Goal: Information Seeking & Learning: Learn about a topic

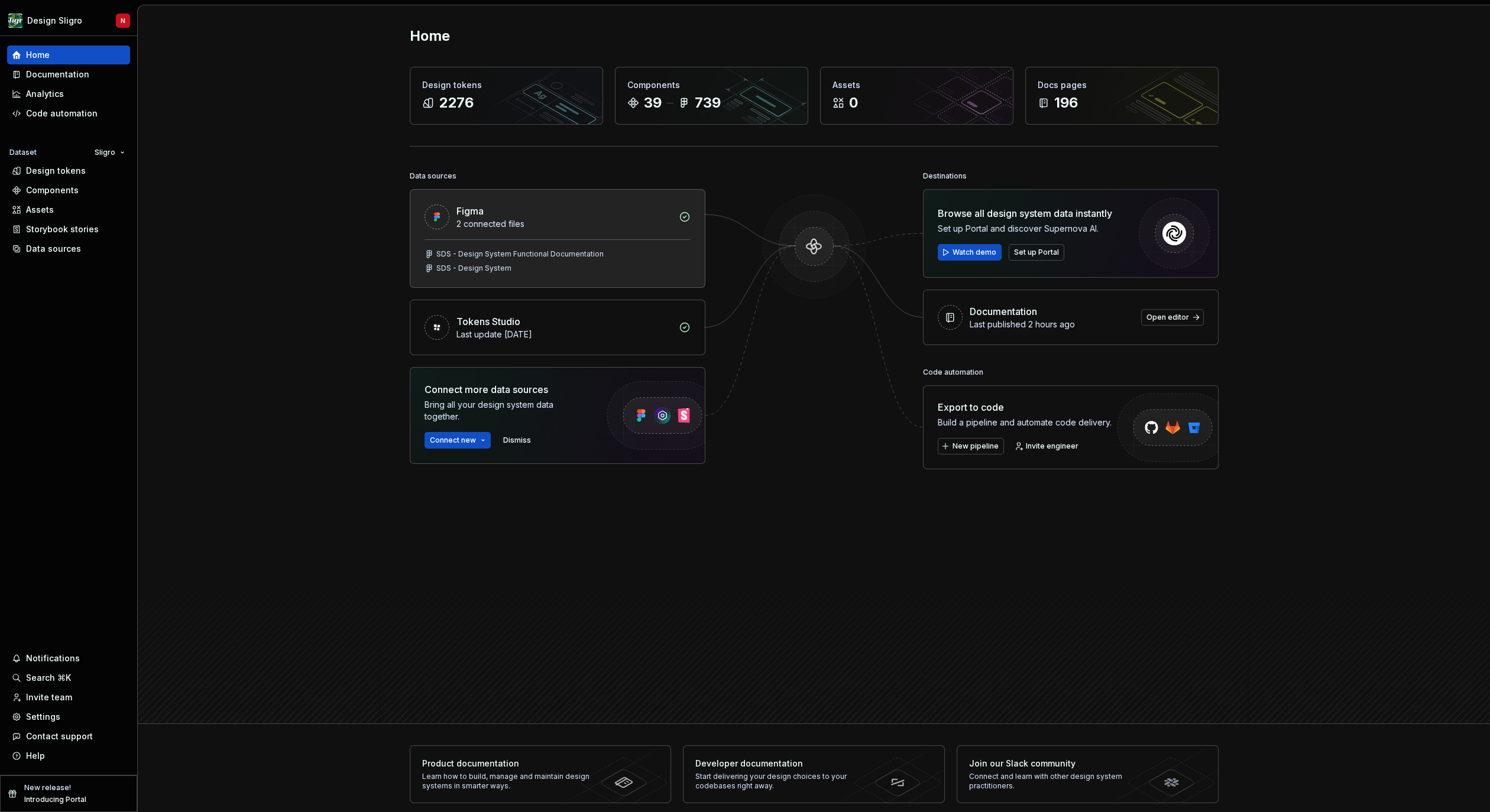
click at [561, 217] on div "Figma 2 connected files" at bounding box center [564, 217] width 215 height 26
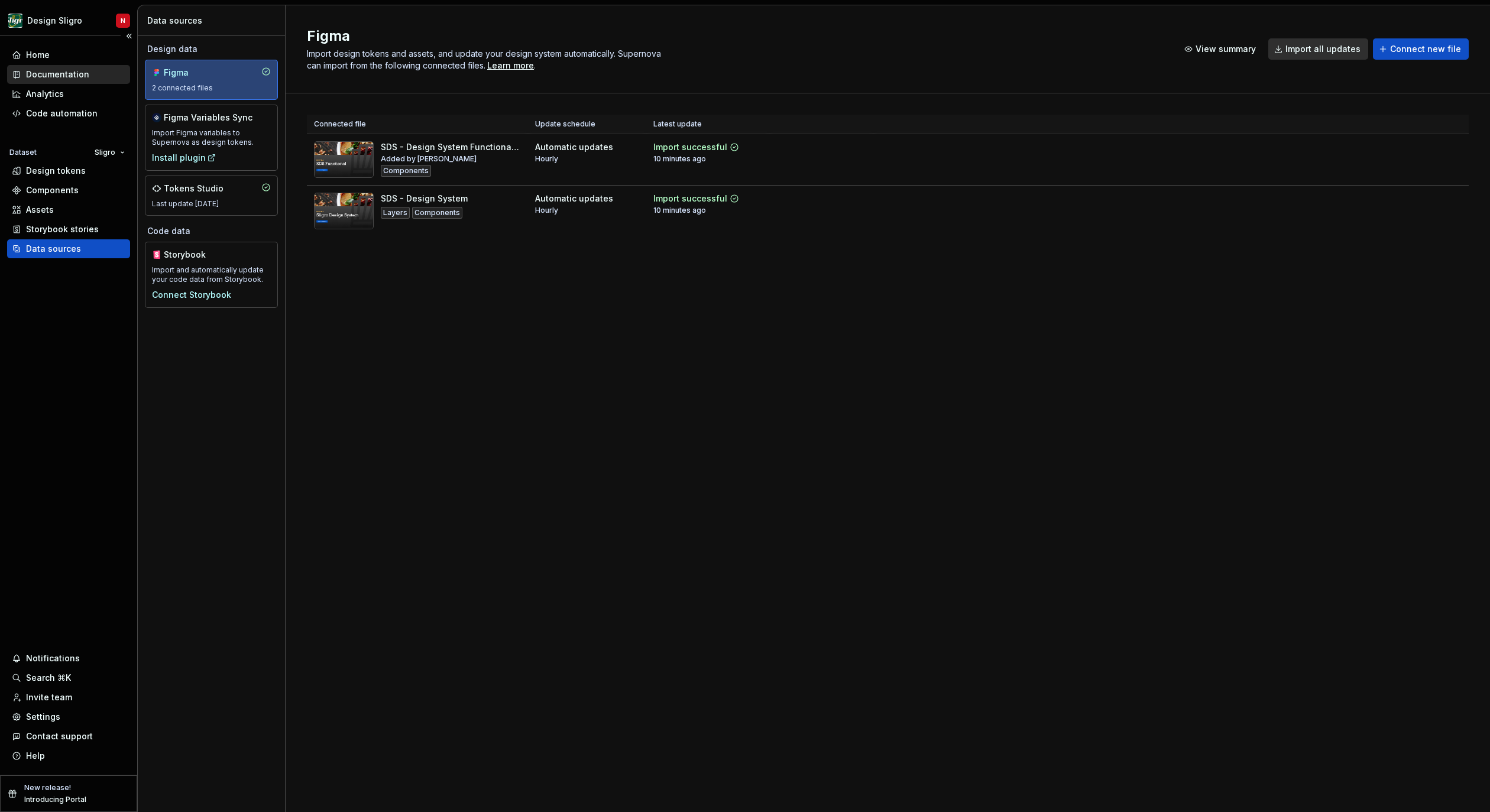
click at [54, 77] on div "Documentation" at bounding box center [57, 75] width 63 height 12
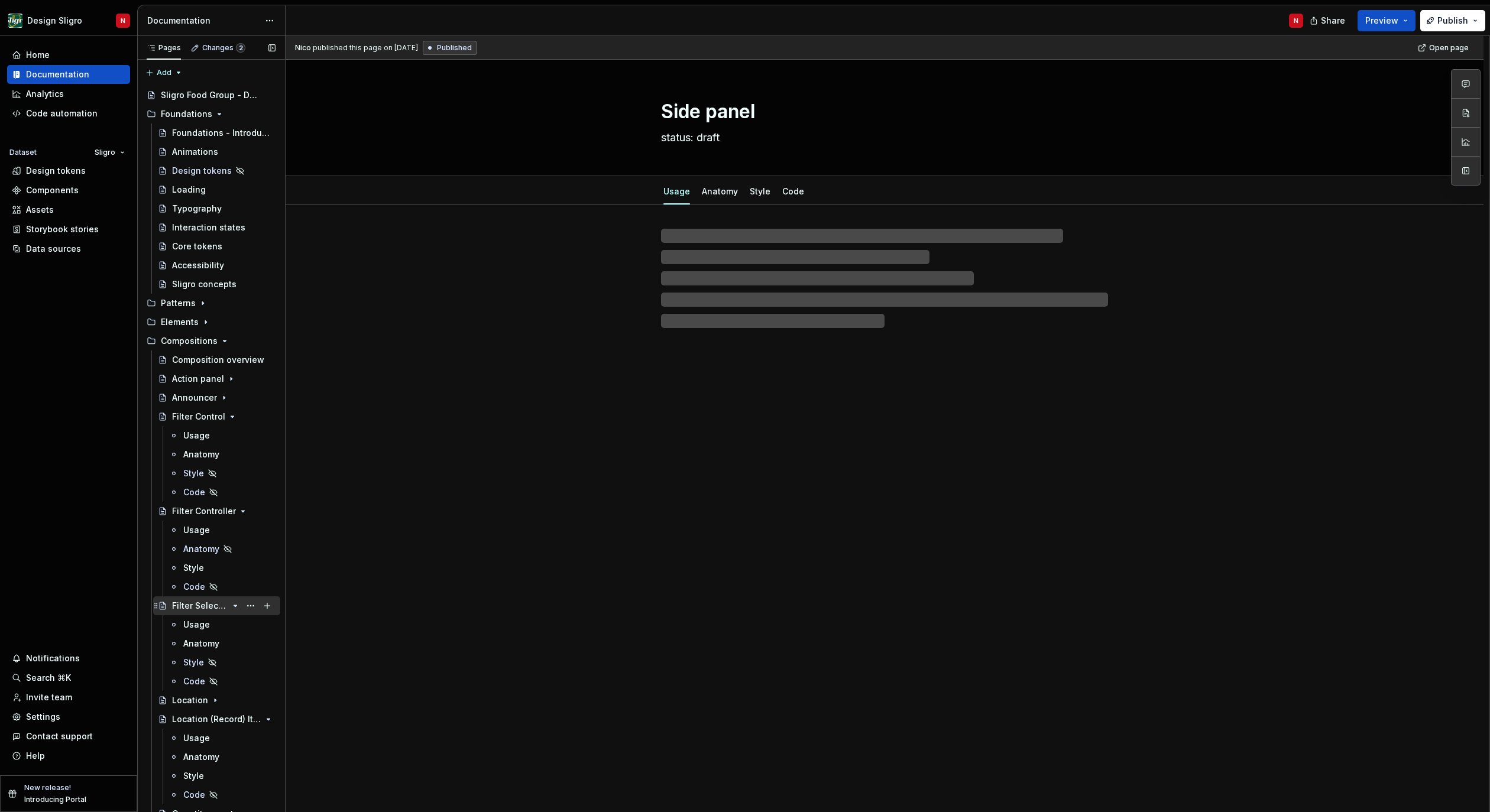
scroll to position [103, 0]
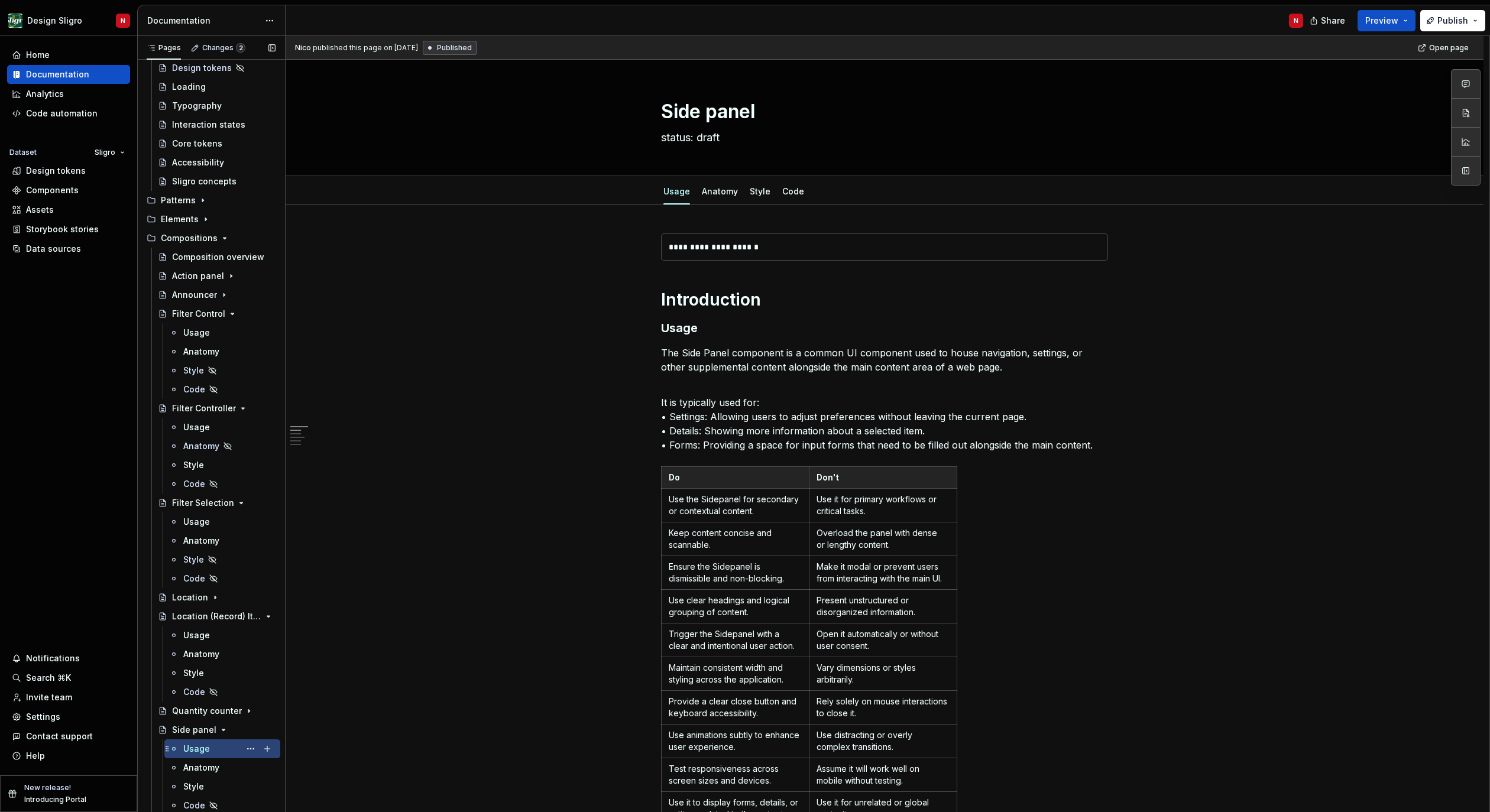
click at [218, 743] on div "Usage N" at bounding box center [229, 749] width 92 height 16
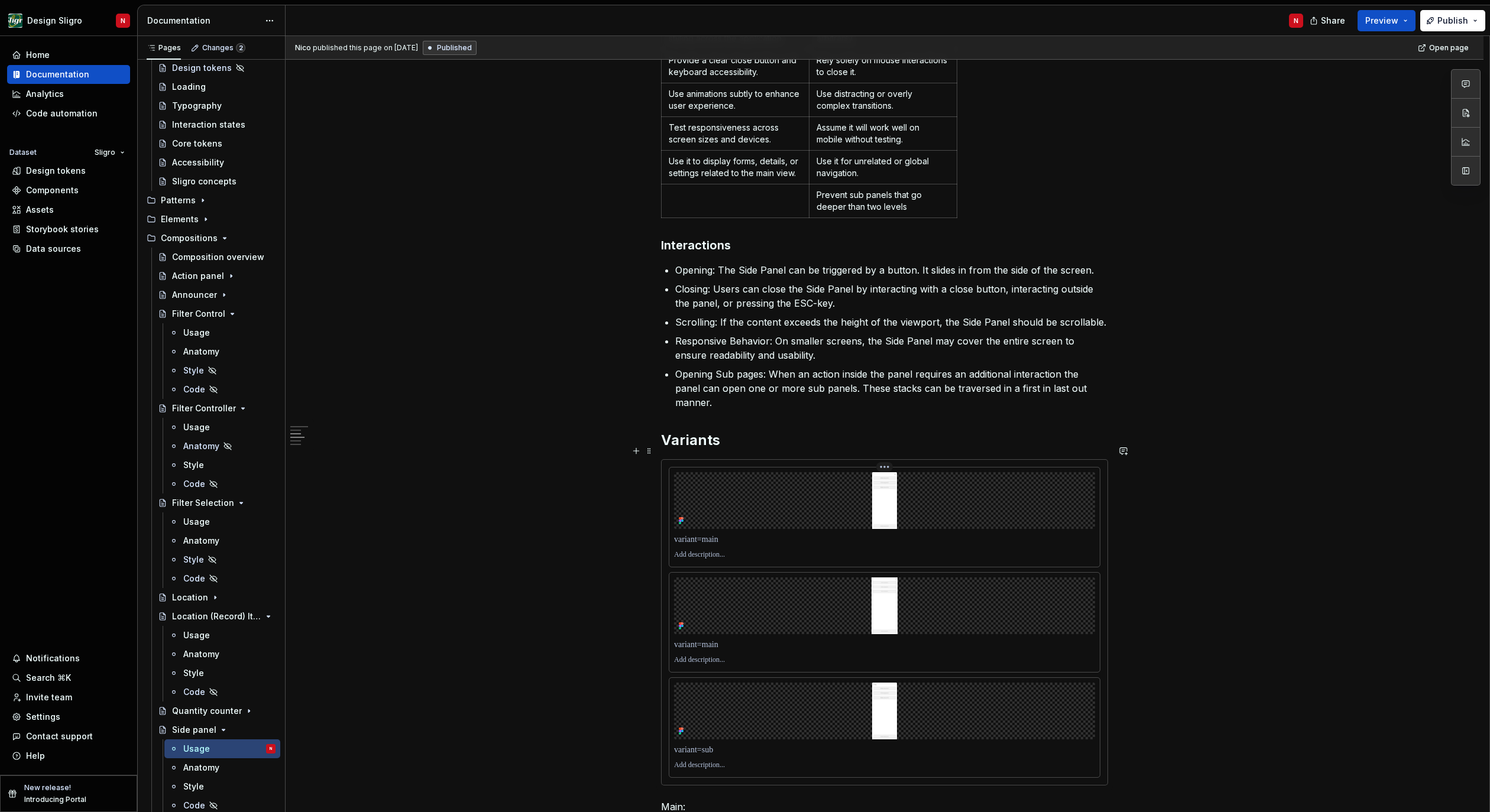
scroll to position [932, 0]
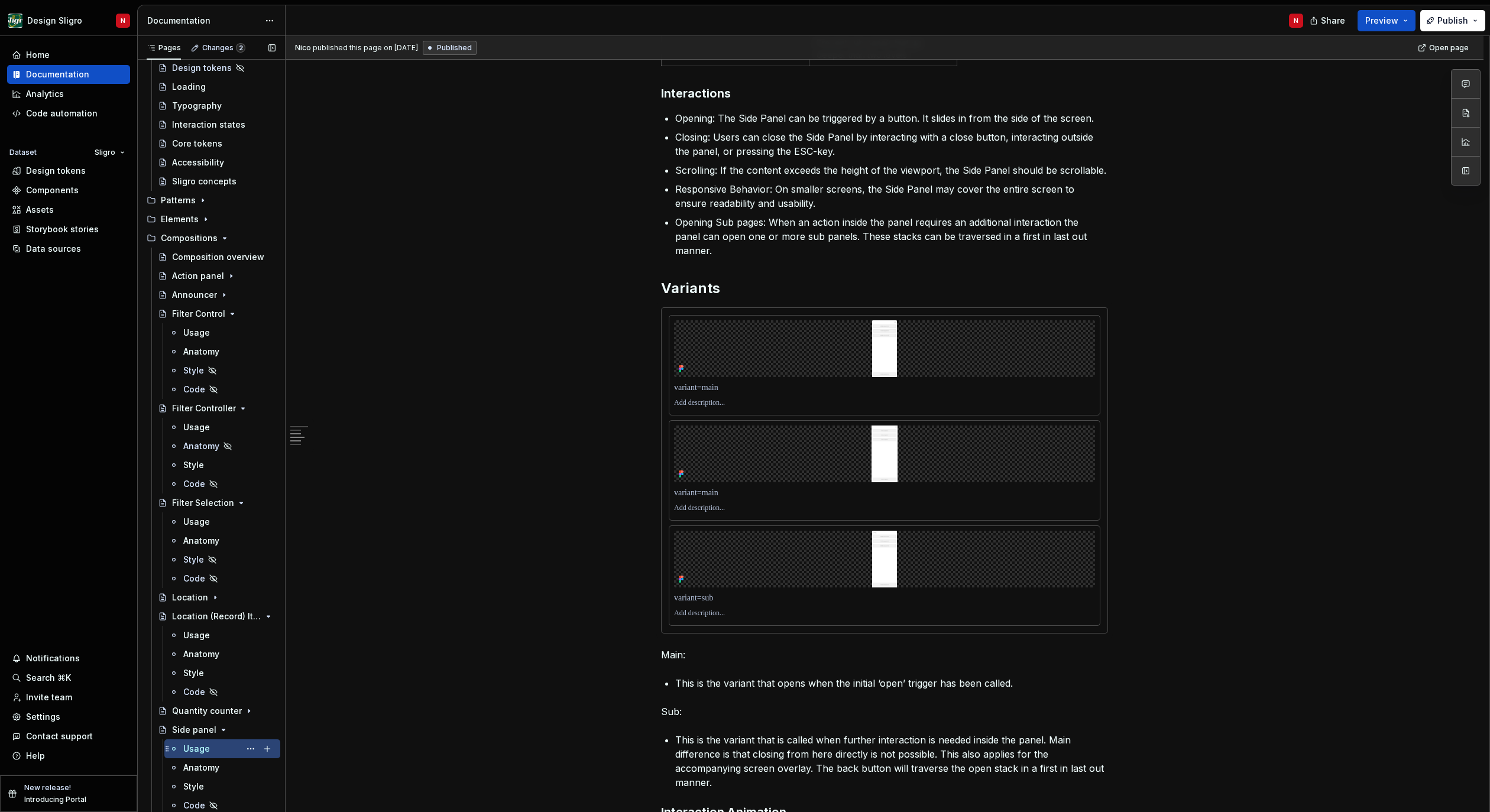
click at [200, 745] on div "Usage" at bounding box center [196, 749] width 27 height 12
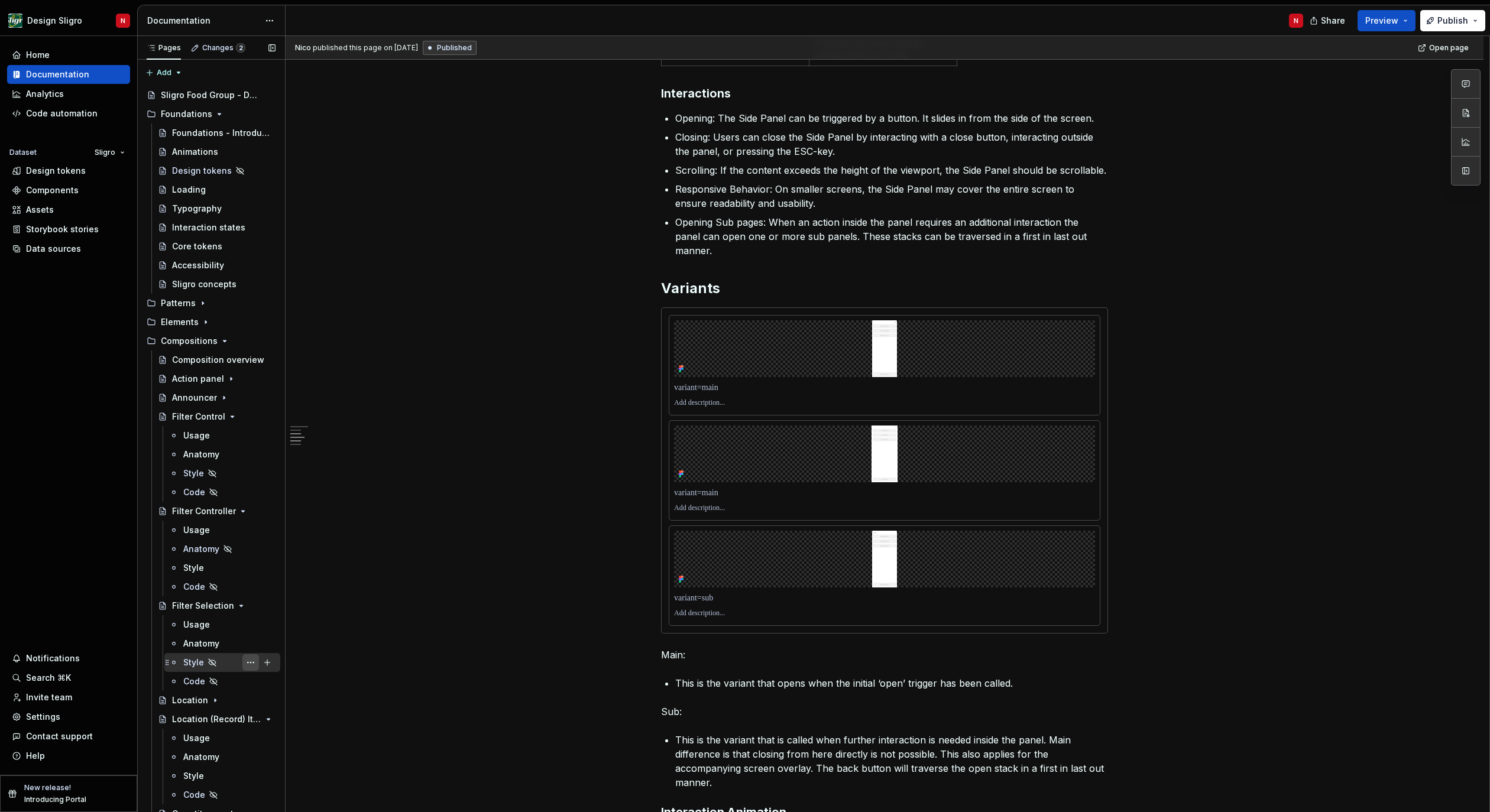
scroll to position [103, 0]
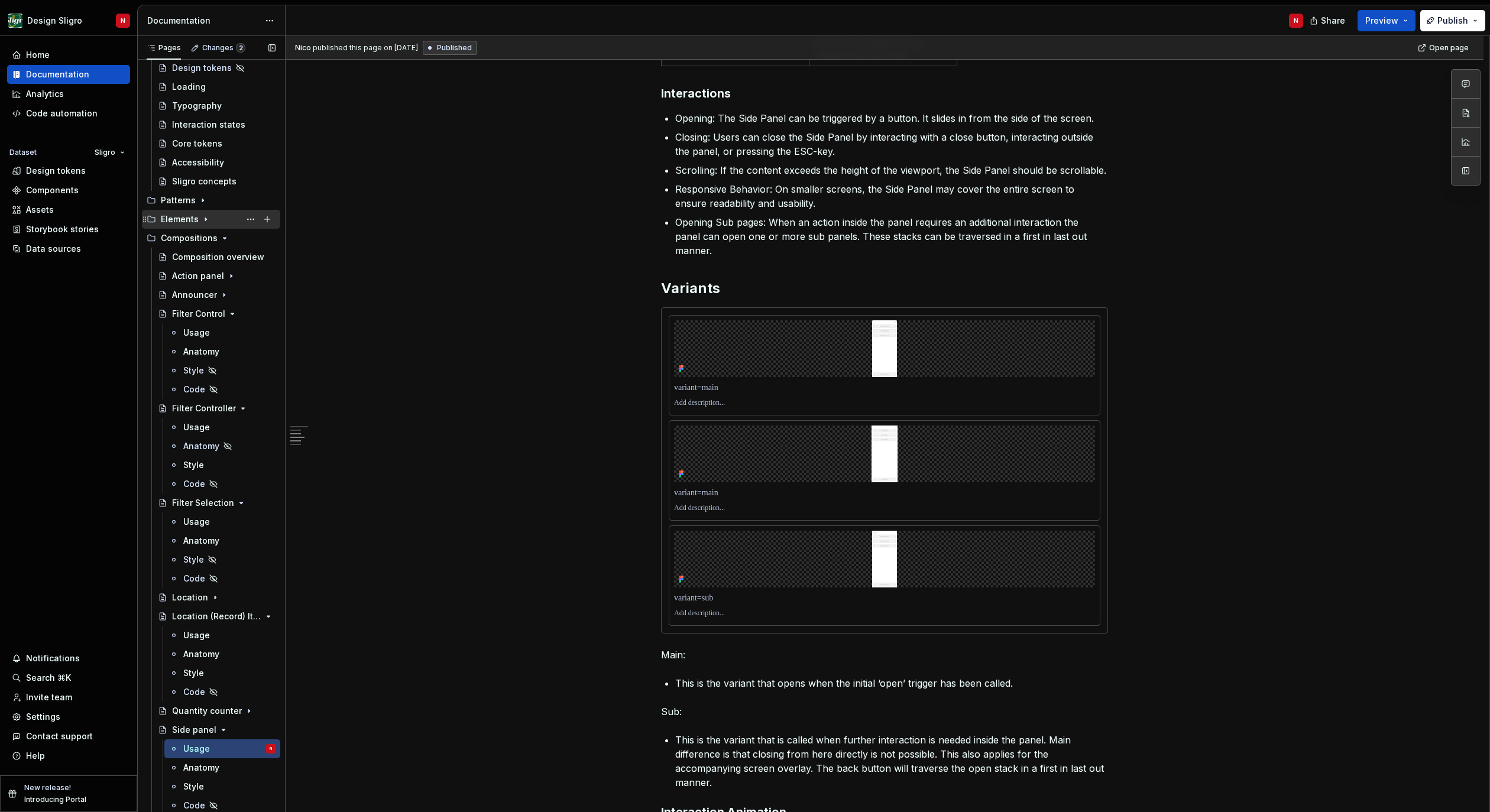
click at [201, 218] on icon "Page tree" at bounding box center [205, 219] width 10 height 10
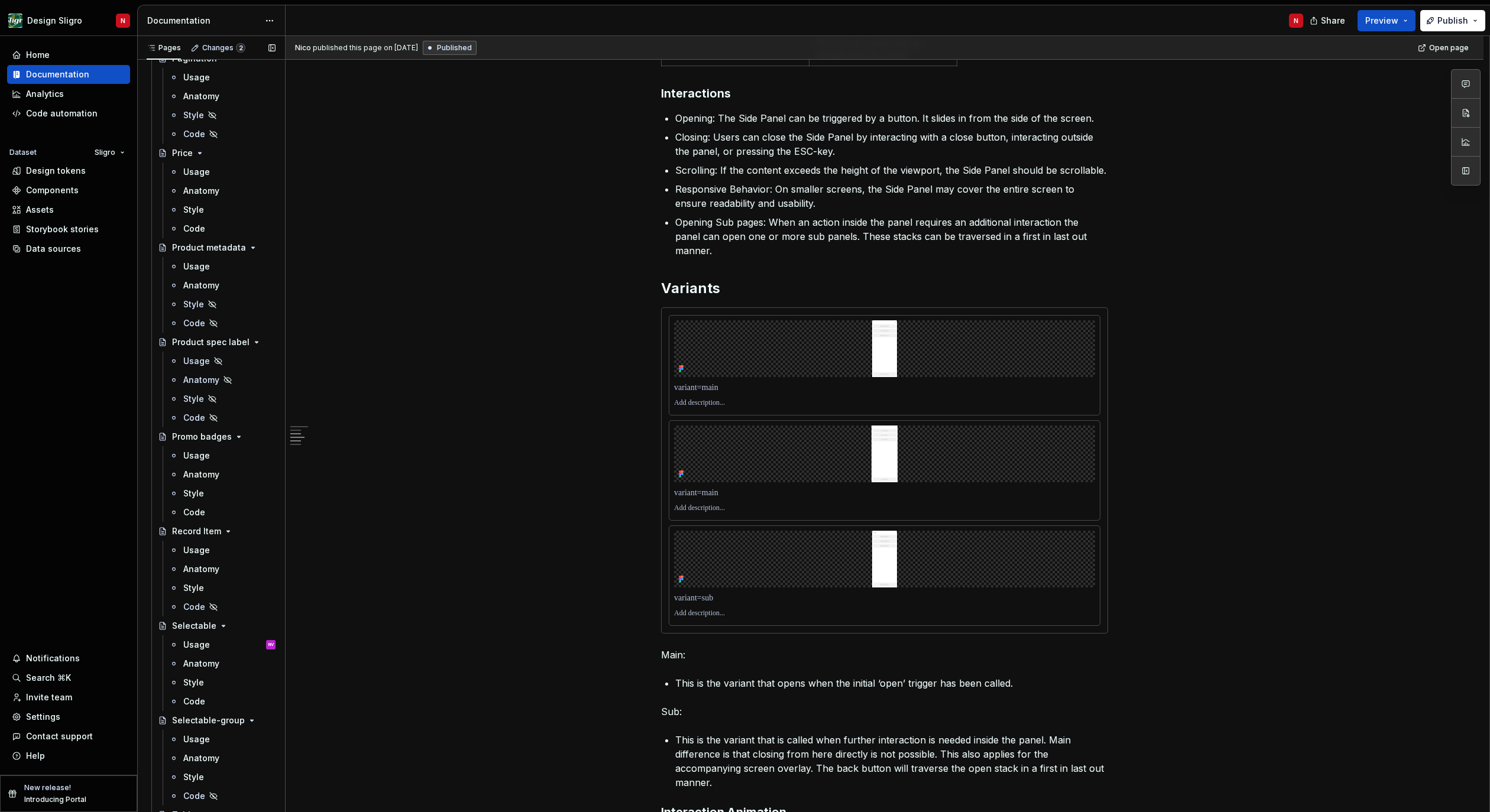
scroll to position [1549, 0]
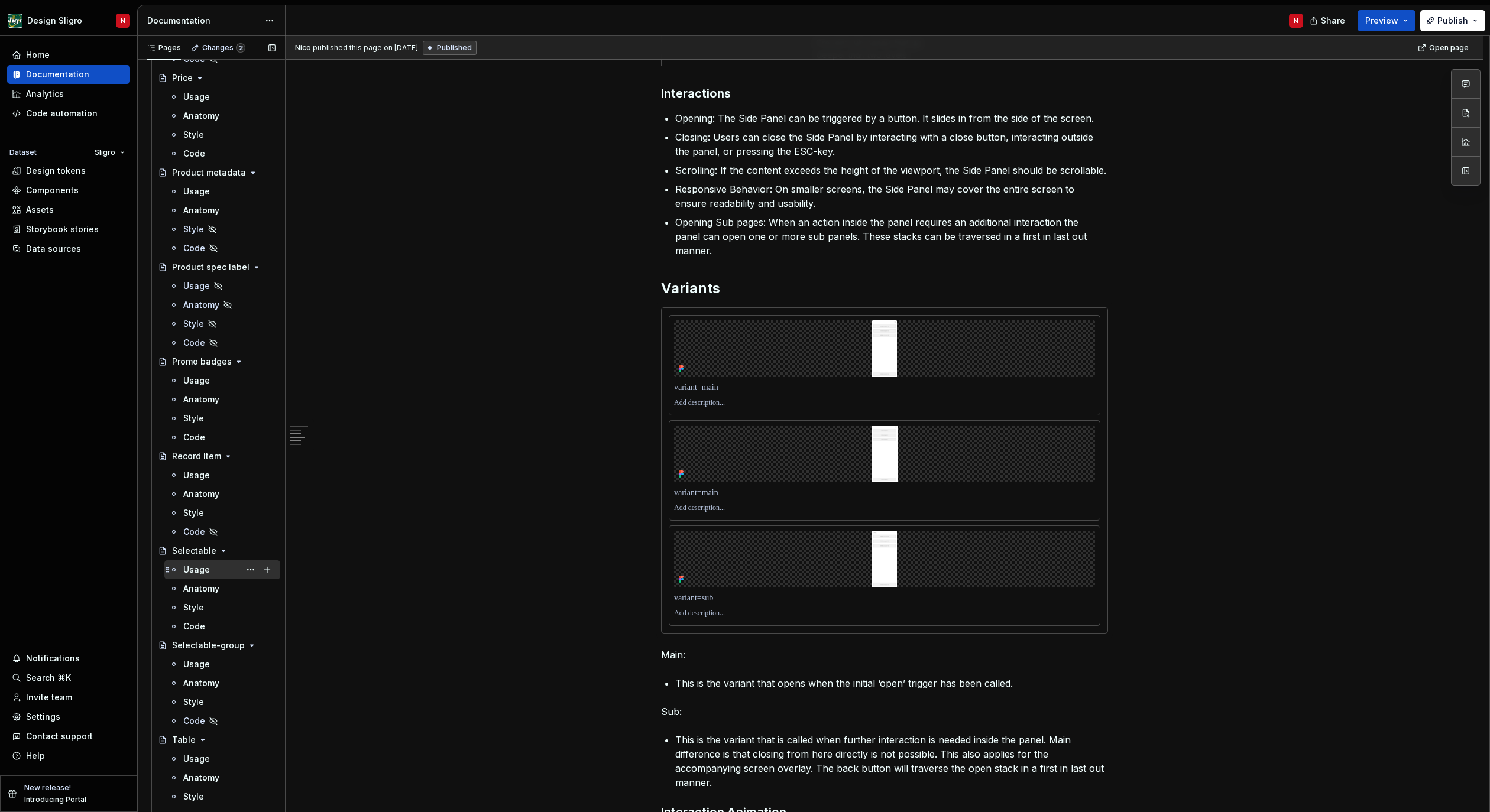
click at [230, 568] on div "Usage NV" at bounding box center [229, 569] width 92 height 16
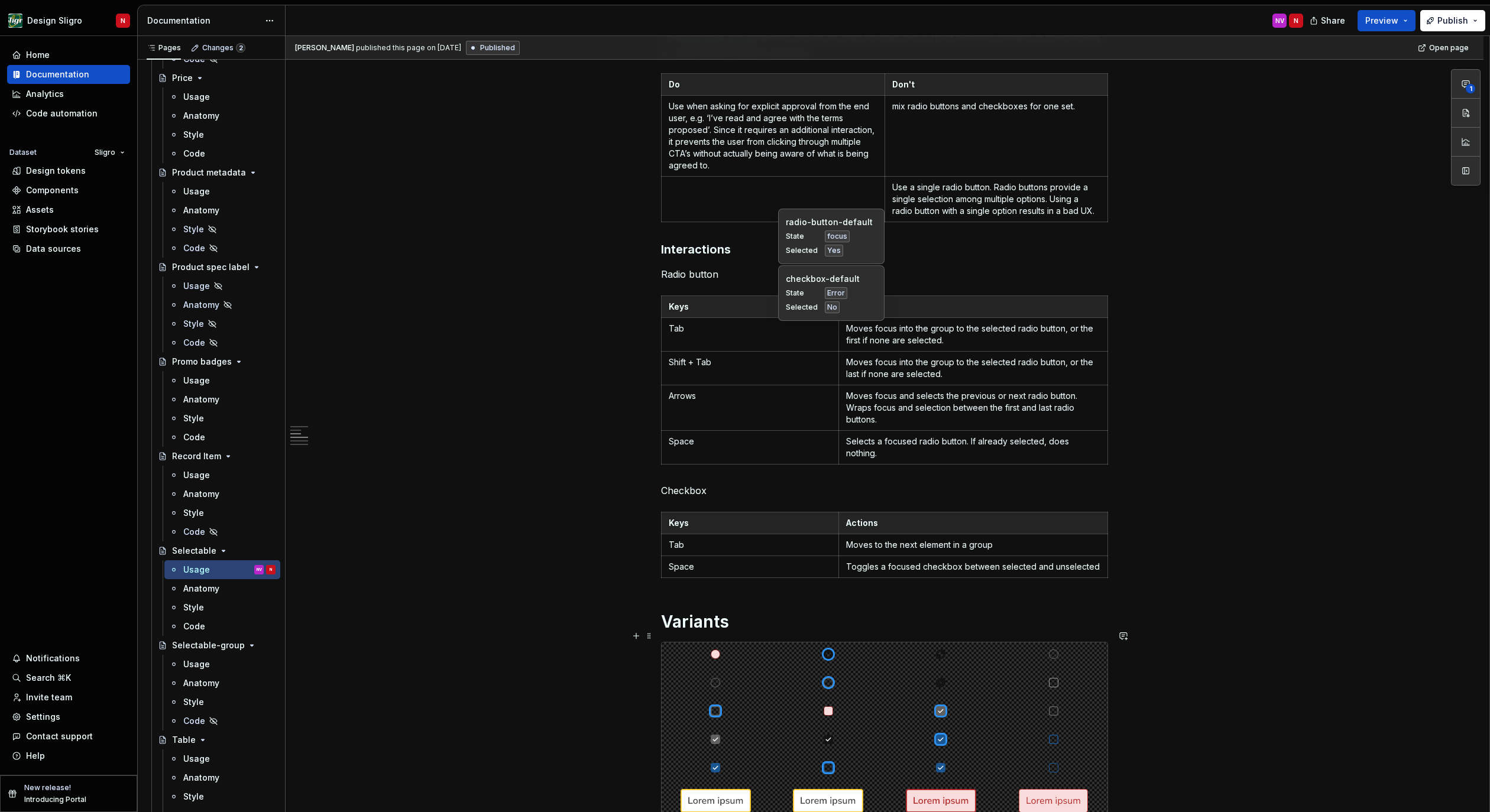
scroll to position [887, 0]
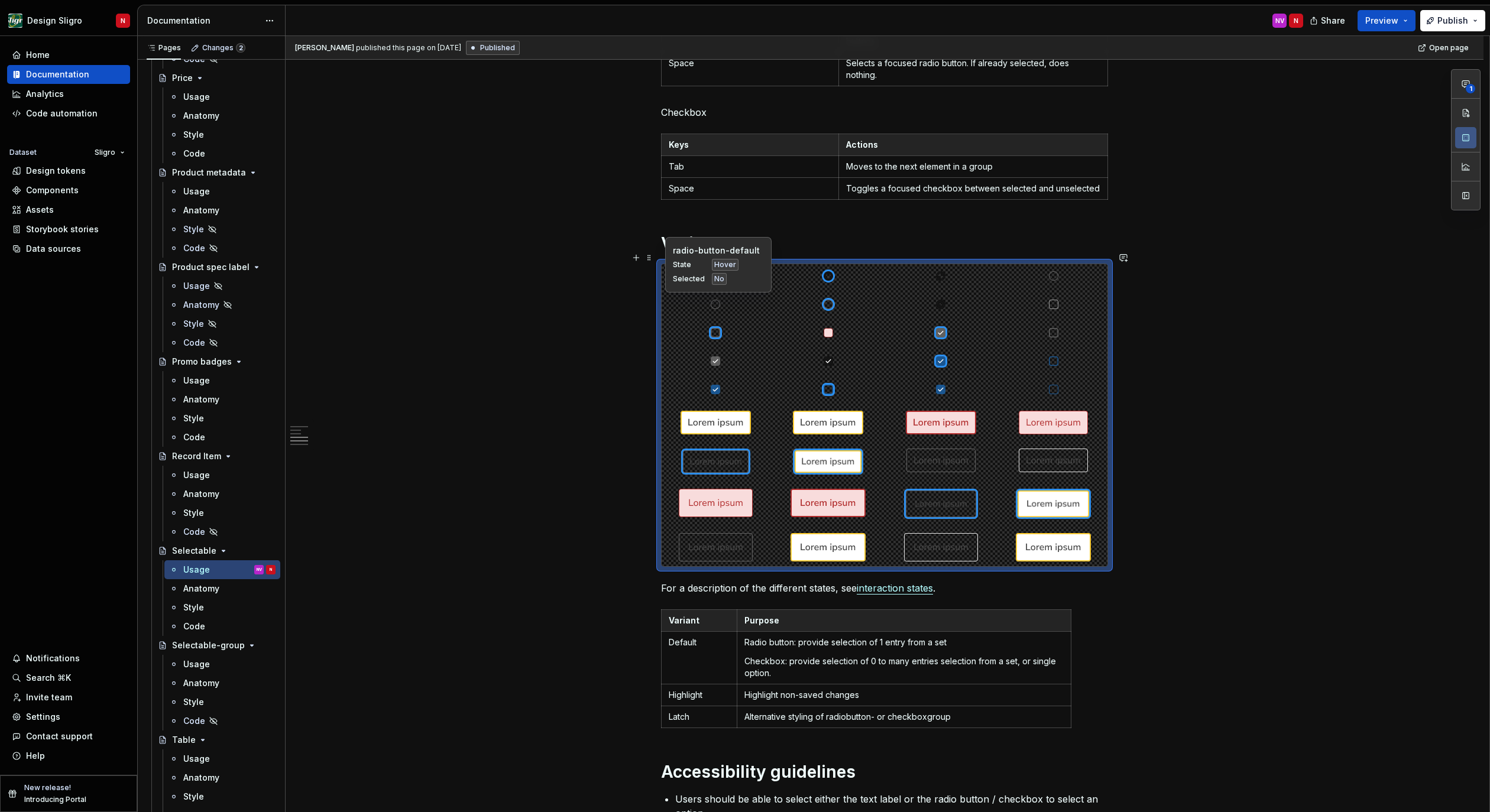
click at [691, 289] on div "radio-button-default State Hover Selected No" at bounding box center [718, 265] width 107 height 55
click at [674, 319] on div "checkbox-default State focus Selected No" at bounding box center [718, 293] width 107 height 55
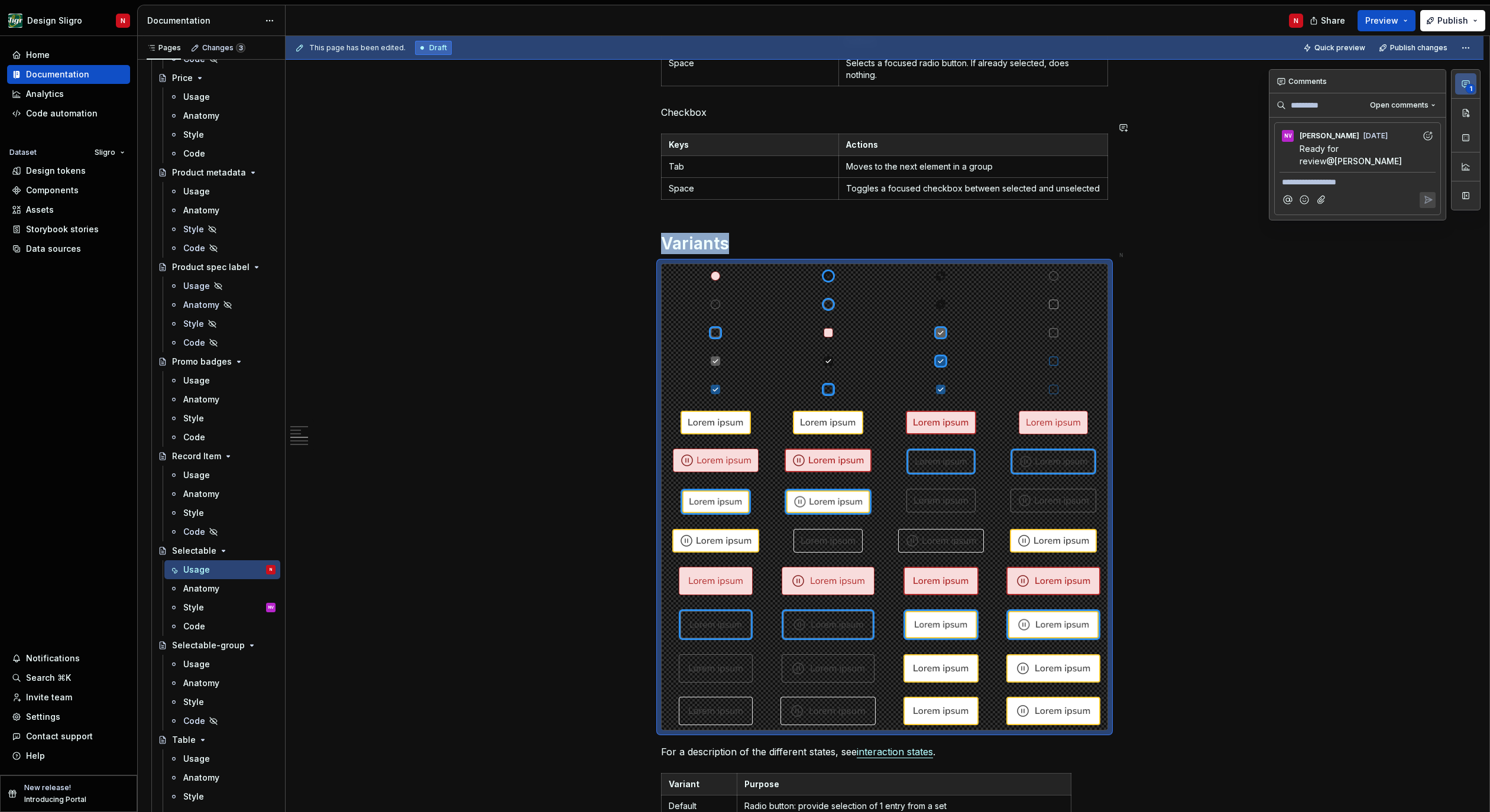
click at [1466, 83] on icon "button" at bounding box center [1466, 83] width 10 height 10
click at [1465, 112] on button "button" at bounding box center [1466, 113] width 22 height 22
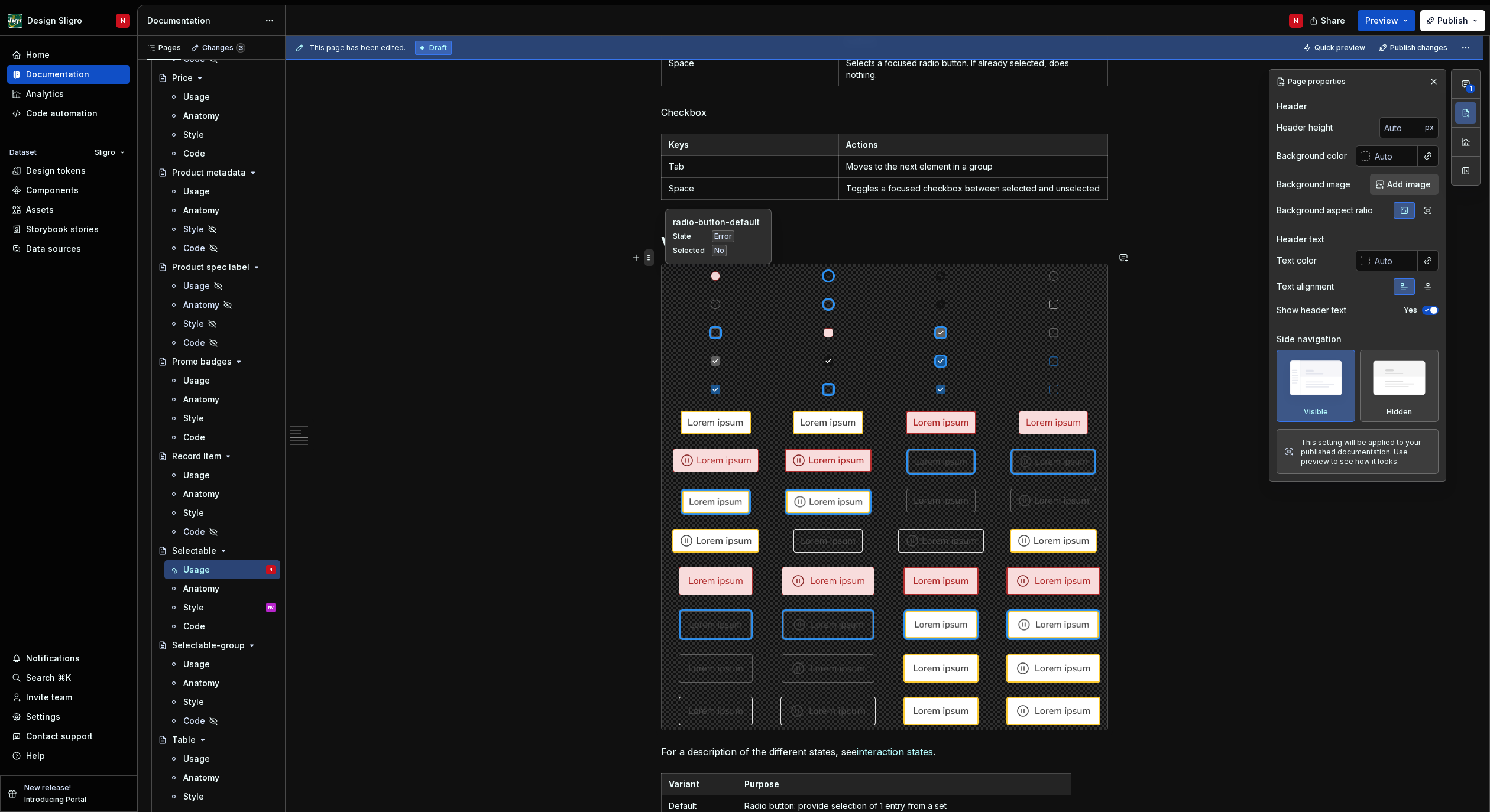
click at [654, 263] on span at bounding box center [649, 257] width 10 height 16
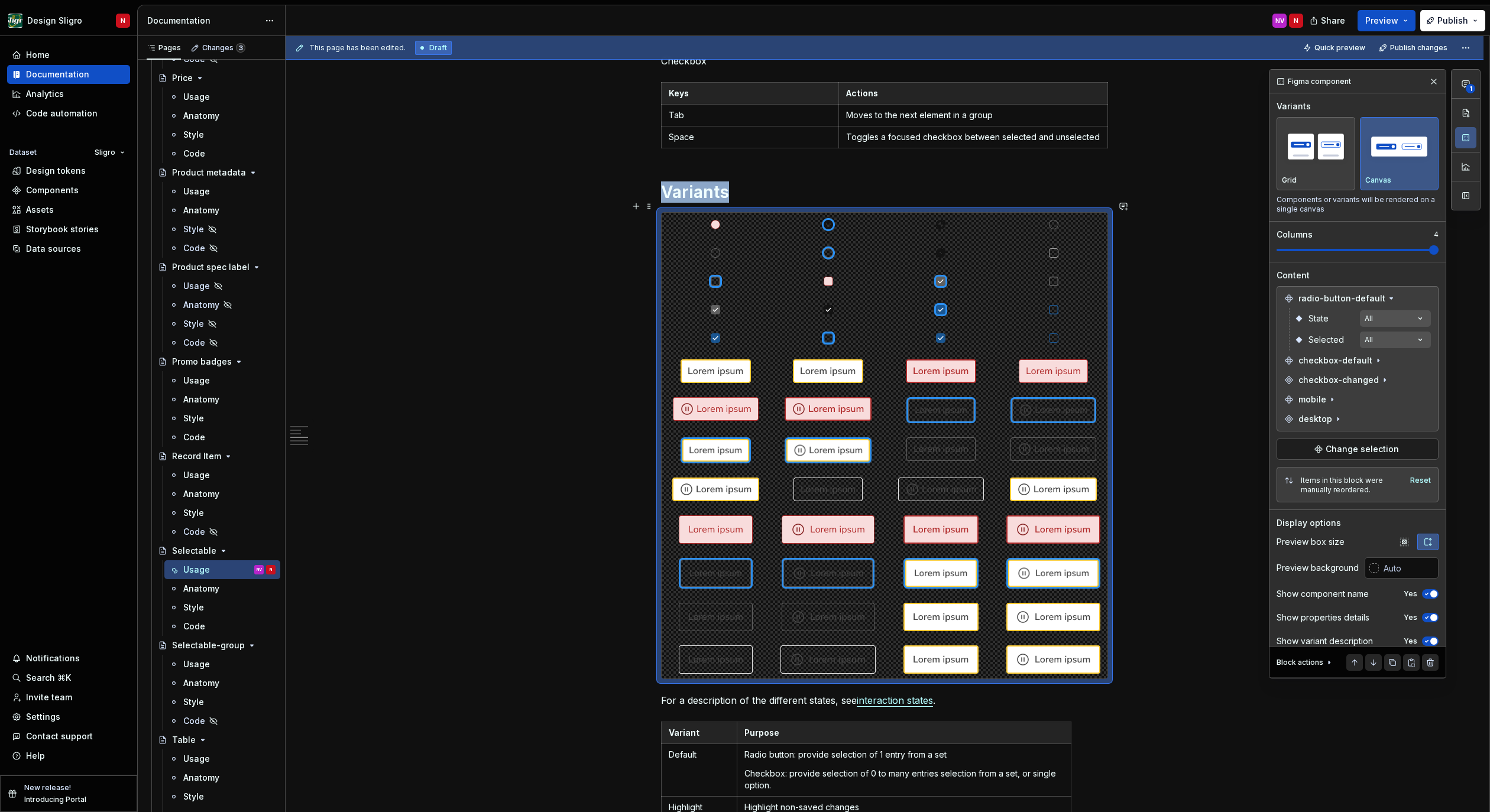
scroll to position [940, 0]
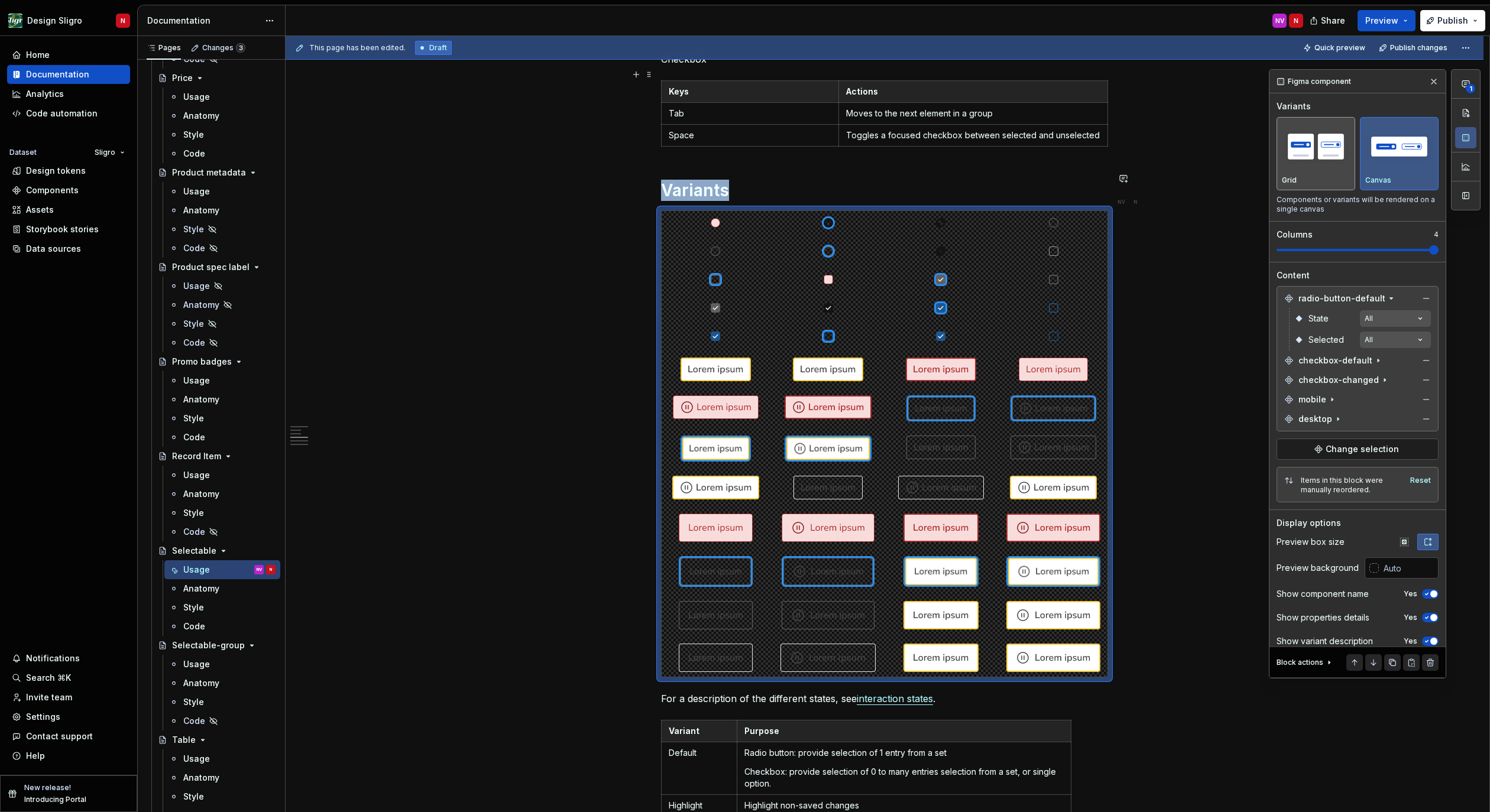
click at [1316, 139] on img "button" at bounding box center [1316, 147] width 68 height 43
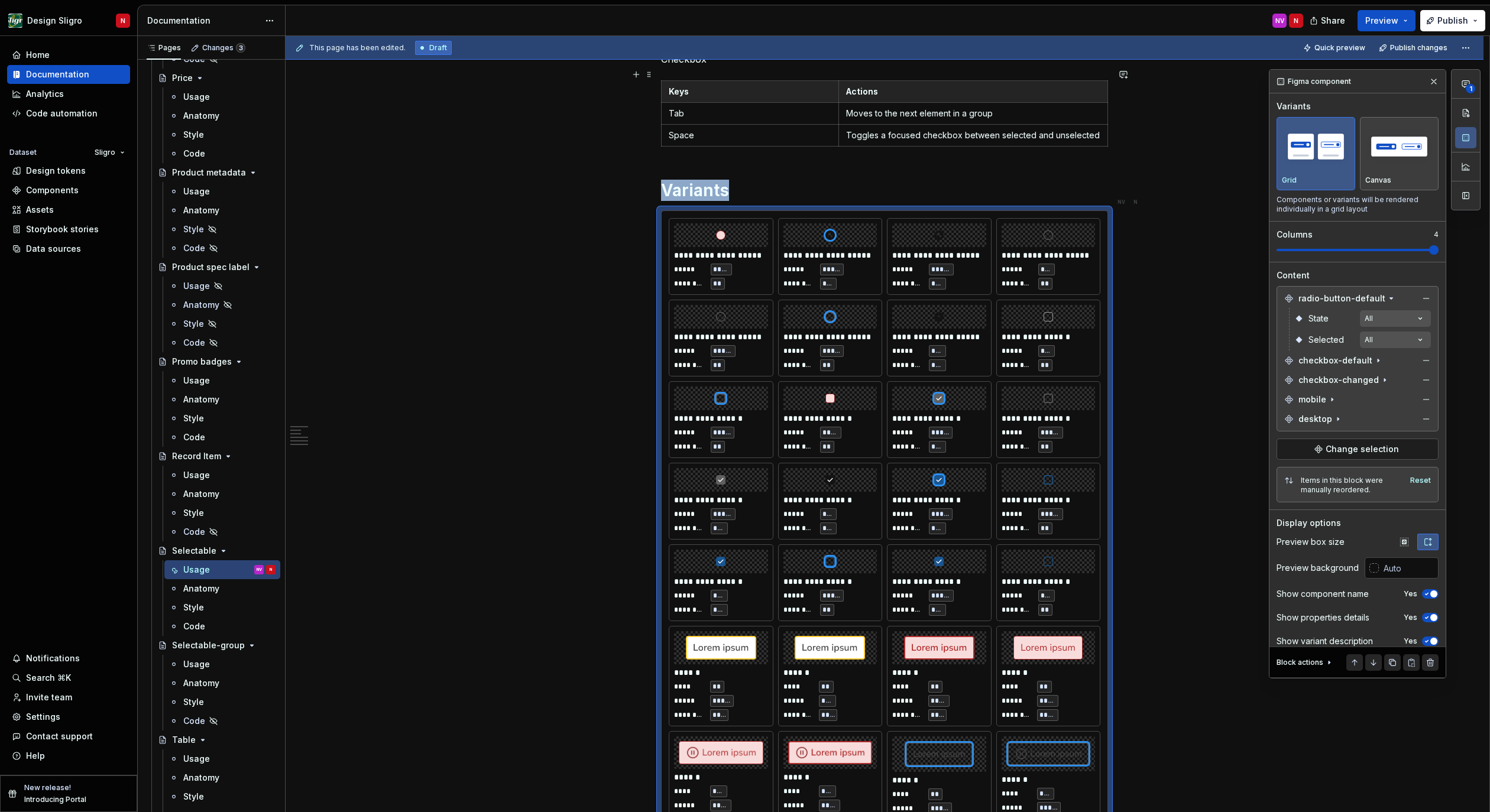
scroll to position [1103, 0]
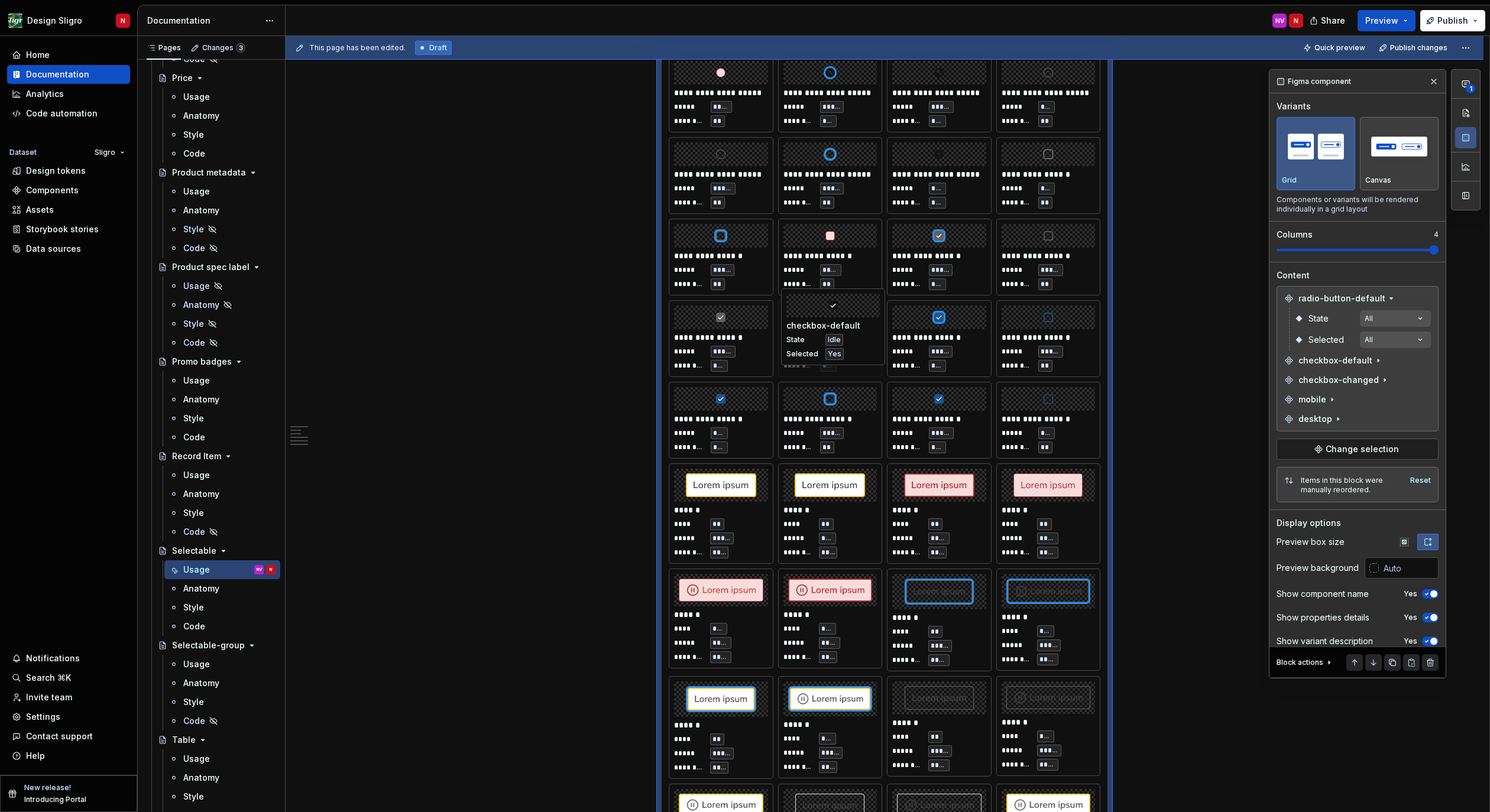
drag, startPoint x: 848, startPoint y: 306, endPoint x: 834, endPoint y: 319, distance: 19.1
click at [834, 319] on body "Design Sligro N Home Documentation Analytics Code automation Dataset Sligro Des…" at bounding box center [745, 406] width 1490 height 812
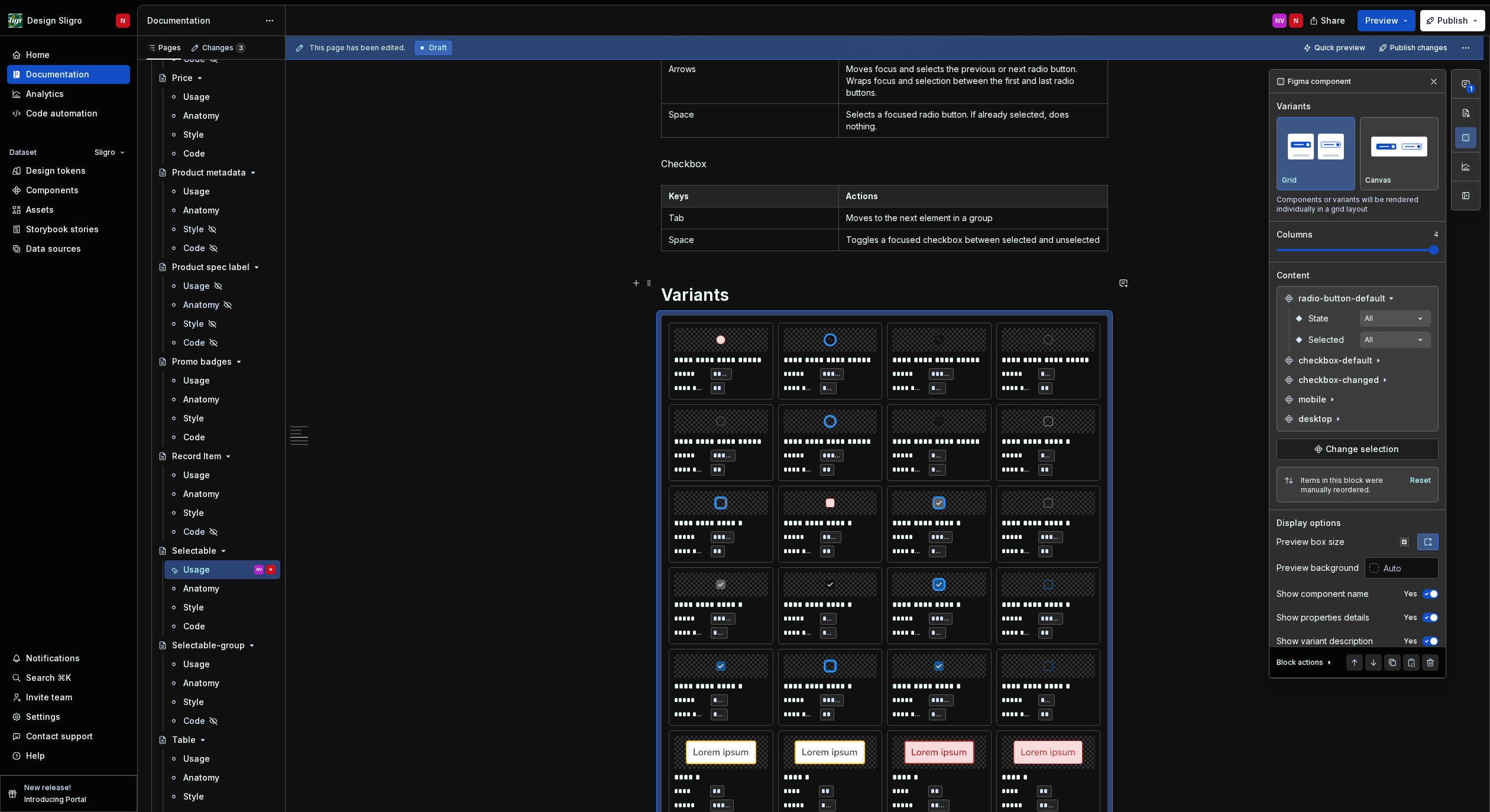
scroll to position [796, 0]
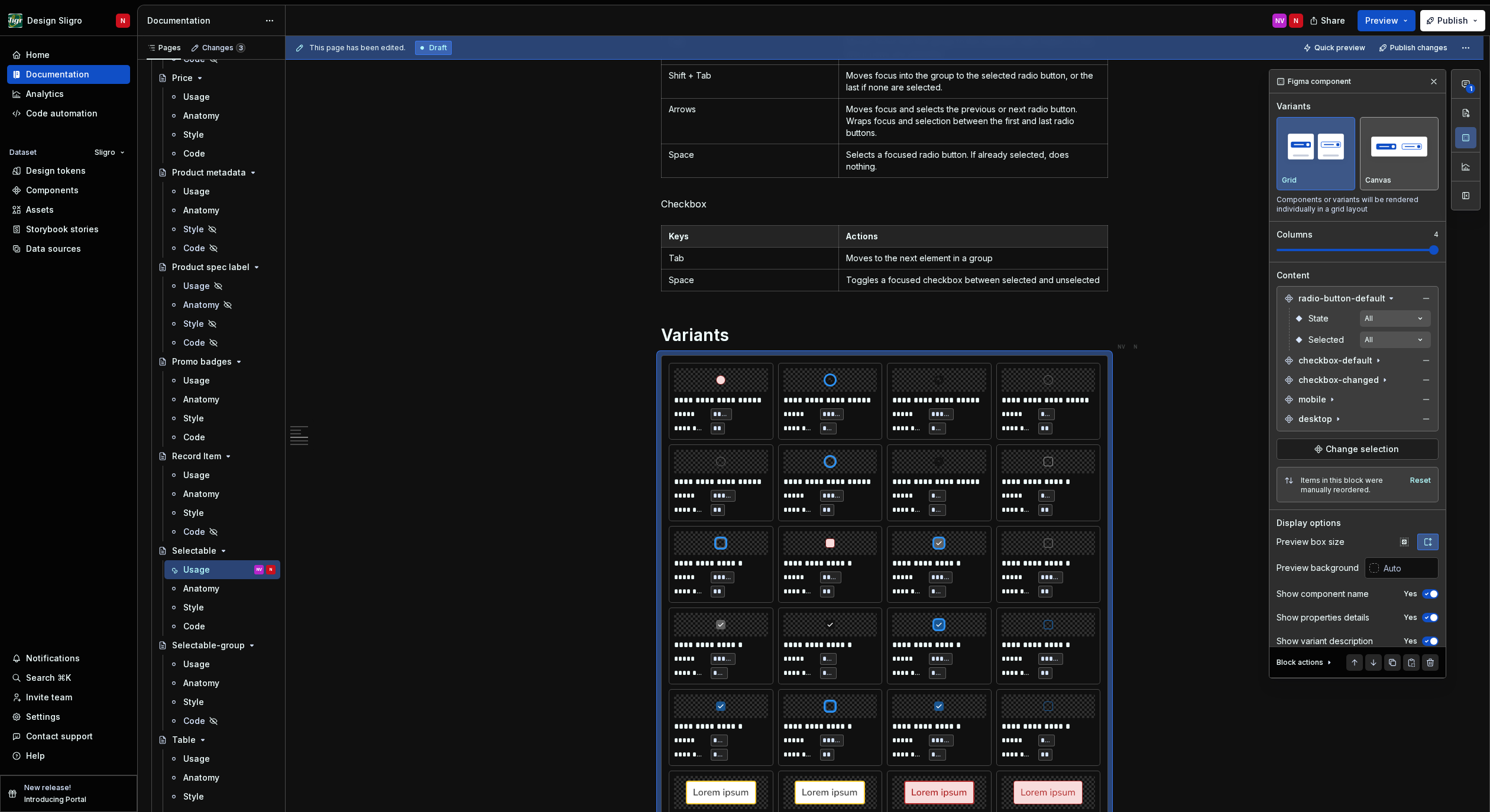
click at [1385, 158] on img "button" at bounding box center [1399, 147] width 68 height 43
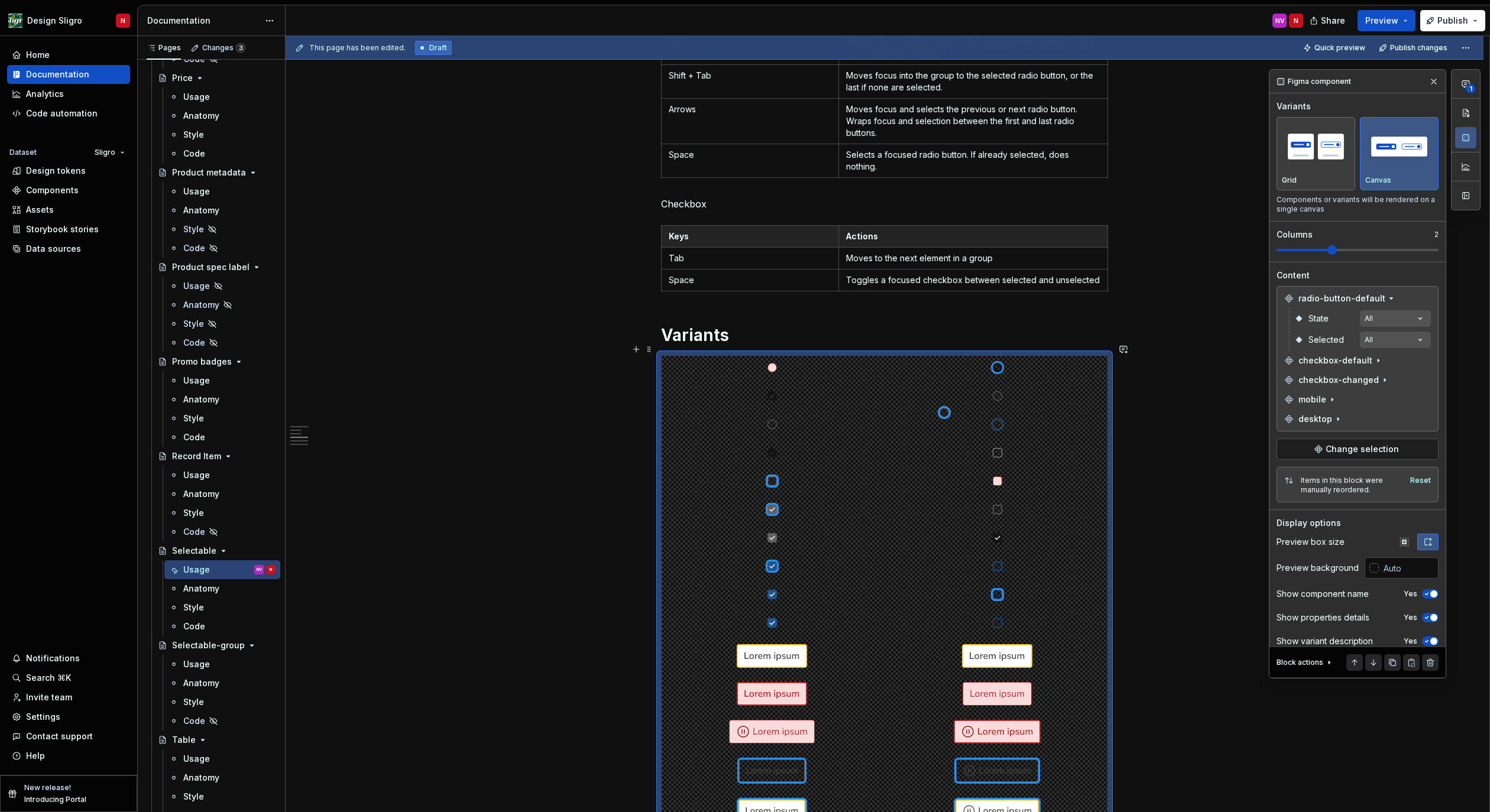
click at [827, 389] on body "Design Sligro N Home Documentation Analytics Code automation Dataset Sligro Des…" at bounding box center [745, 406] width 1490 height 812
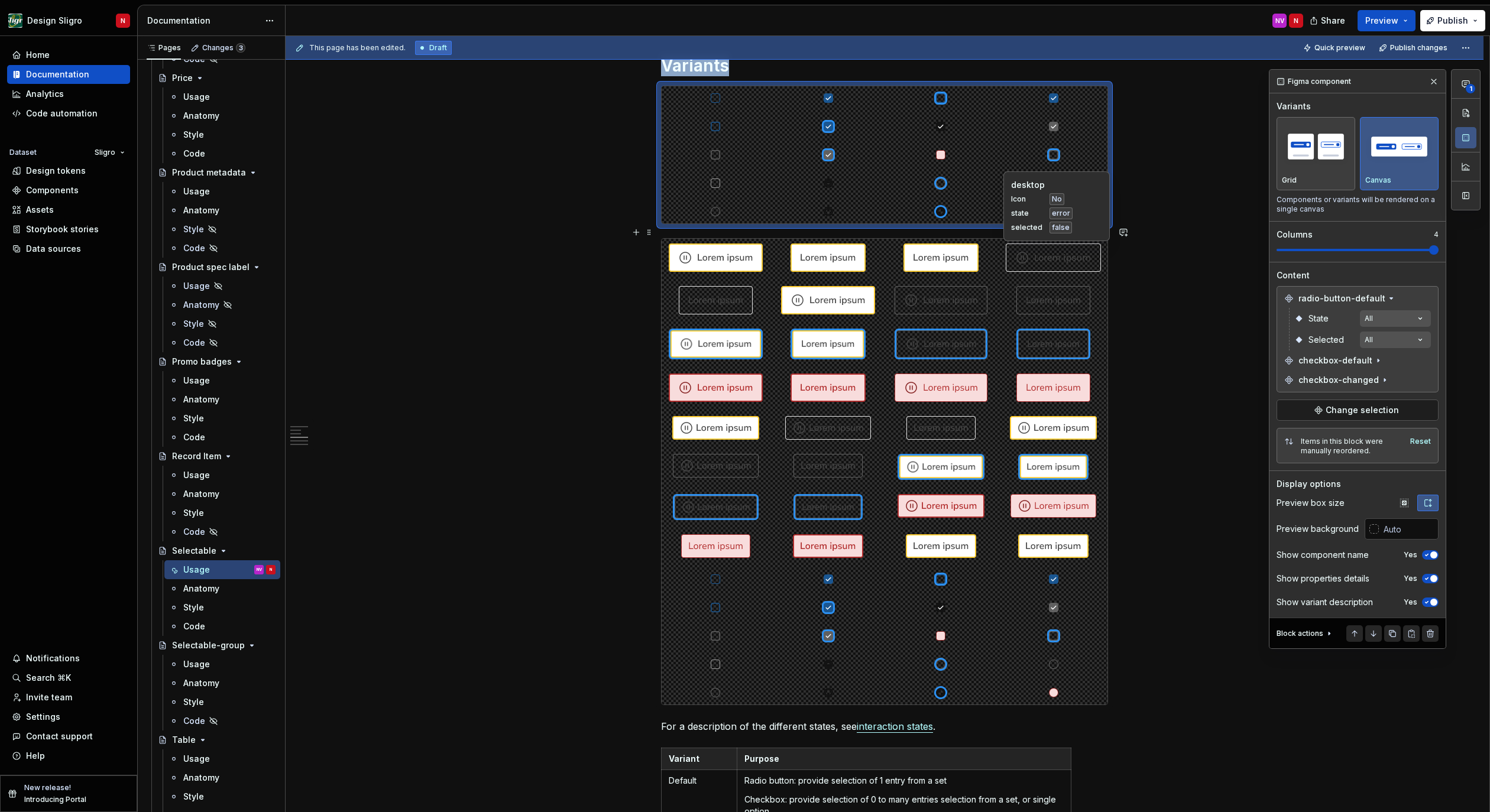
scroll to position [1335, 0]
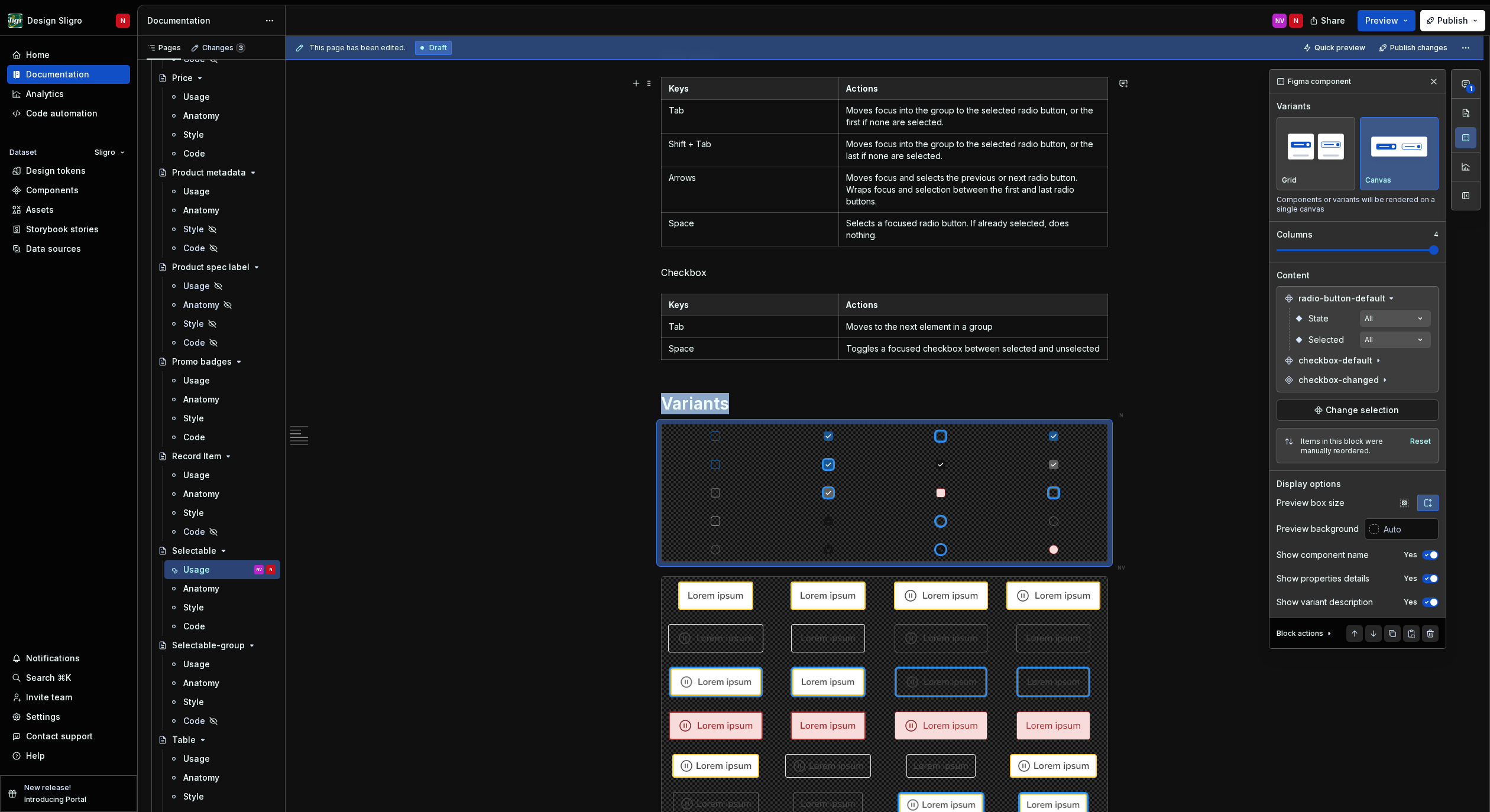
scroll to position [728, 0]
drag, startPoint x: 719, startPoint y: 455, endPoint x: 836, endPoint y: 428, distance: 120.1
click at [836, 428] on body "Design Sligro N Home Documentation Analytics Code automation Dataset Sligro Des…" at bounding box center [745, 406] width 1490 height 812
click at [651, 417] on span at bounding box center [649, 417] width 10 height 16
click at [687, 433] on div "Duplicate" at bounding box center [707, 436] width 77 height 12
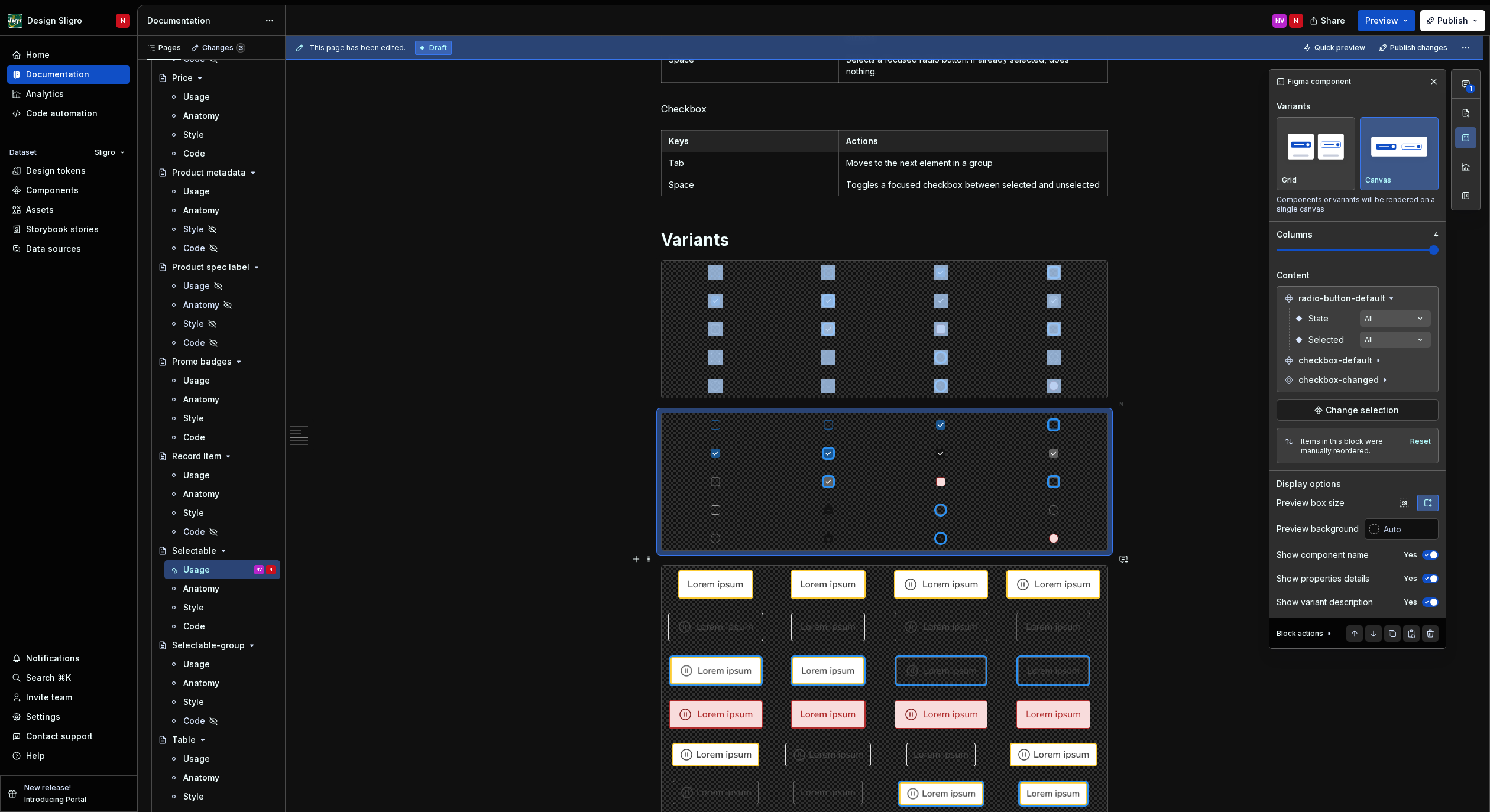
scroll to position [900, 0]
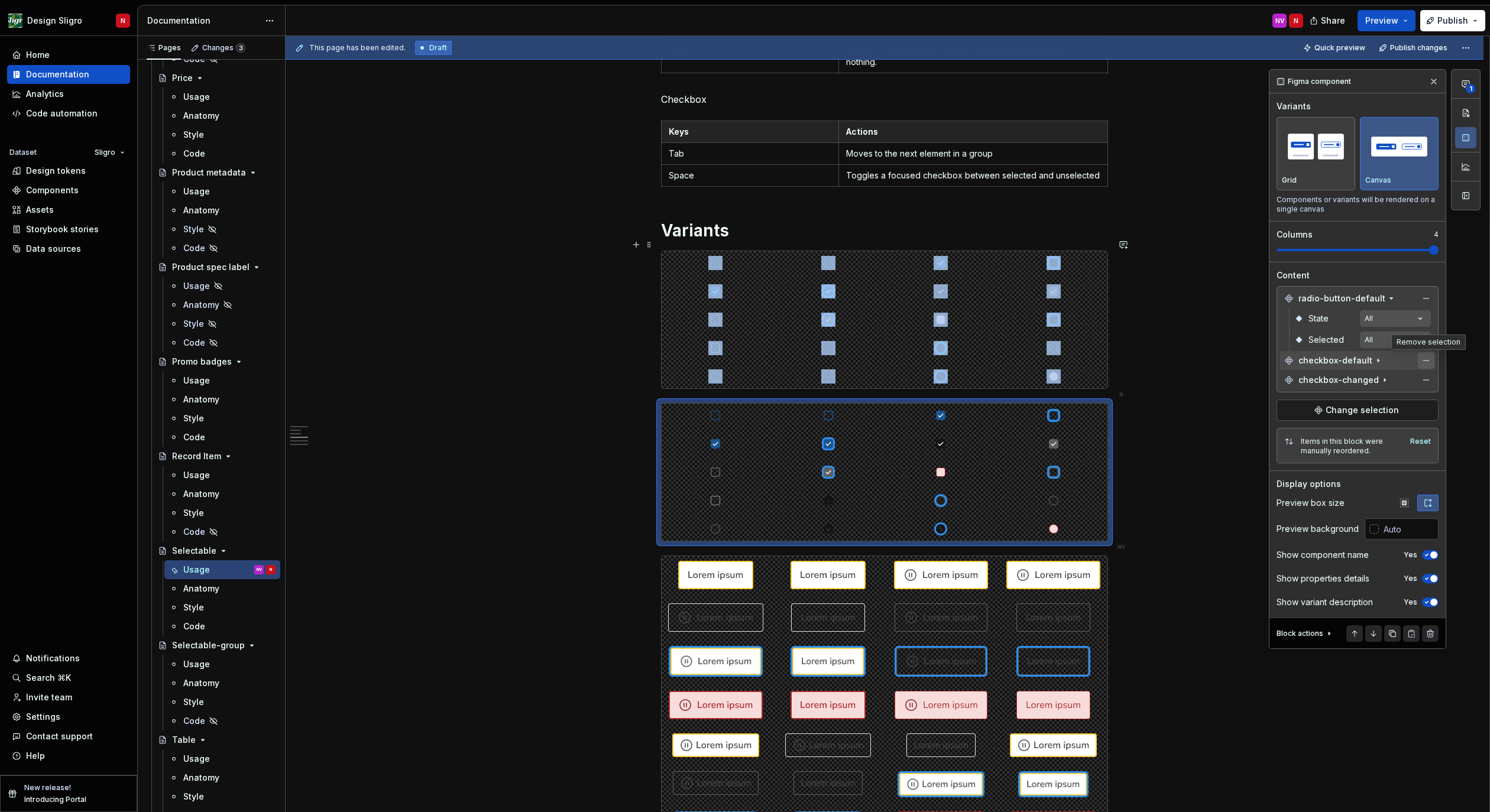
click at [1428, 361] on button "button" at bounding box center [1426, 361] width 16 height 16
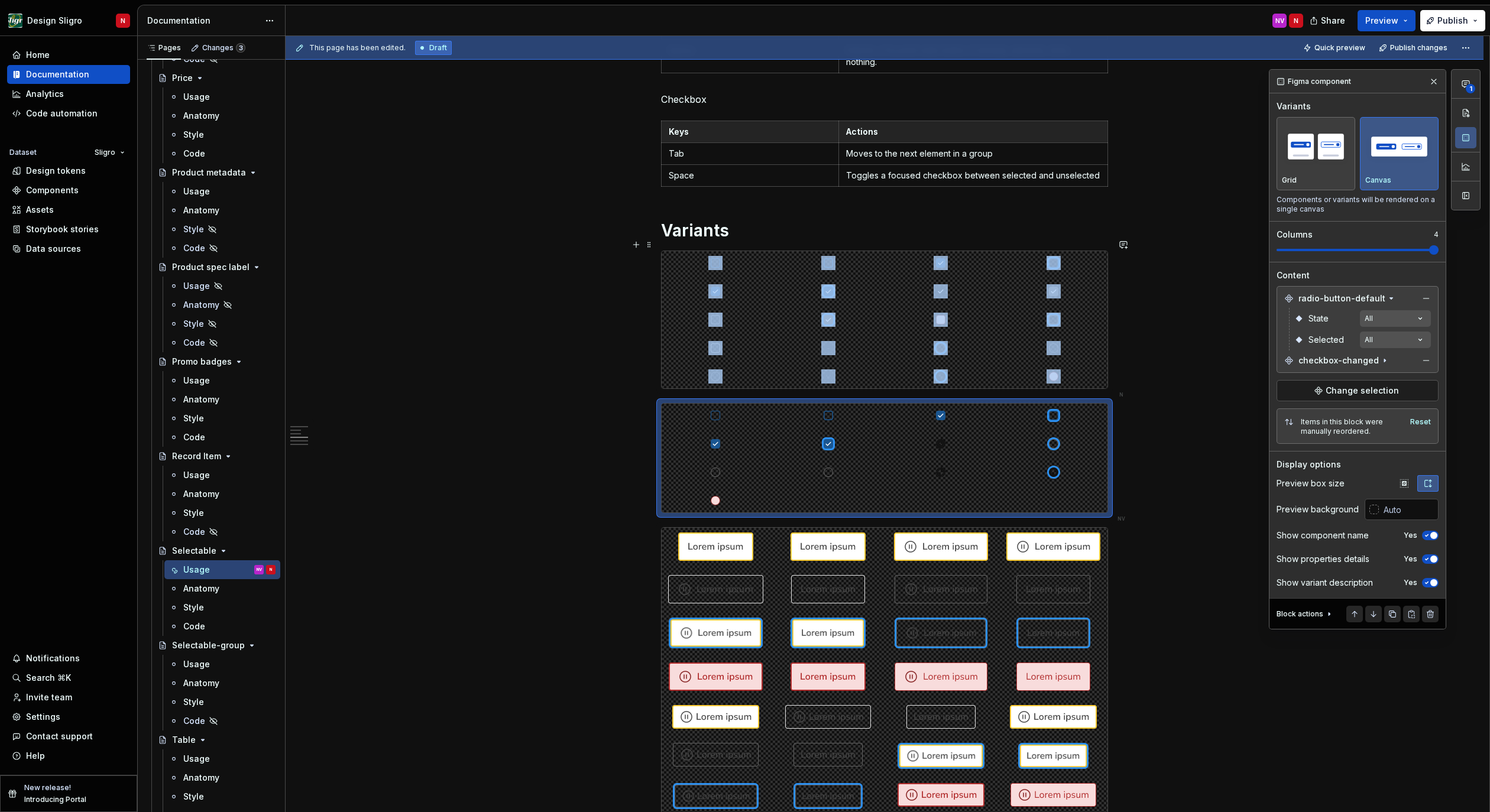
click at [1428, 361] on button "button" at bounding box center [1426, 361] width 16 height 16
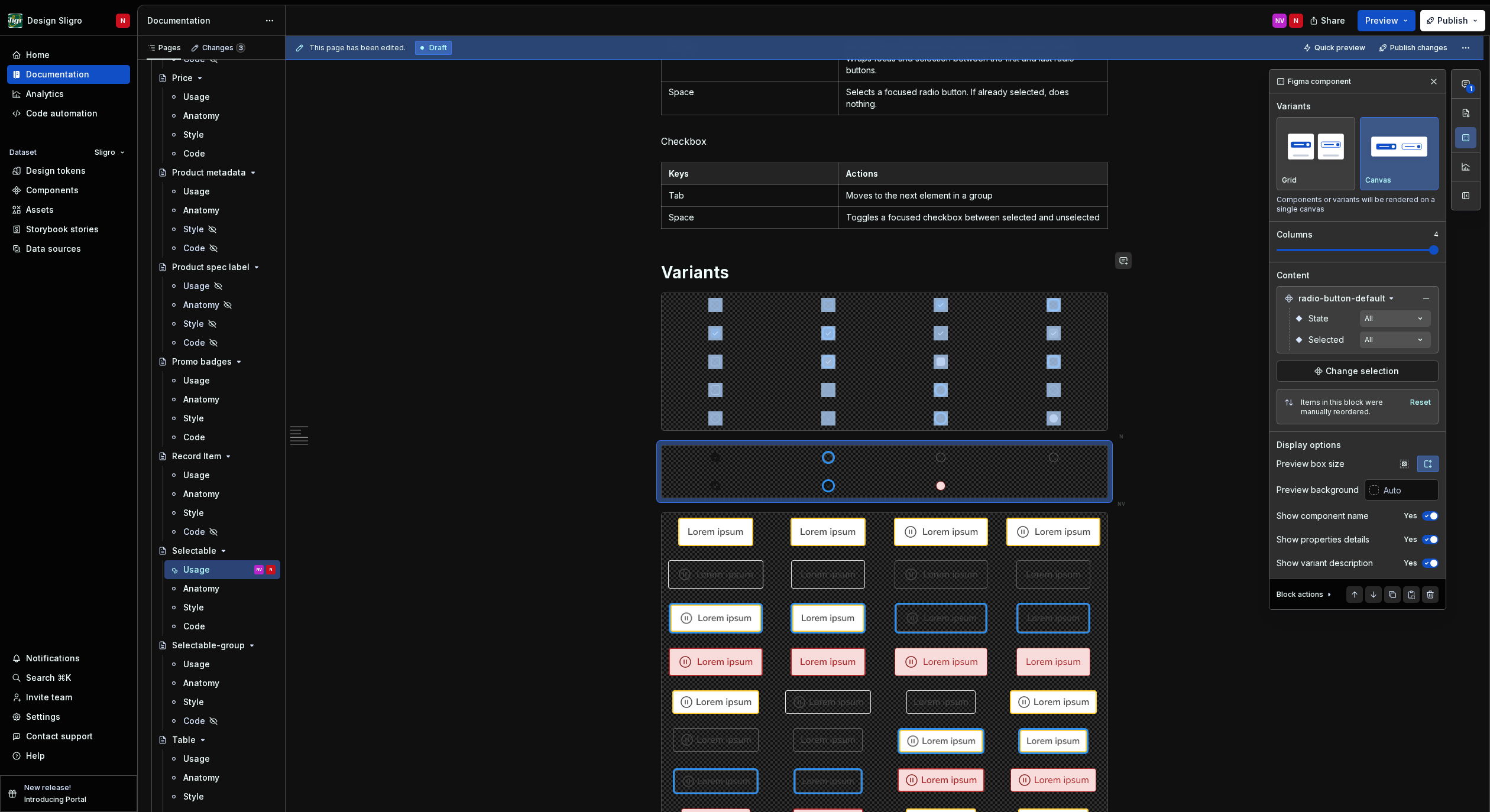
scroll to position [848, 0]
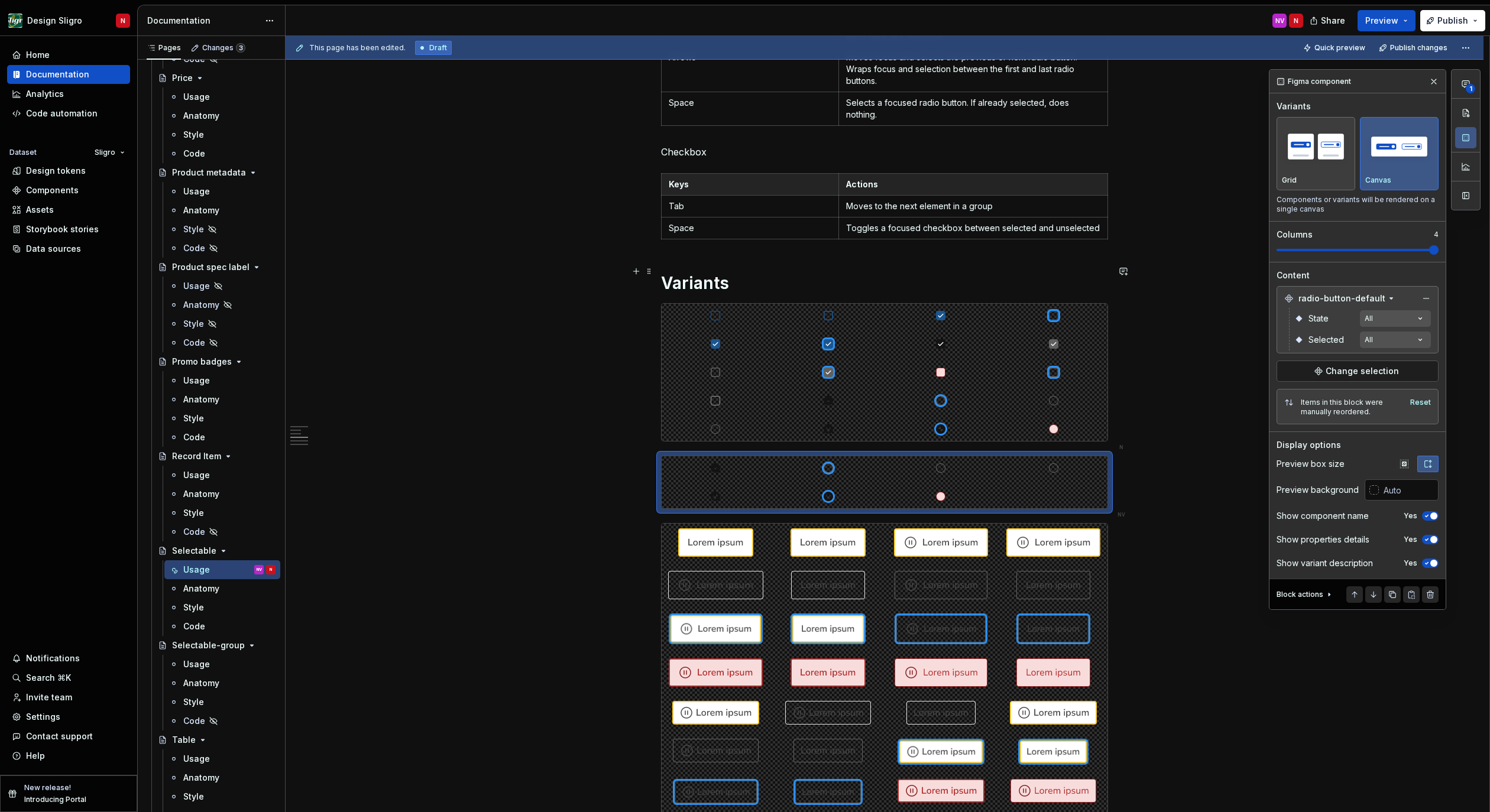
click at [748, 272] on h1 "Variants" at bounding box center [885, 283] width 447 height 22
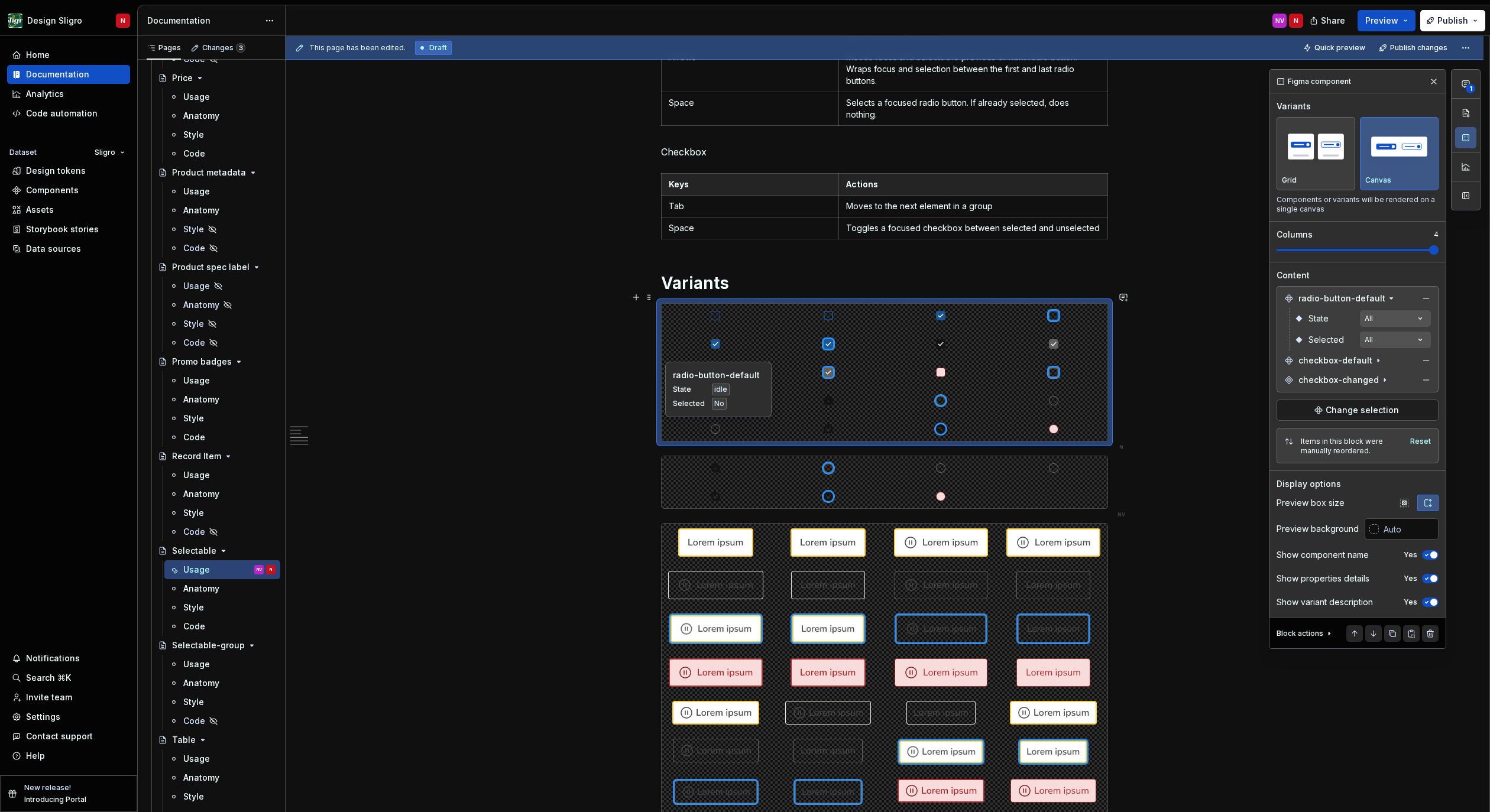
click at [673, 419] on div at bounding box center [715, 429] width 108 height 23
click at [1428, 300] on button "button" at bounding box center [1426, 298] width 16 height 16
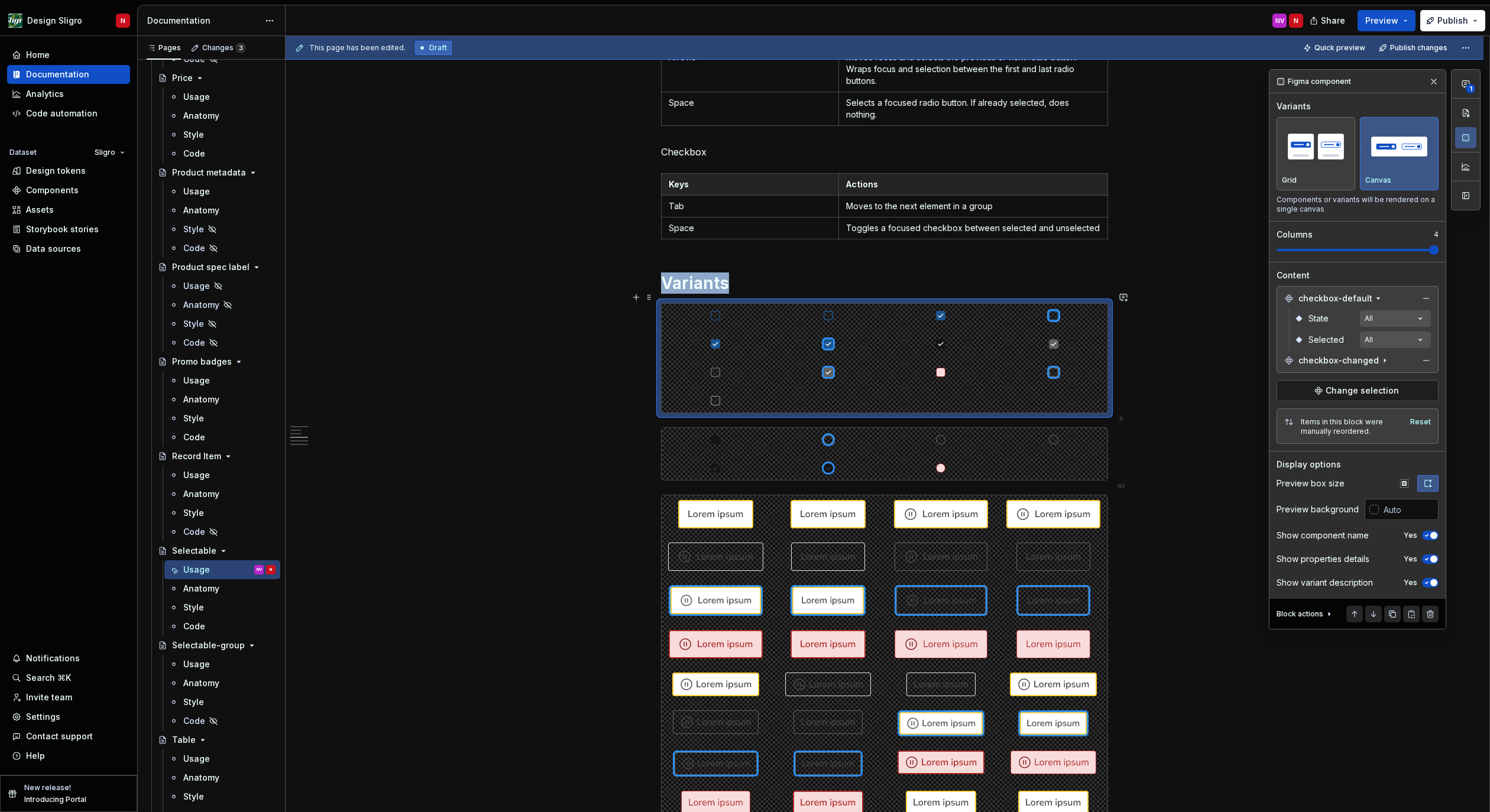
click at [1139, 289] on div "**********" at bounding box center [884, 412] width 1198 height 2109
click at [830, 389] on div at bounding box center [884, 359] width 446 height 109
click at [1329, 172] on div "Grid" at bounding box center [1316, 153] width 68 height 62
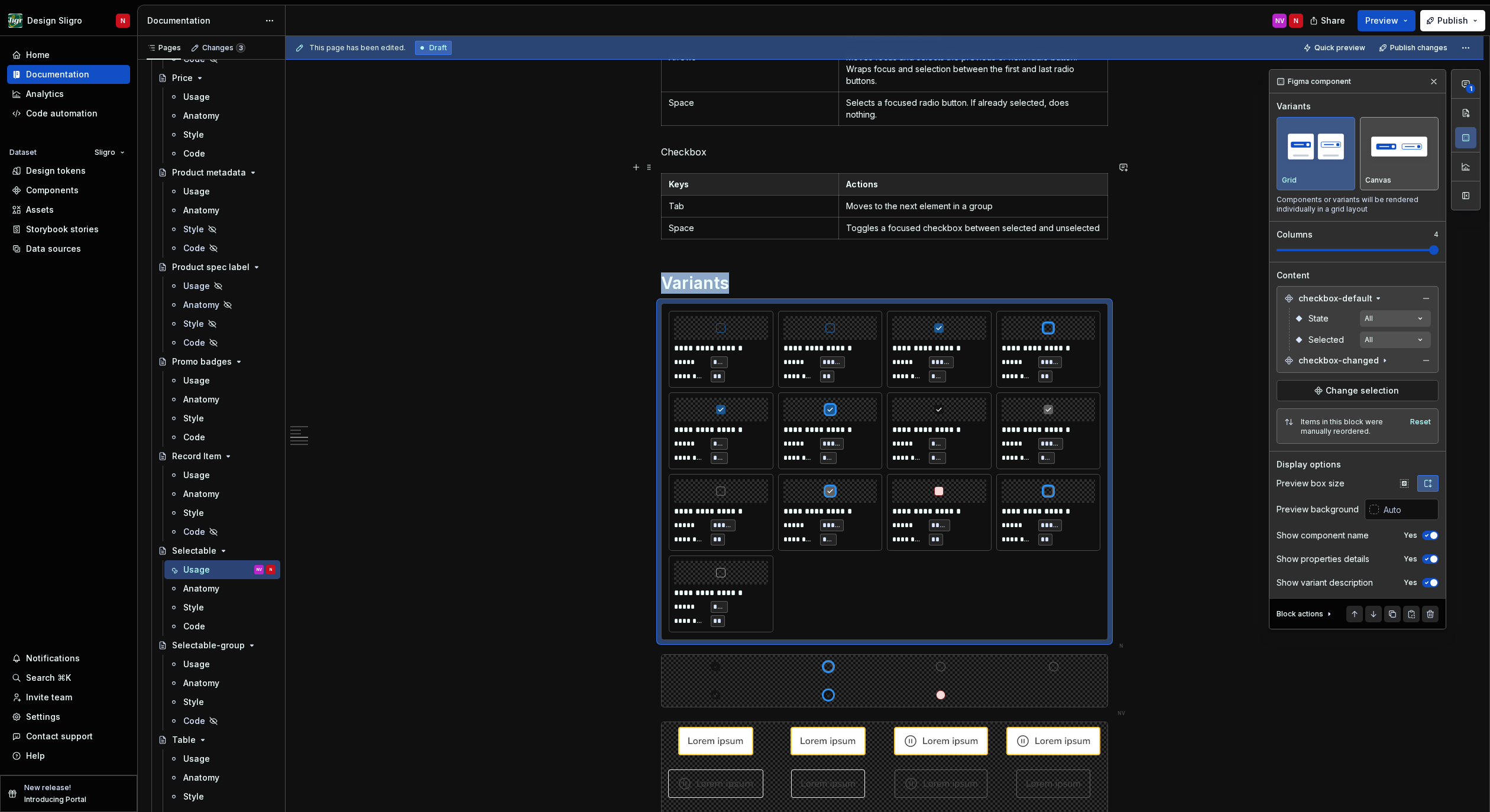
click at [1386, 165] on img "button" at bounding box center [1399, 147] width 68 height 43
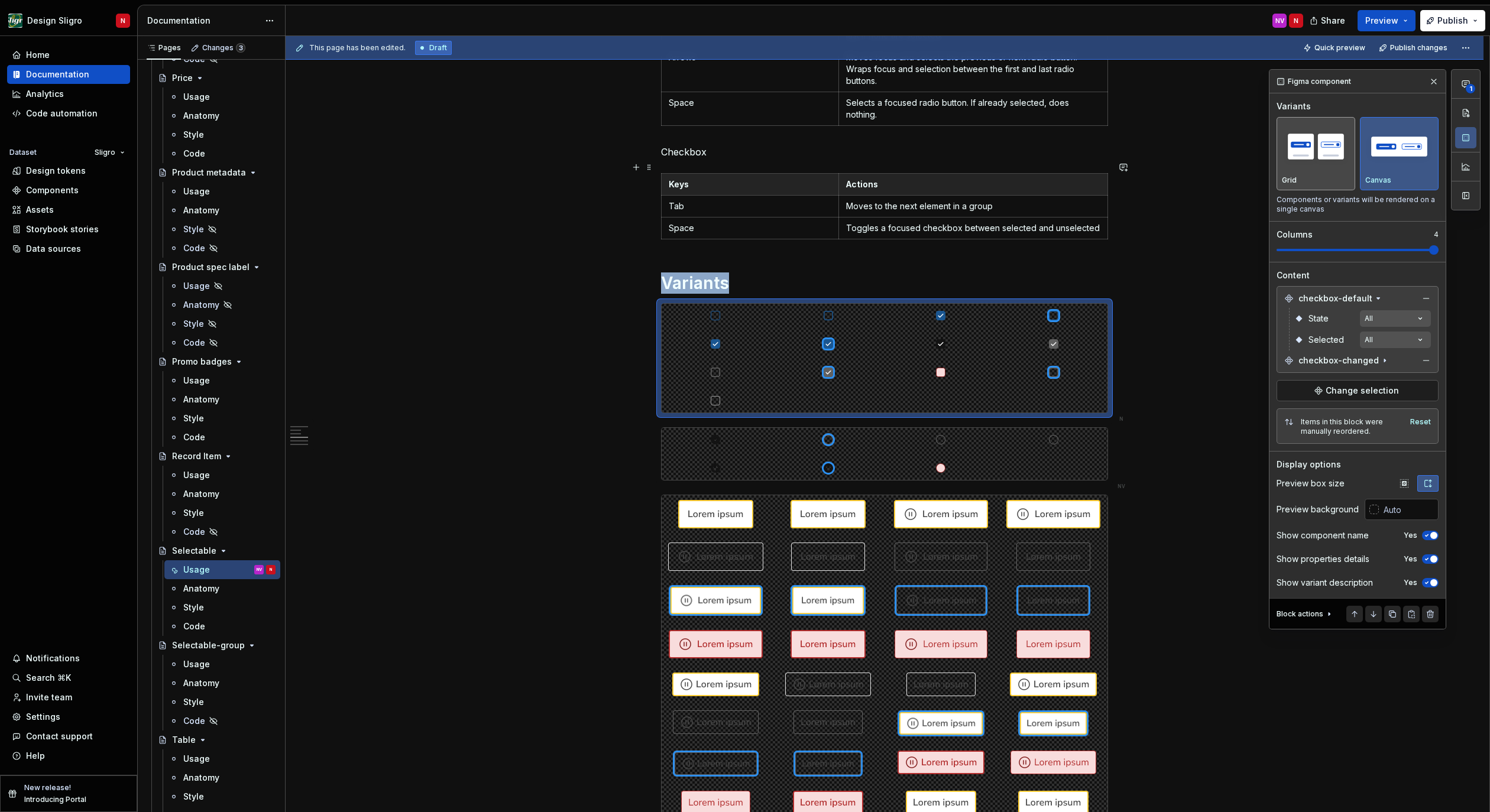
click at [1323, 180] on div "Grid" at bounding box center [1316, 180] width 68 height 10
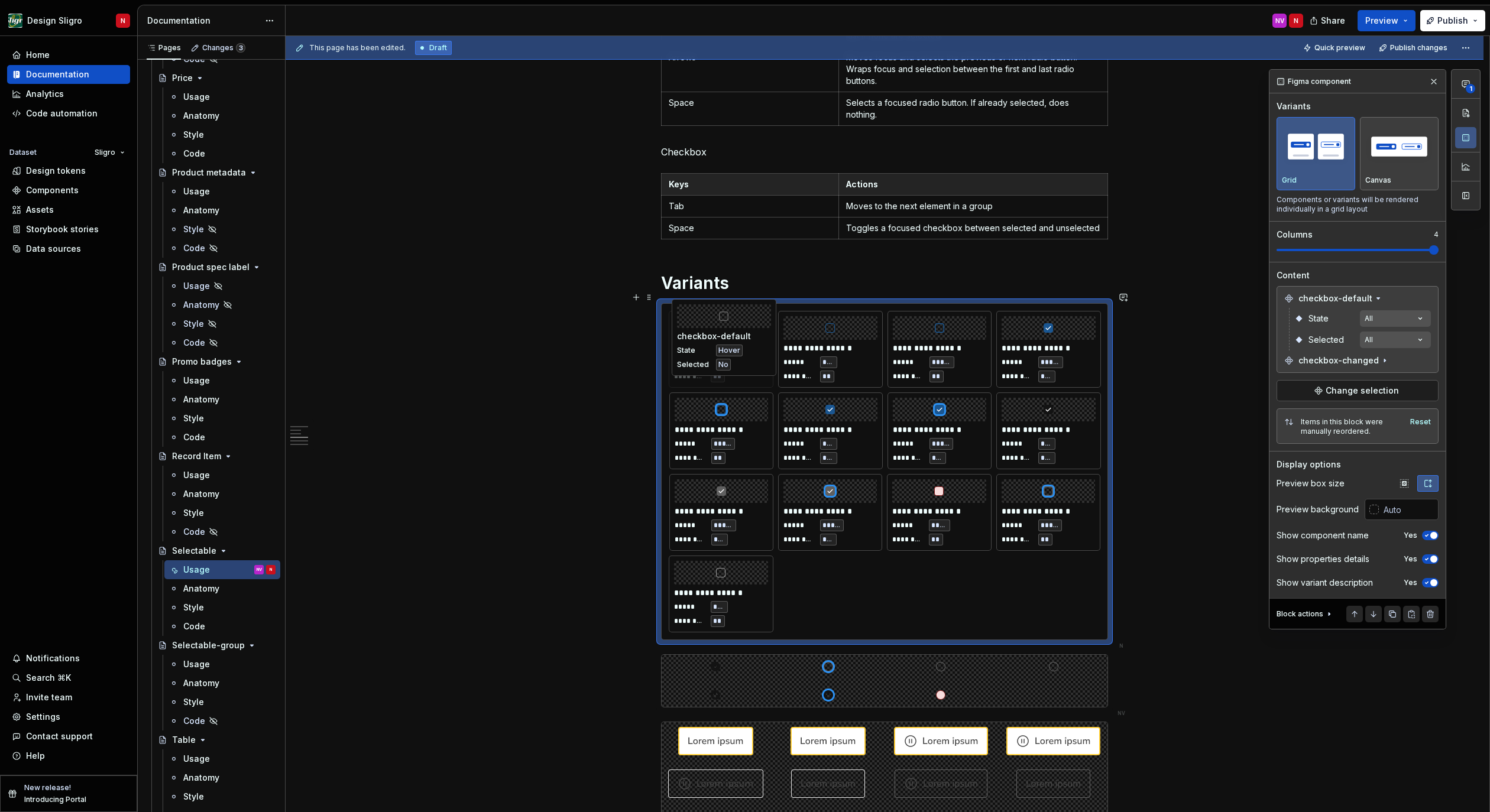
drag, startPoint x: 738, startPoint y: 492, endPoint x: 743, endPoint y: 333, distance: 159.1
click at [743, 333] on body "Design Sligro N Home Documentation Analytics Code automation Dataset Sligro Des…" at bounding box center [745, 406] width 1490 height 812
drag, startPoint x: 714, startPoint y: 583, endPoint x: 699, endPoint y: 319, distance: 264.4
click at [699, 319] on body "Design Sligro N Home Documentation Analytics Code automation Dataset Sligro Des…" at bounding box center [745, 406] width 1490 height 812
drag, startPoint x: 729, startPoint y: 510, endPoint x: 729, endPoint y: 408, distance: 102.0
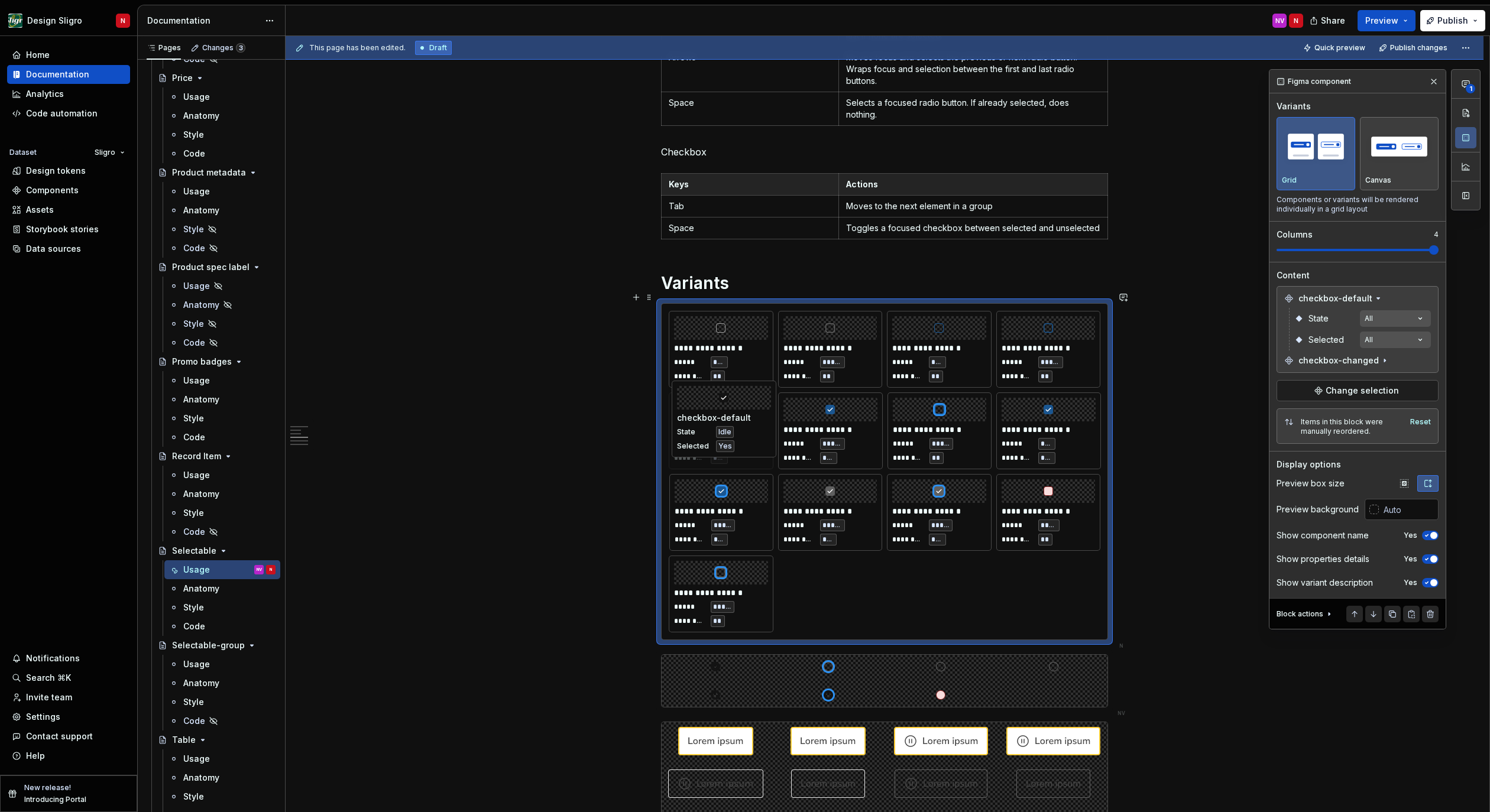
click at [729, 408] on body "Design Sligro N Home Documentation Analytics Code automation Dataset Sligro Des…" at bounding box center [745, 406] width 1490 height 812
drag, startPoint x: 823, startPoint y: 498, endPoint x: 830, endPoint y: 418, distance: 80.3
click at [830, 418] on body "Design Sligro N Home Documentation Analytics Code automation Dataset Sligro Des…" at bounding box center [745, 406] width 1490 height 812
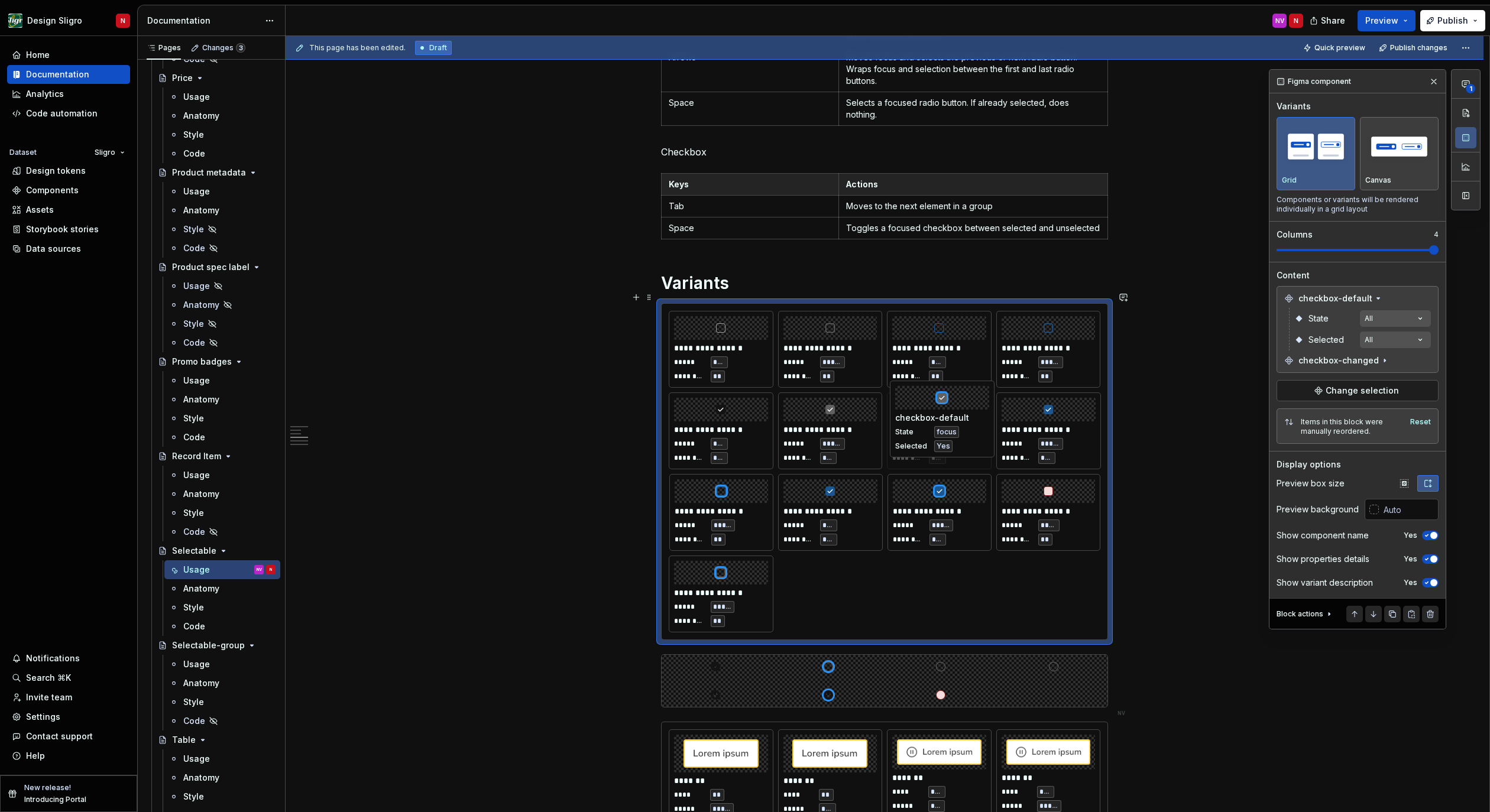
drag, startPoint x: 947, startPoint y: 503, endPoint x: 947, endPoint y: 421, distance: 82.0
click at [947, 421] on body "Design Sligro N Home Documentation Analytics Code automation Dataset Sligro Des…" at bounding box center [745, 406] width 1490 height 812
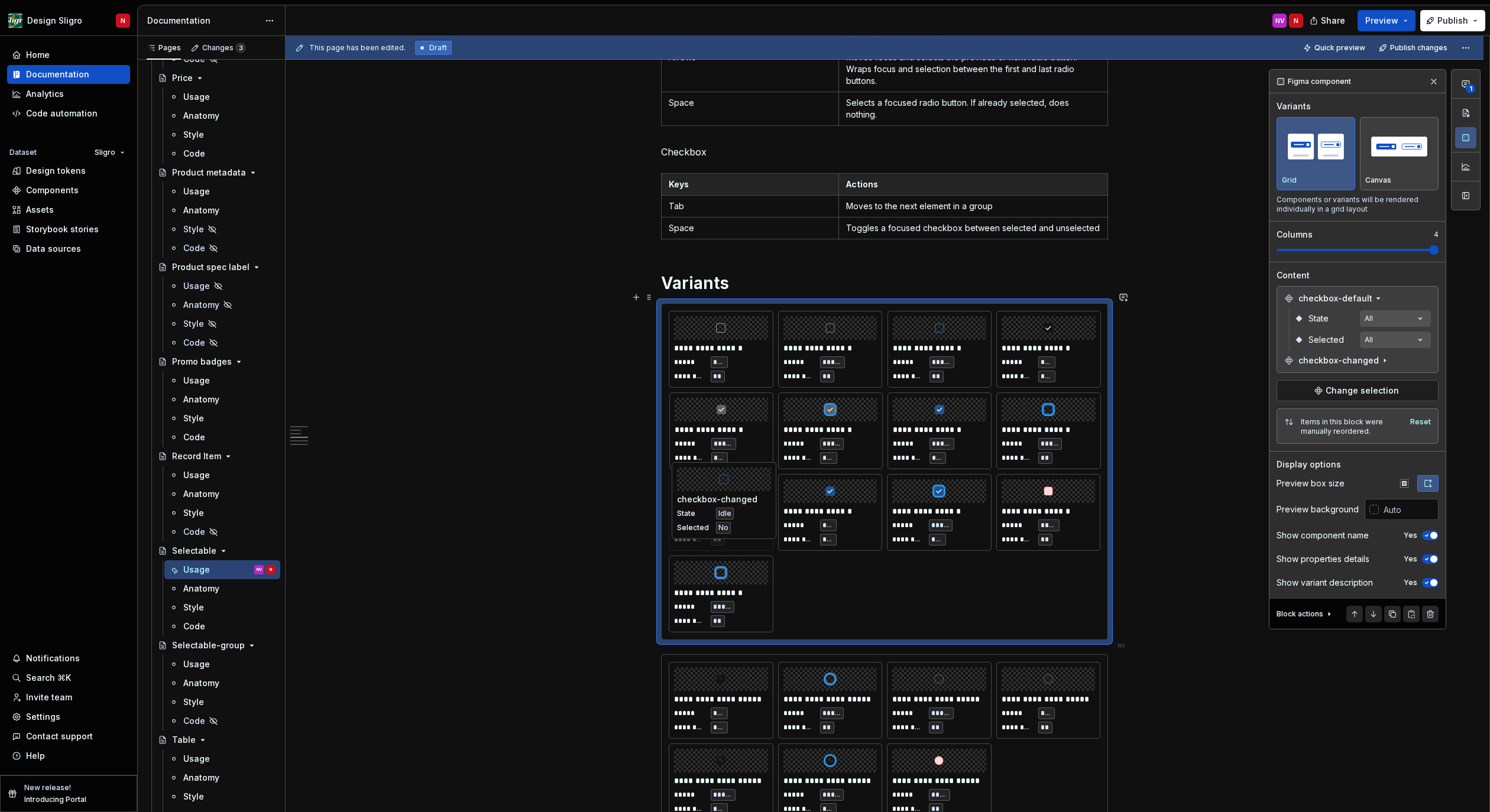
drag, startPoint x: 939, startPoint y: 351, endPoint x: 720, endPoint y: 525, distance: 279.7
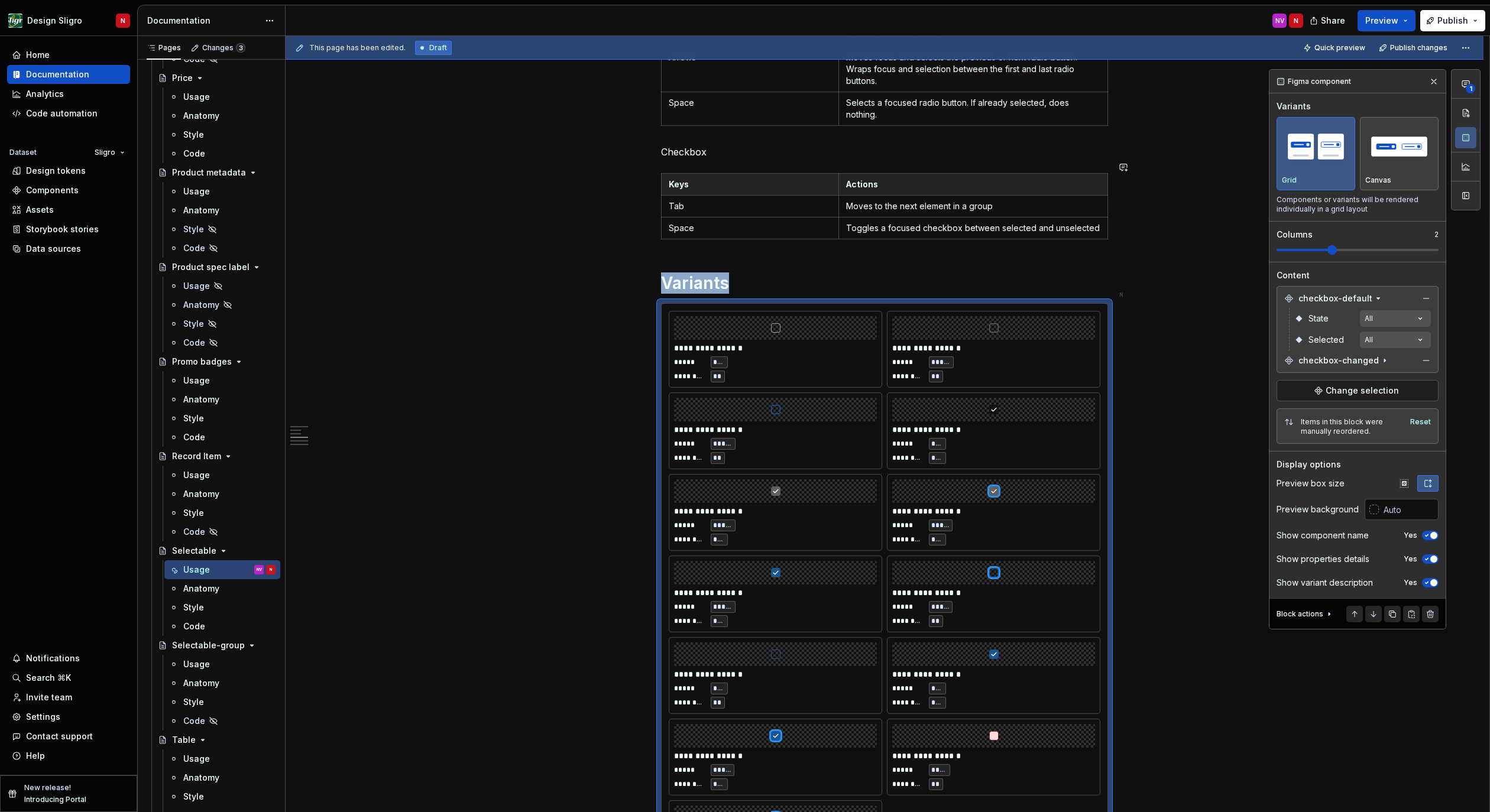
scroll to position [908, 0]
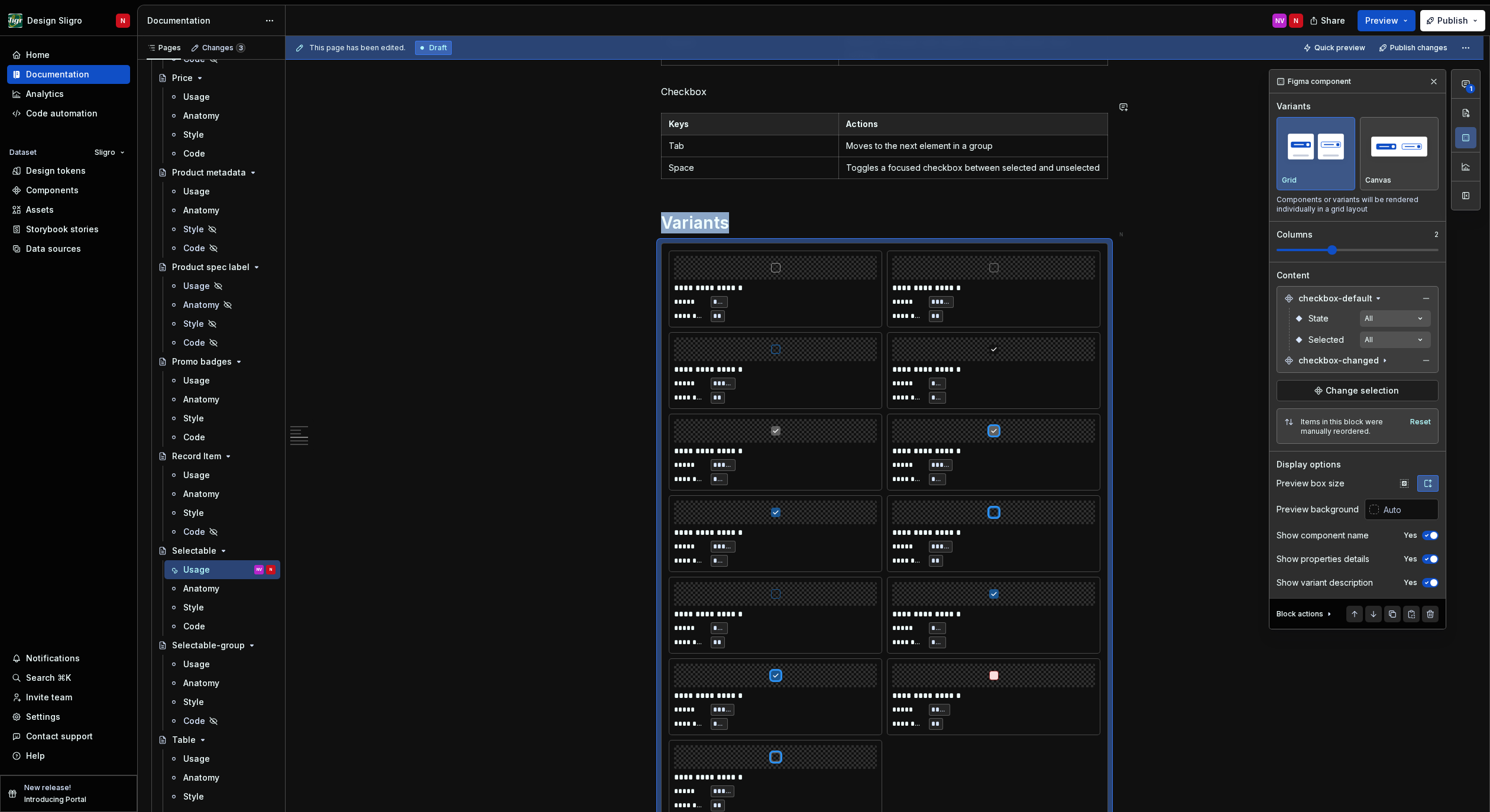
click at [1337, 255] on span at bounding box center [1331, 250] width 10 height 10
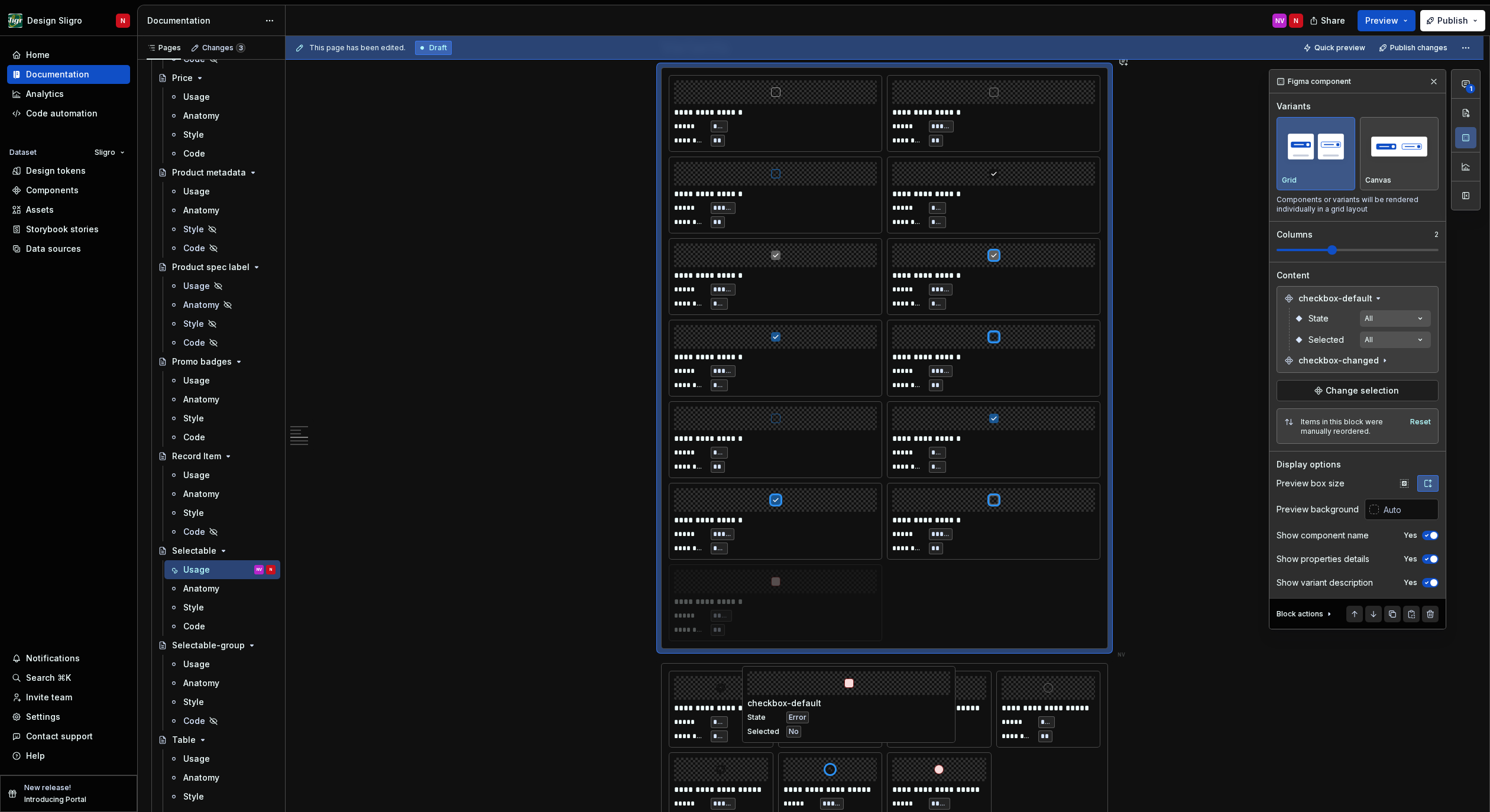
scroll to position [1092, 0]
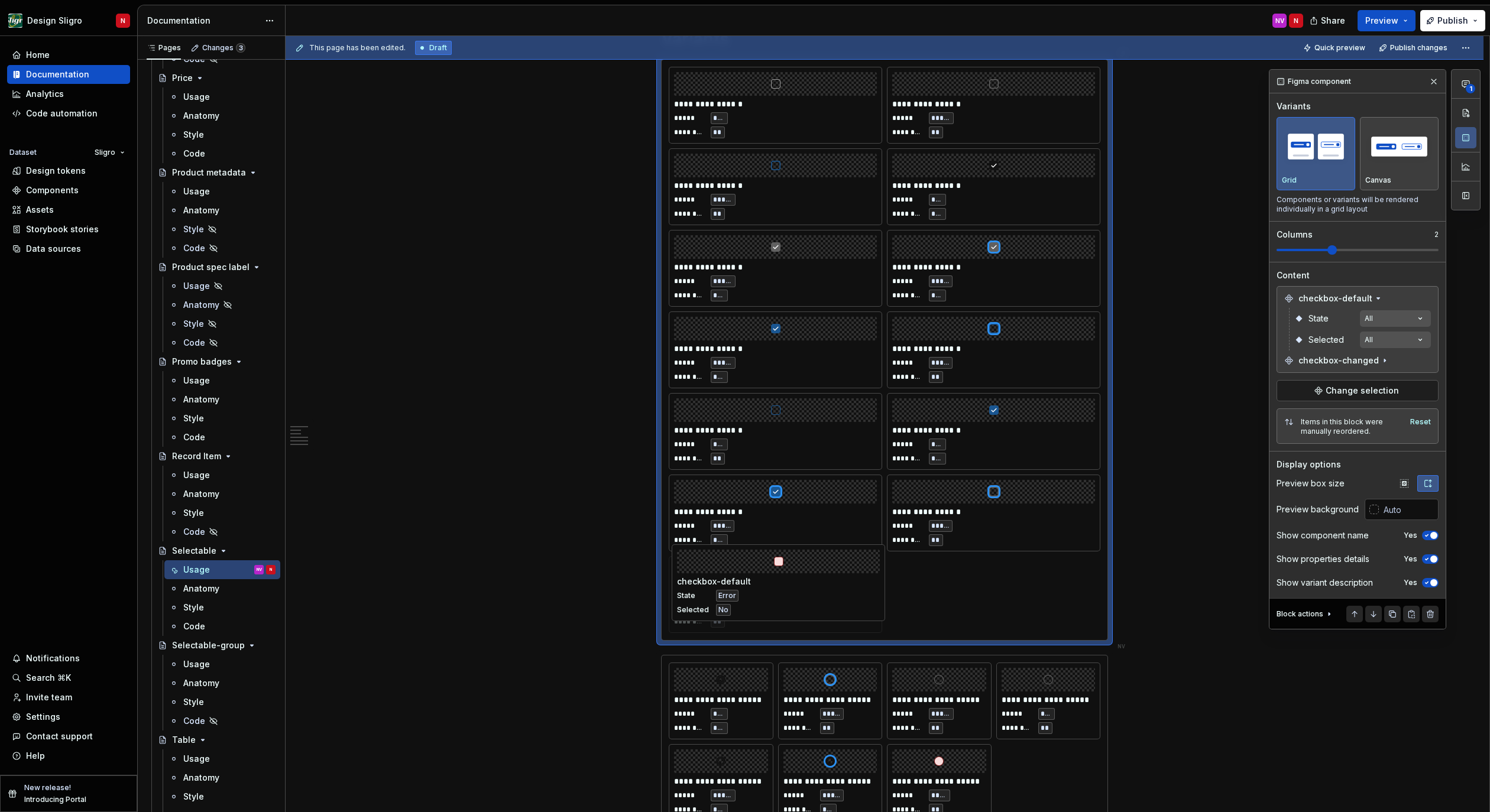
drag, startPoint x: 1031, startPoint y: 523, endPoint x: 851, endPoint y: 551, distance: 182.2
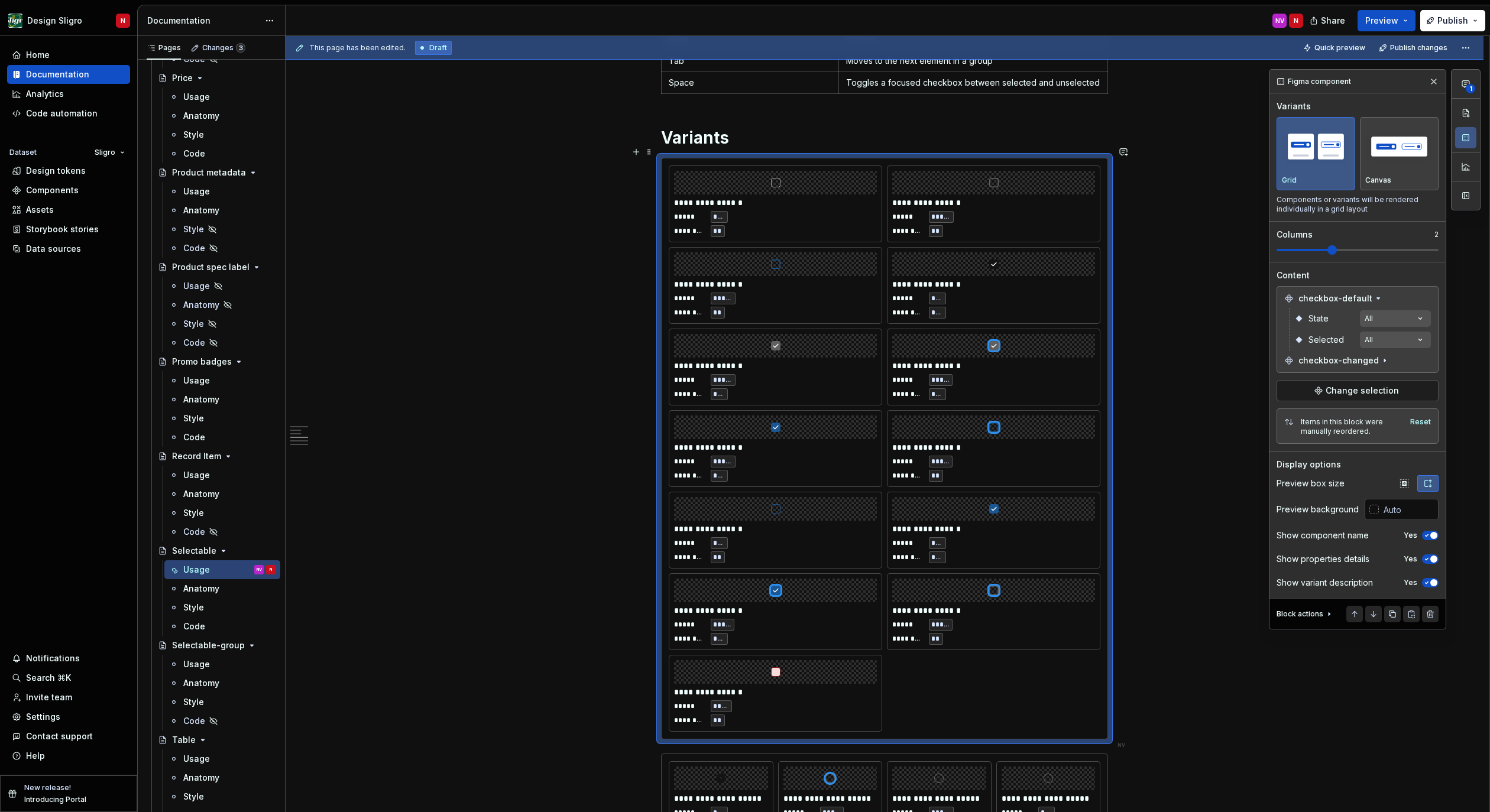
scroll to position [989, 0]
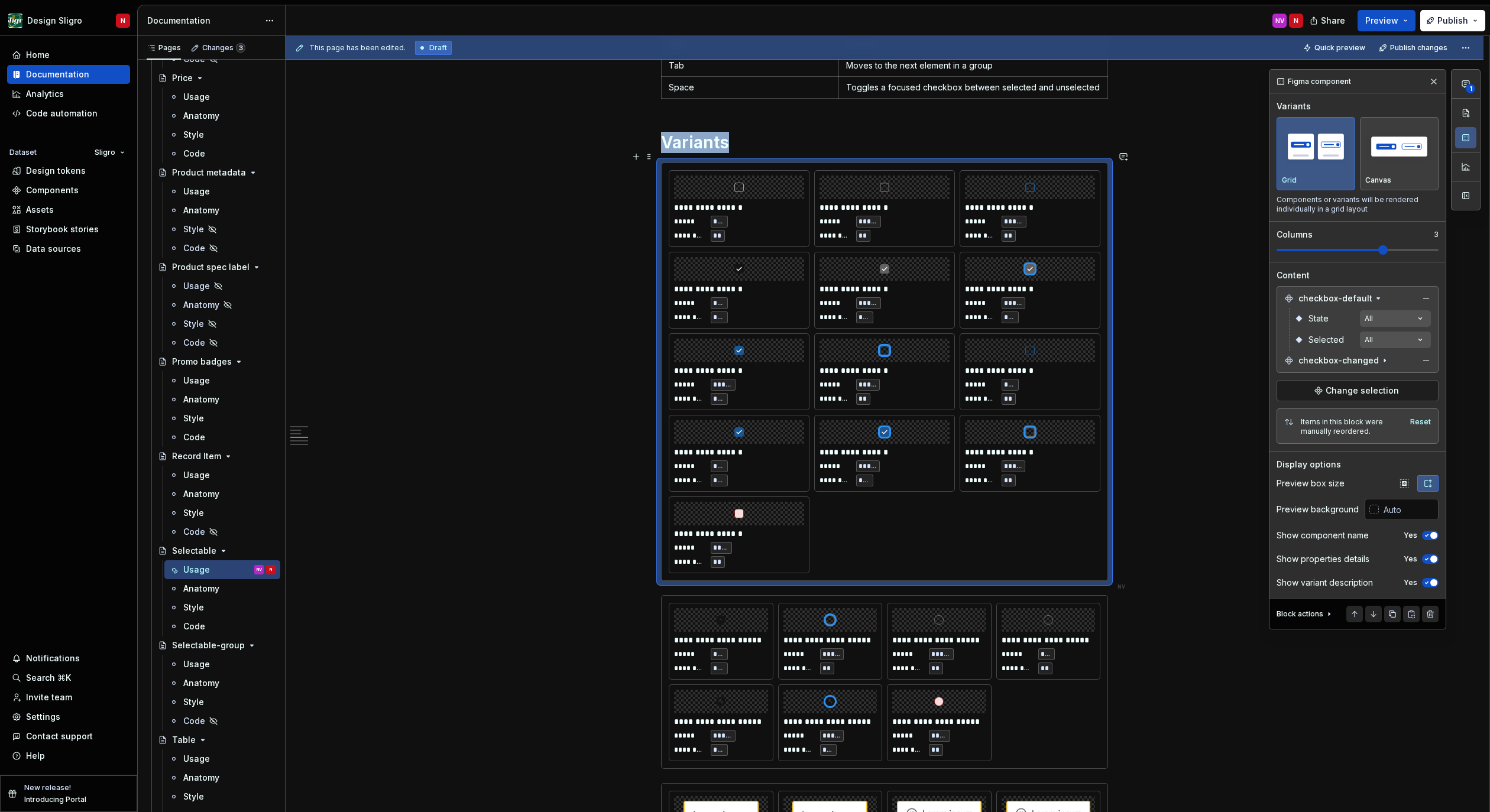
click at [1378, 255] on span at bounding box center [1383, 250] width 10 height 10
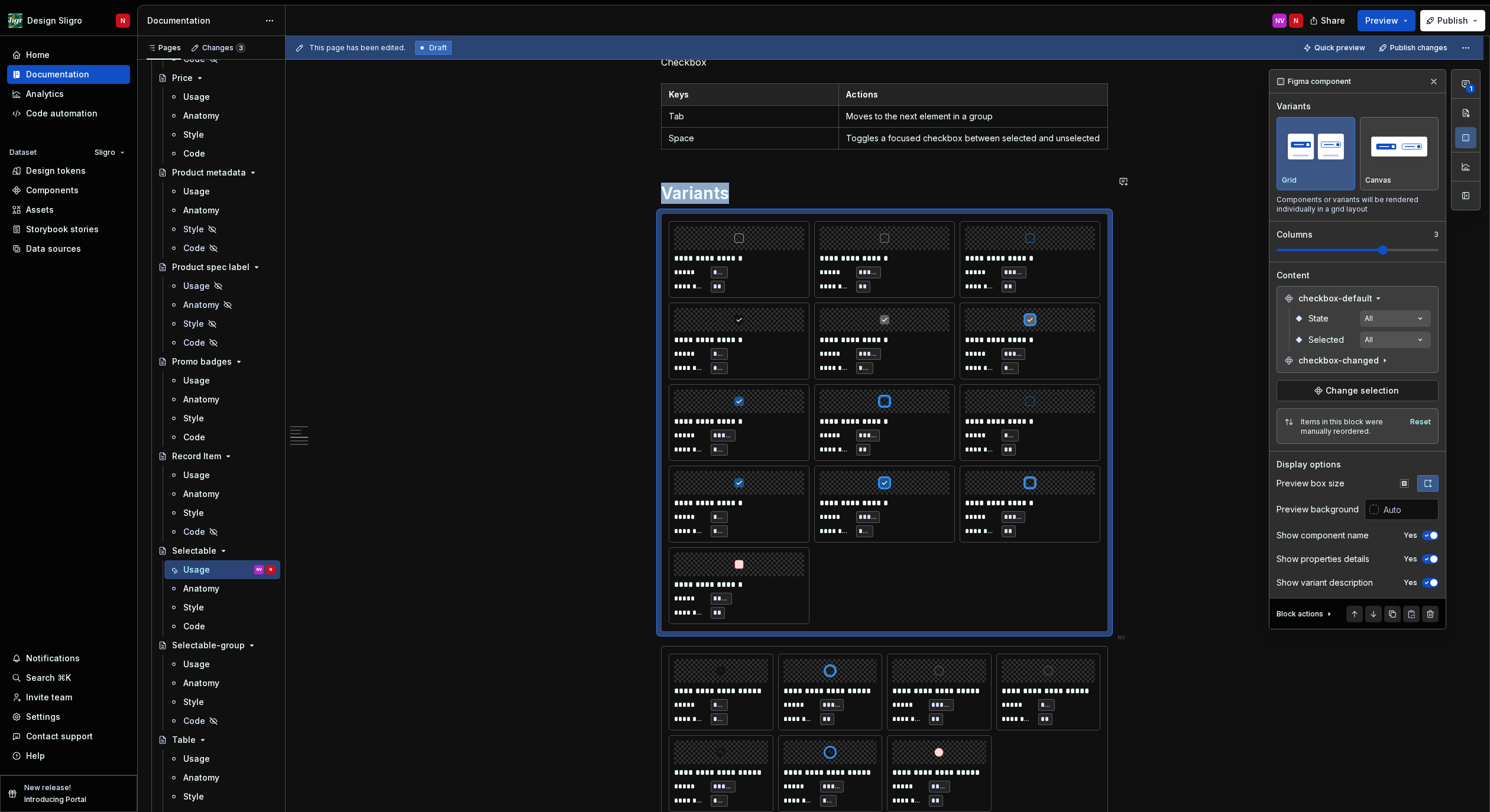
scroll to position [894, 0]
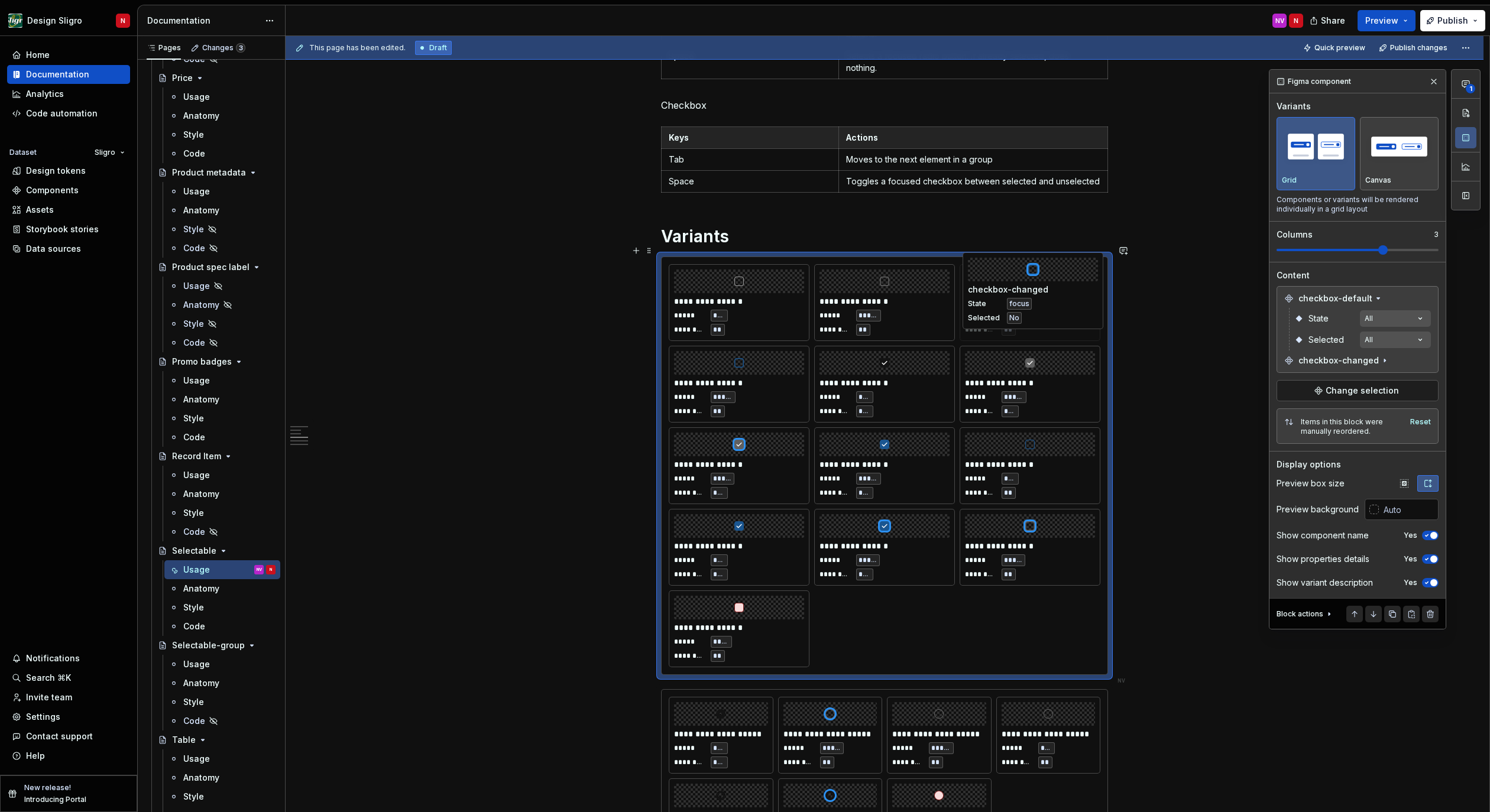
drag, startPoint x: 905, startPoint y: 475, endPoint x: 1031, endPoint y: 291, distance: 223.0
click at [1031, 291] on body "Design Sligro N Home Documentation Analytics Code automation Dataset Sligro Des…" at bounding box center [745, 406] width 1490 height 812
drag, startPoint x: 739, startPoint y: 370, endPoint x: 895, endPoint y: 553, distance: 240.5
drag, startPoint x: 903, startPoint y: 533, endPoint x: 754, endPoint y: 451, distance: 170.1
click at [754, 451] on body "Design Sligro N Home Documentation Analytics Code automation Dataset Sligro Des…" at bounding box center [745, 406] width 1490 height 812
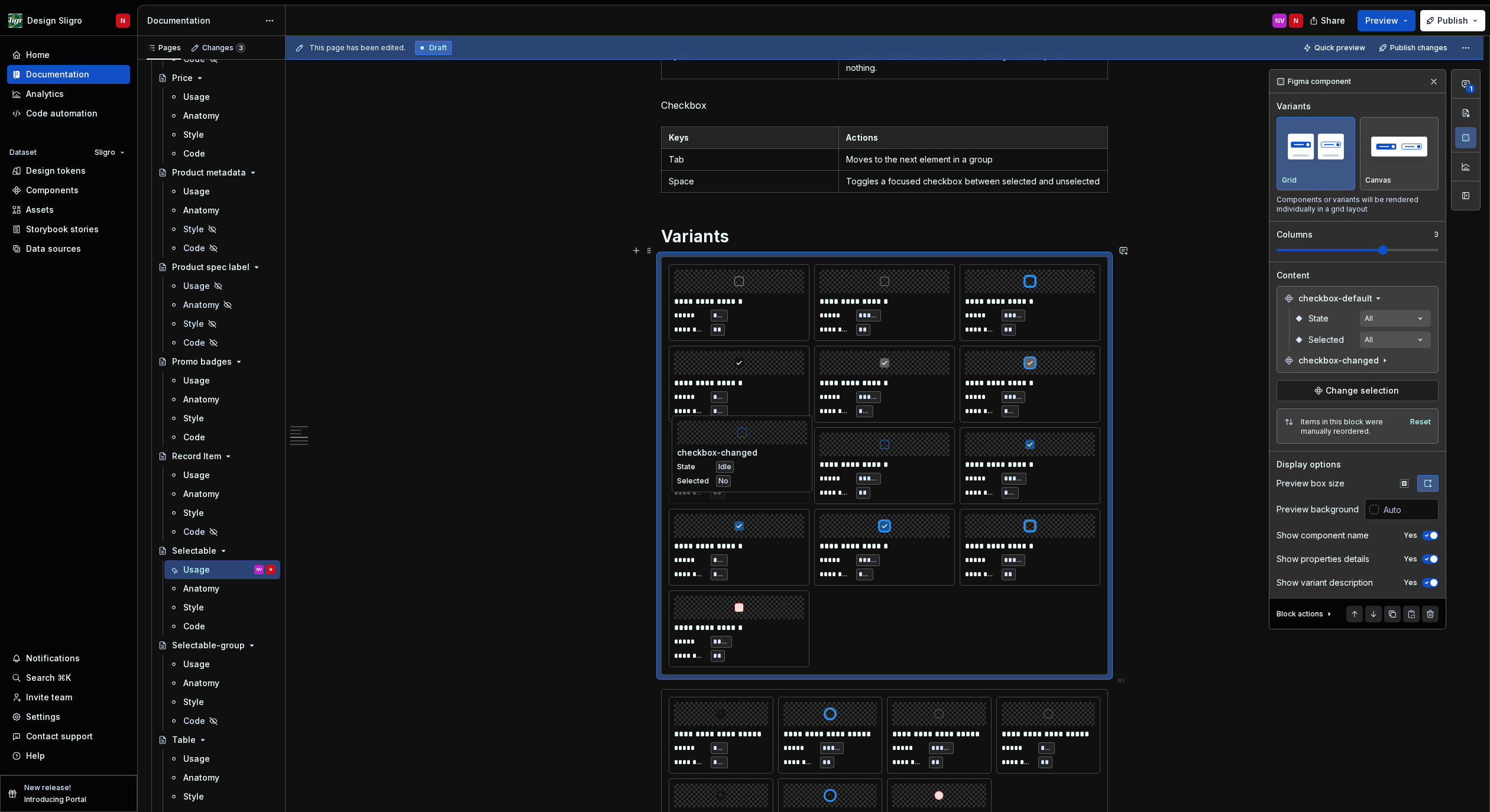
drag, startPoint x: 1059, startPoint y: 444, endPoint x: 769, endPoint y: 443, distance: 290.0
click at [769, 443] on body "Design Sligro N Home Documentation Analytics Code automation Dataset Sligro Des…" at bounding box center [745, 406] width 1490 height 812
drag, startPoint x: 990, startPoint y: 529, endPoint x: 987, endPoint y: 515, distance: 14.3
click at [987, 515] on body "Design Sligro N Home Documentation Analytics Code automation Dataset Sligro Des…" at bounding box center [745, 406] width 1490 height 812
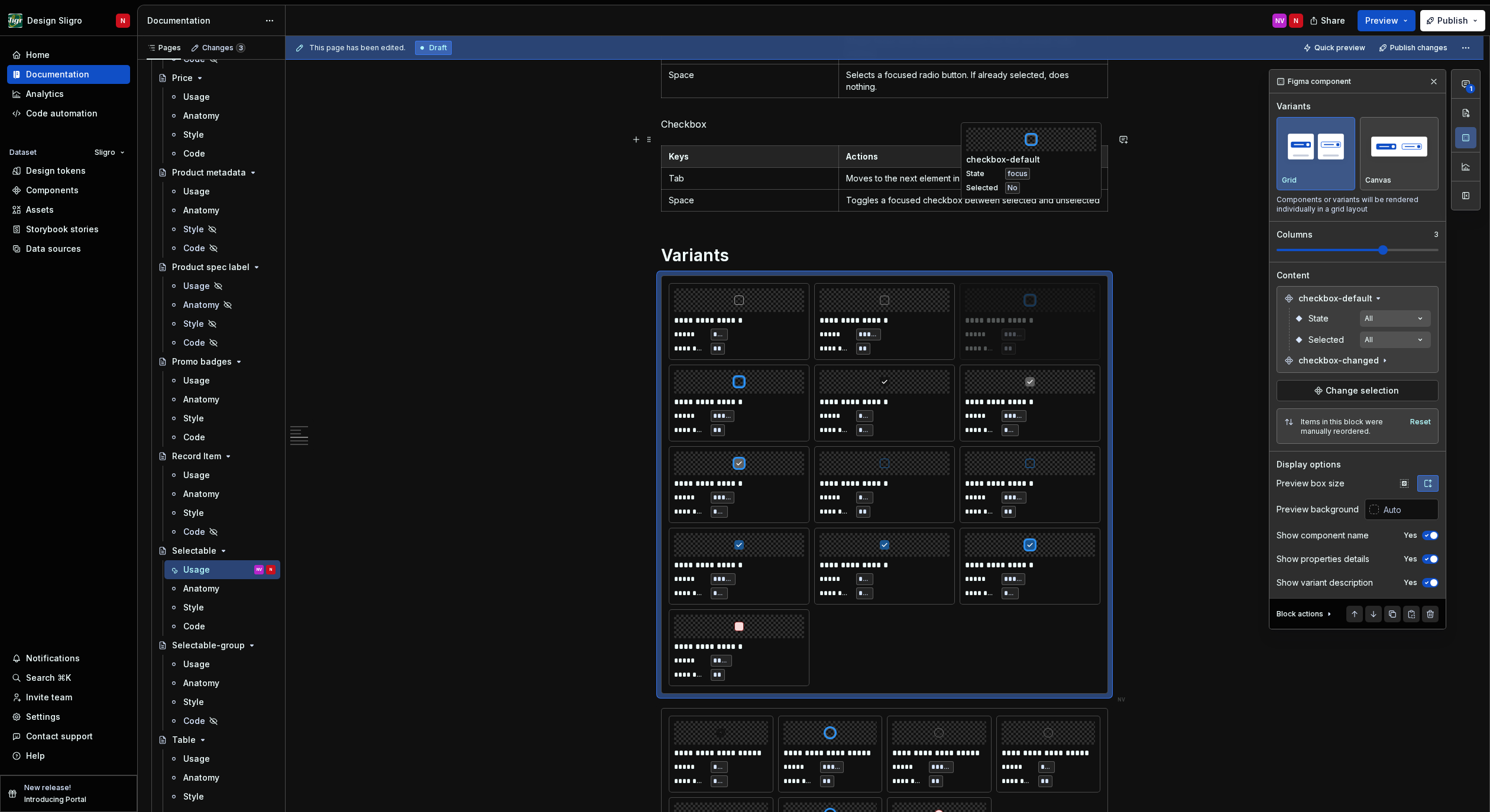
scroll to position [859, 0]
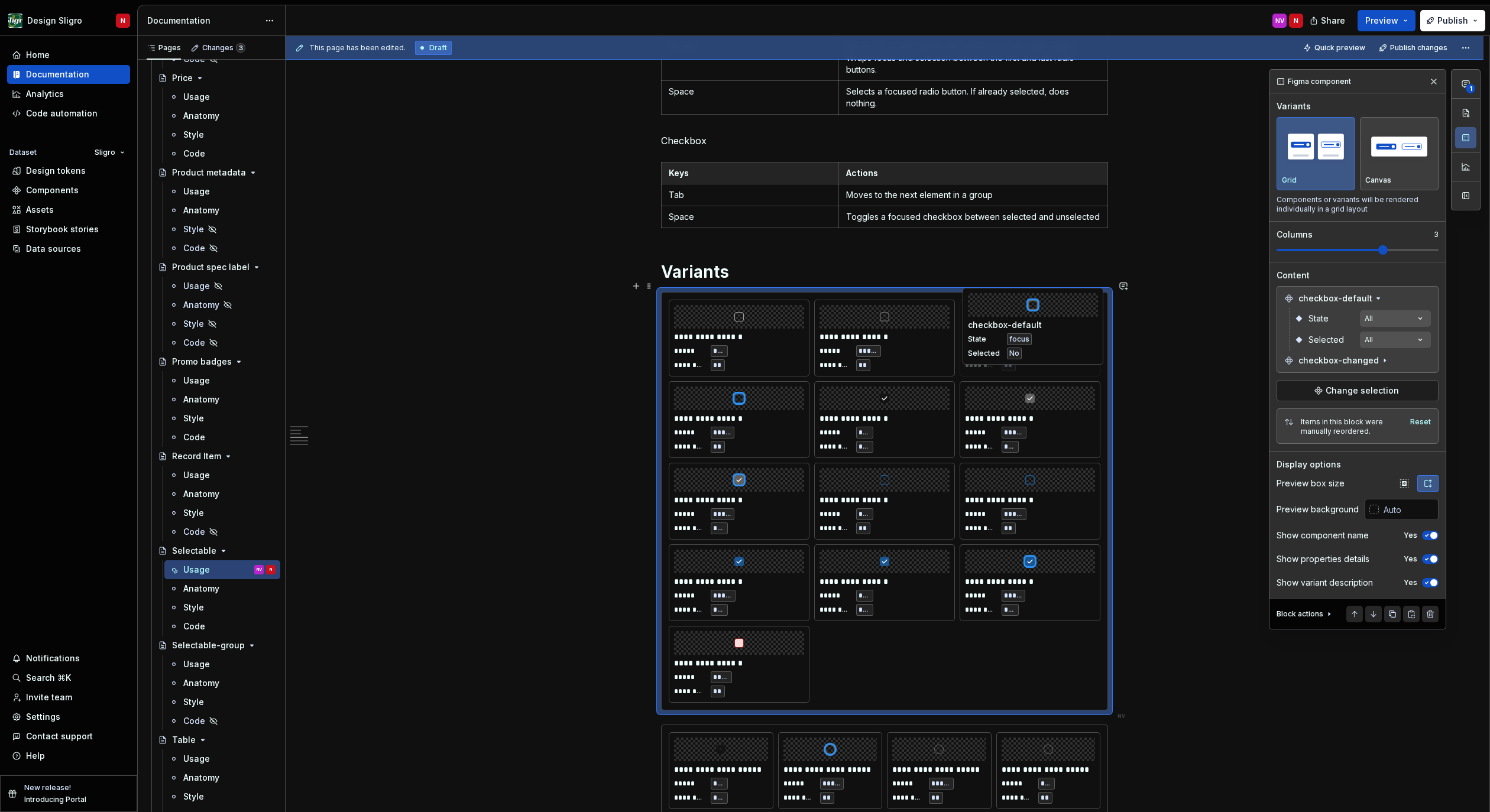
drag, startPoint x: 989, startPoint y: 536, endPoint x: 992, endPoint y: 329, distance: 207.0
click at [992, 329] on body "Design Sligro N Home Documentation Analytics Code automation Dataset Sligro Des…" at bounding box center [745, 406] width 1490 height 812
drag, startPoint x: 745, startPoint y: 396, endPoint x: 1041, endPoint y: 495, distance: 312.1
click at [1402, 173] on div "Canvas" at bounding box center [1399, 153] width 68 height 62
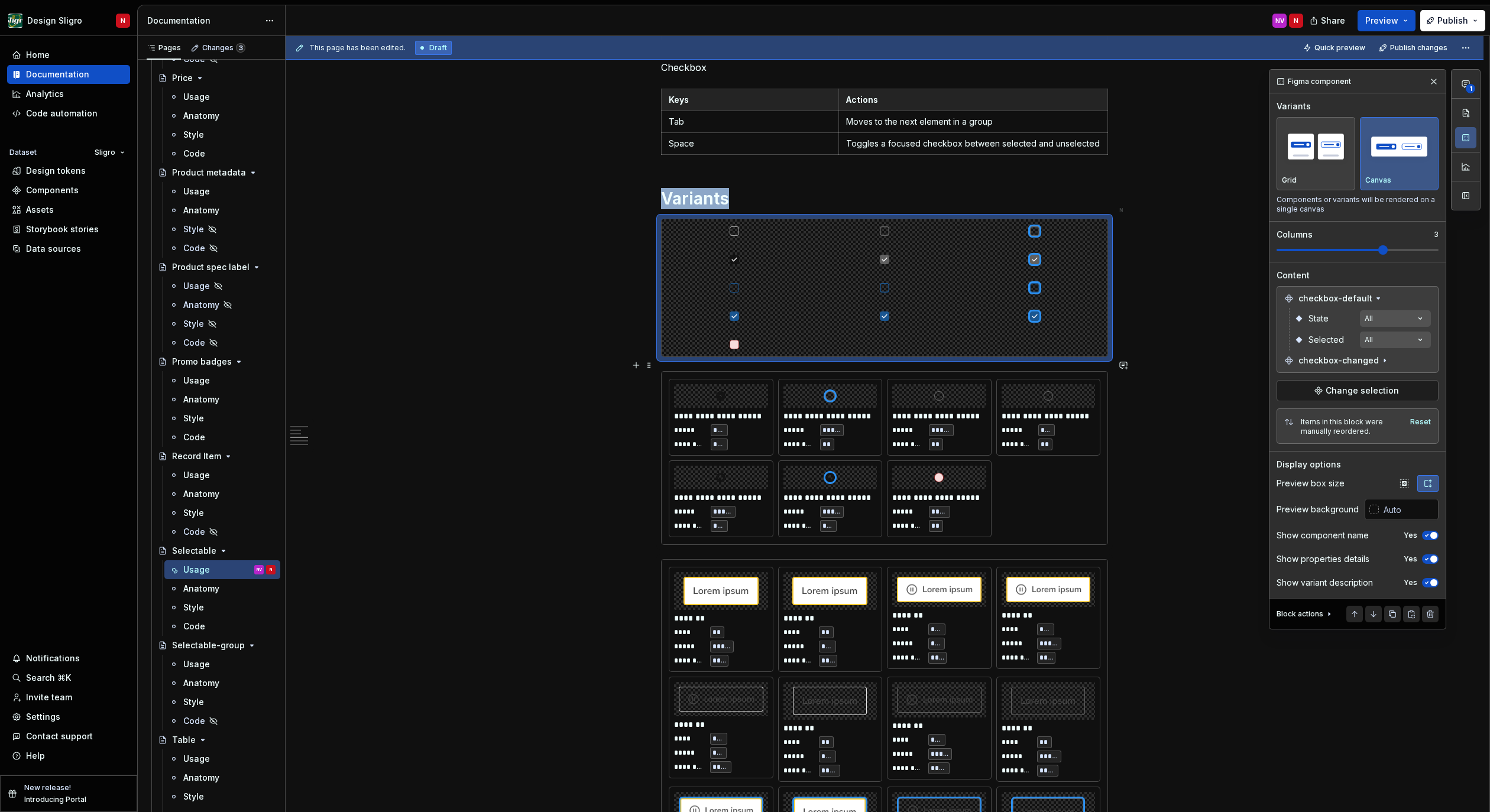
scroll to position [937, 0]
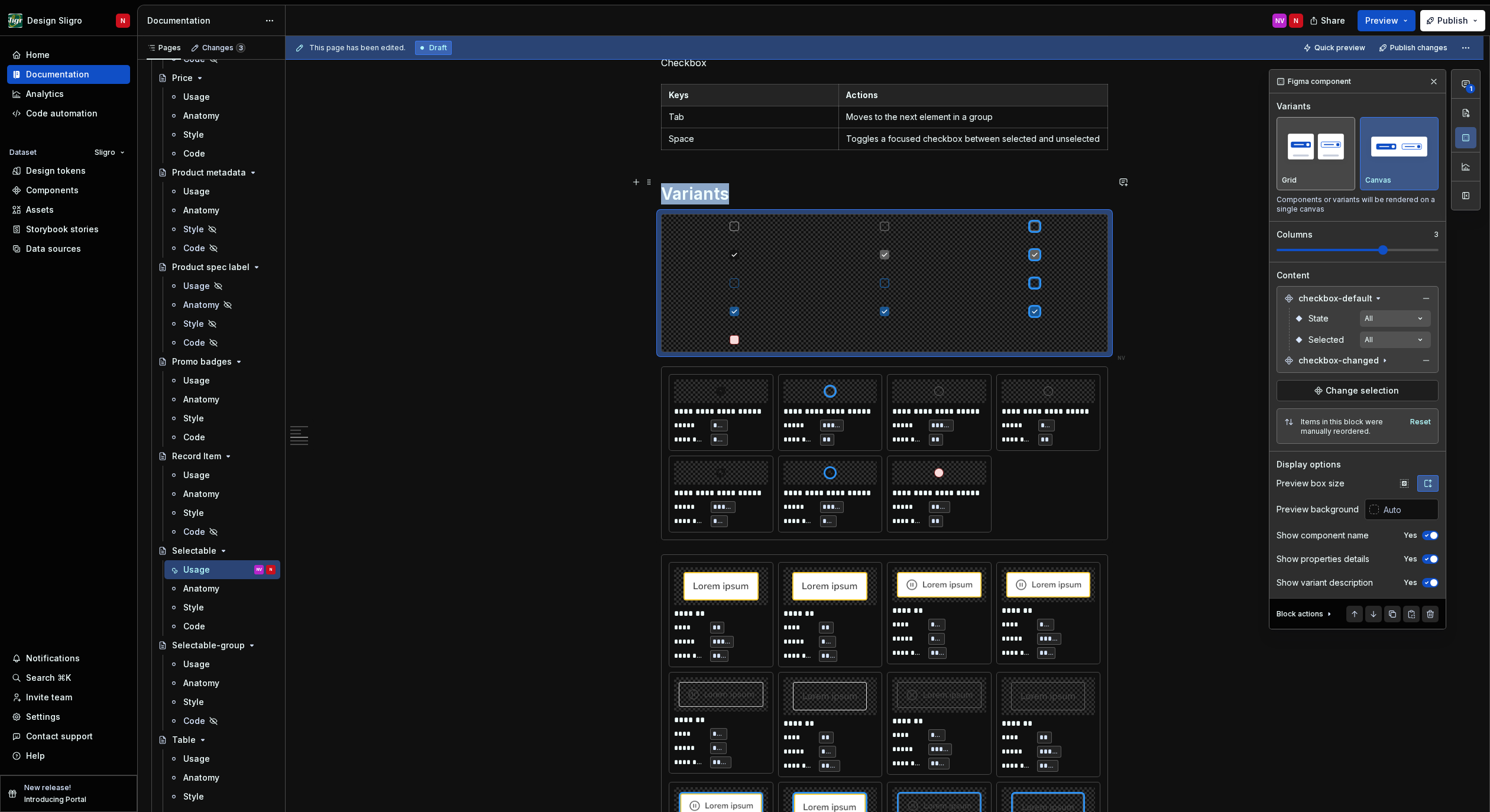
click at [1314, 173] on div "Grid" at bounding box center [1316, 153] width 68 height 62
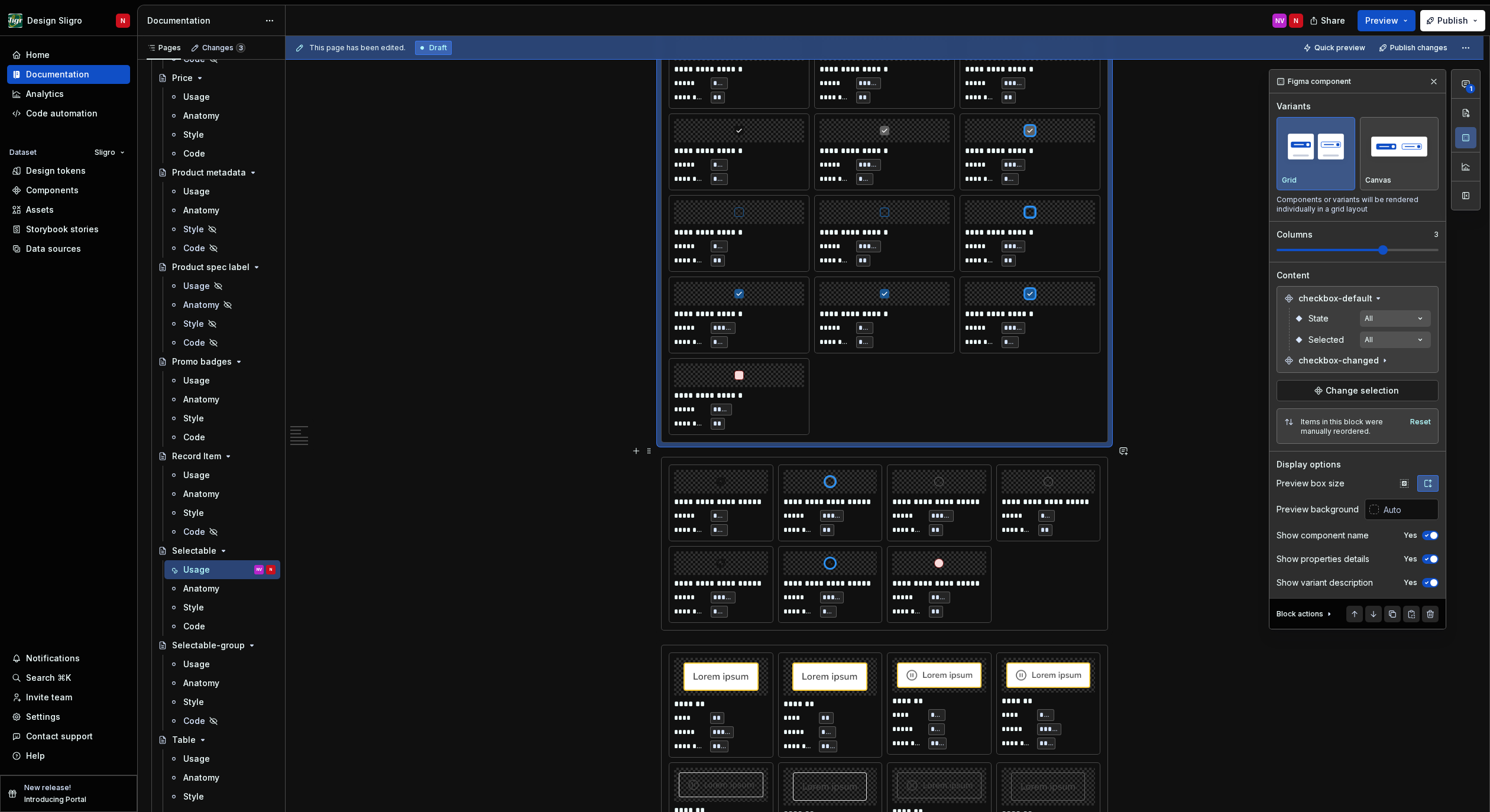
scroll to position [1127, 0]
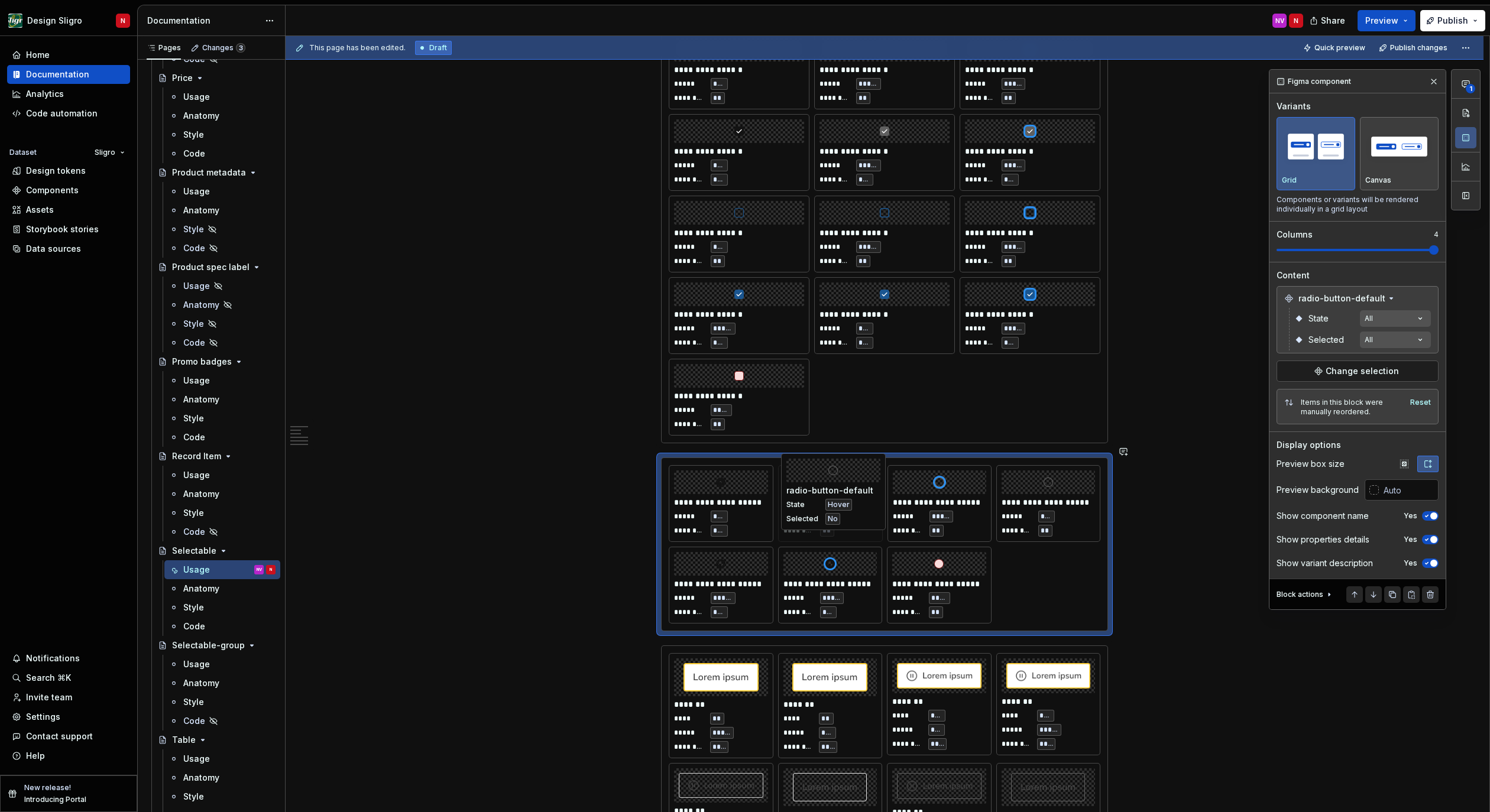
drag, startPoint x: 959, startPoint y: 513, endPoint x: 863, endPoint y: 514, distance: 96.0
click at [863, 514] on body "Design Sligro N Home Documentation Analytics Code automation Dataset Sligro Des…" at bounding box center [745, 406] width 1490 height 812
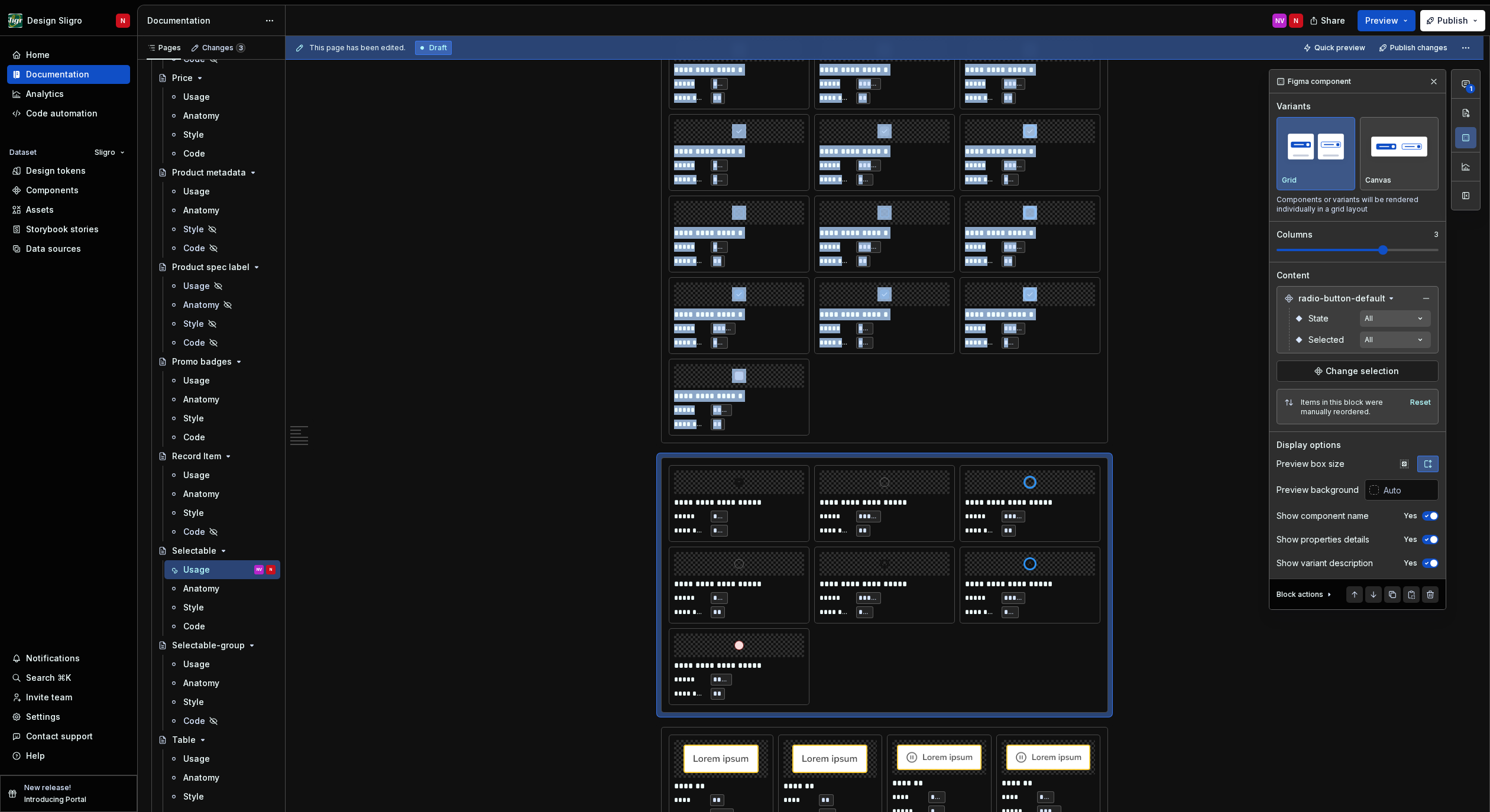
click at [1388, 248] on span at bounding box center [1383, 250] width 10 height 10
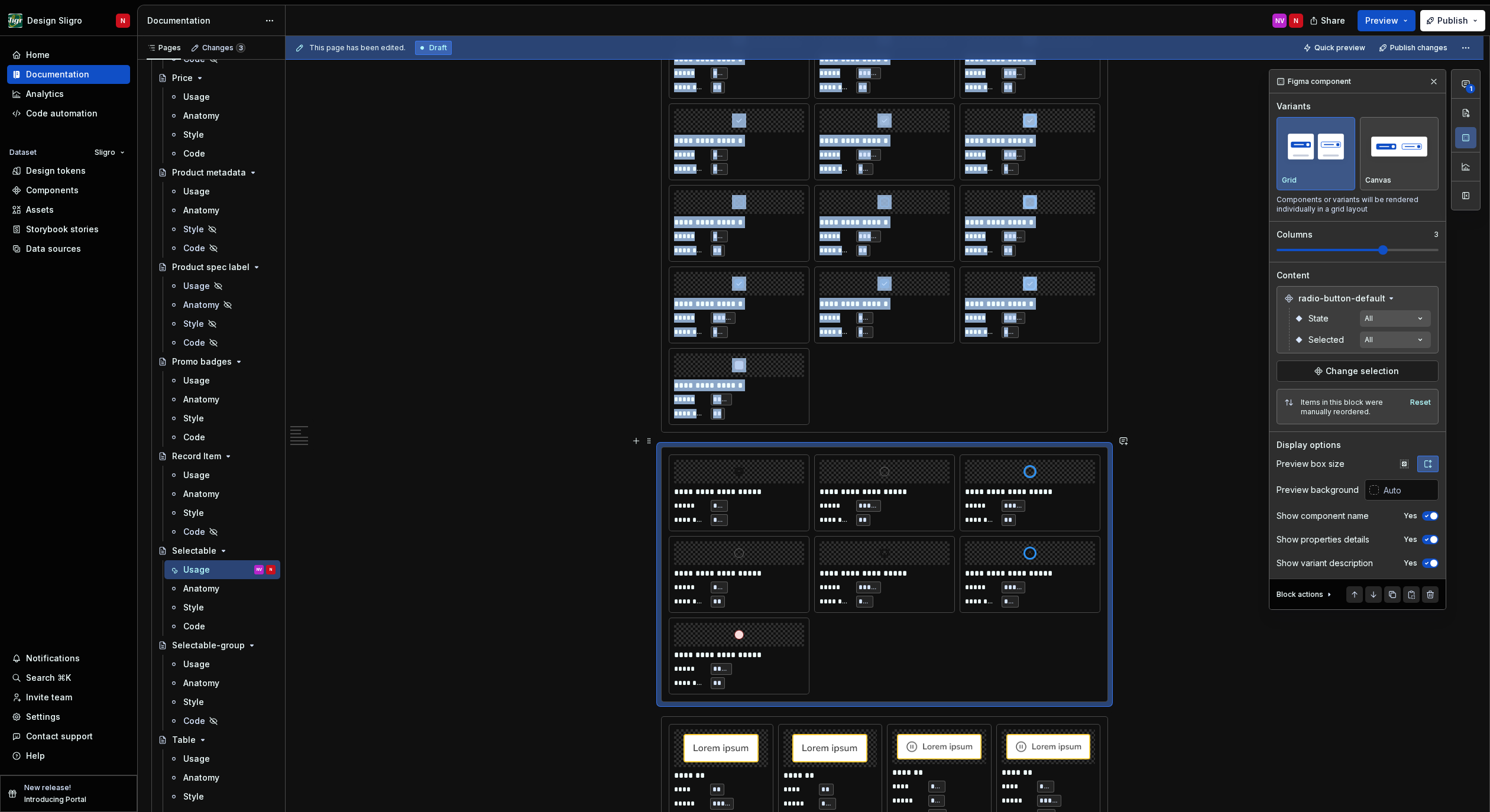
scroll to position [1140, 0]
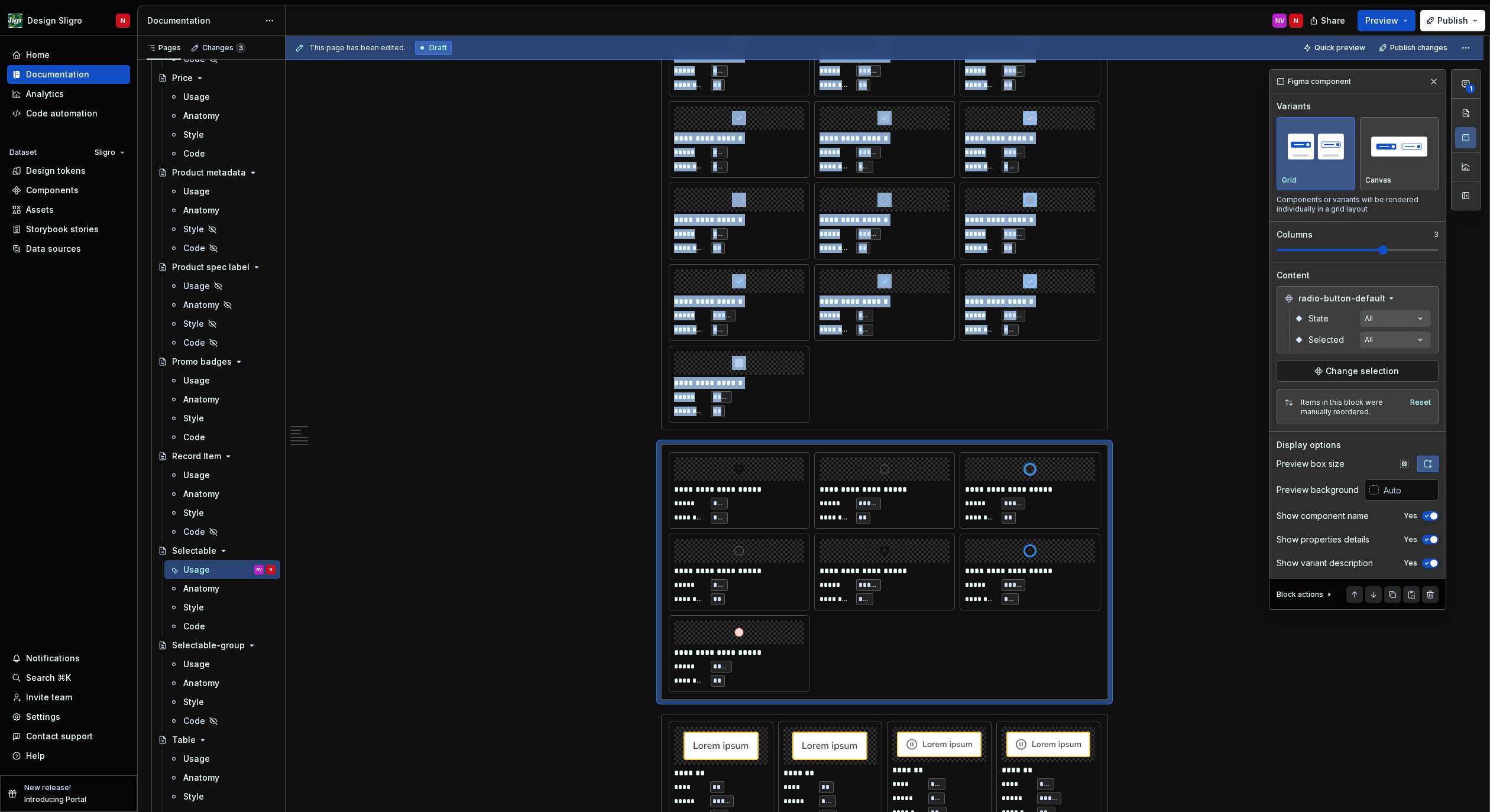
click at [1187, 390] on div "**********" at bounding box center [884, 652] width 1198 height 3172
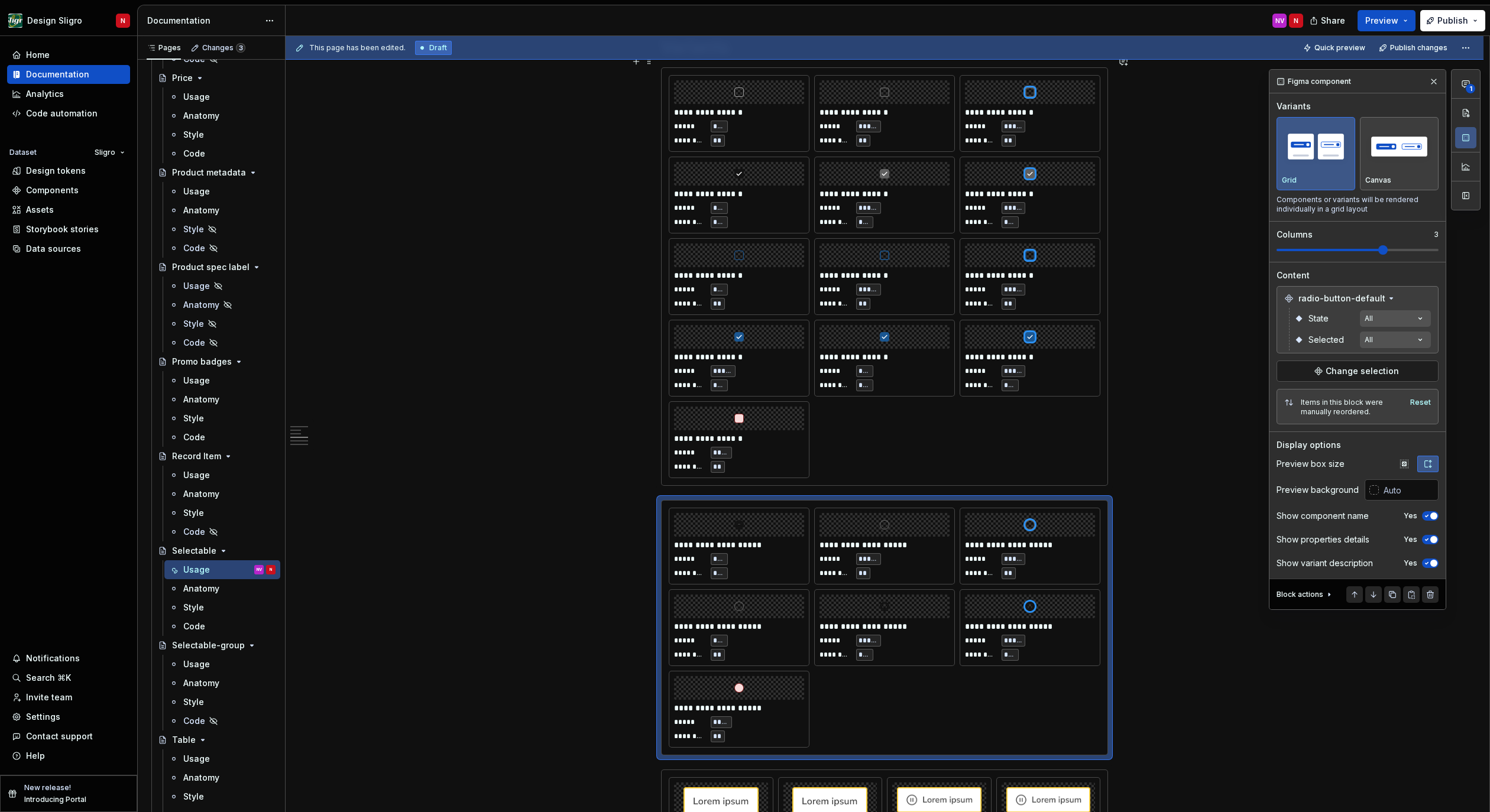
click at [1070, 434] on div "**********" at bounding box center [885, 276] width 432 height 403
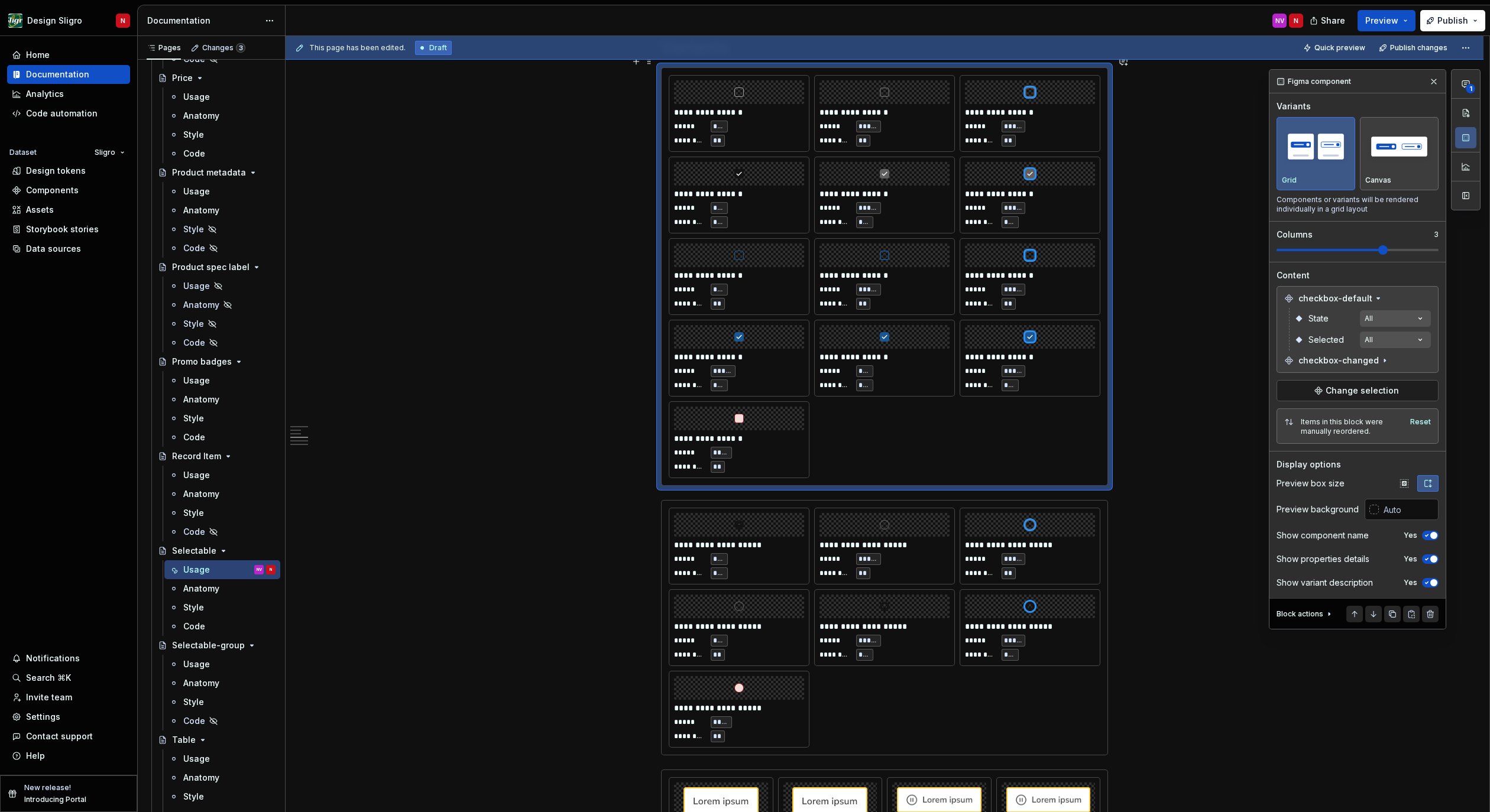
click at [1197, 462] on div "**********" at bounding box center [884, 707] width 1198 height 3172
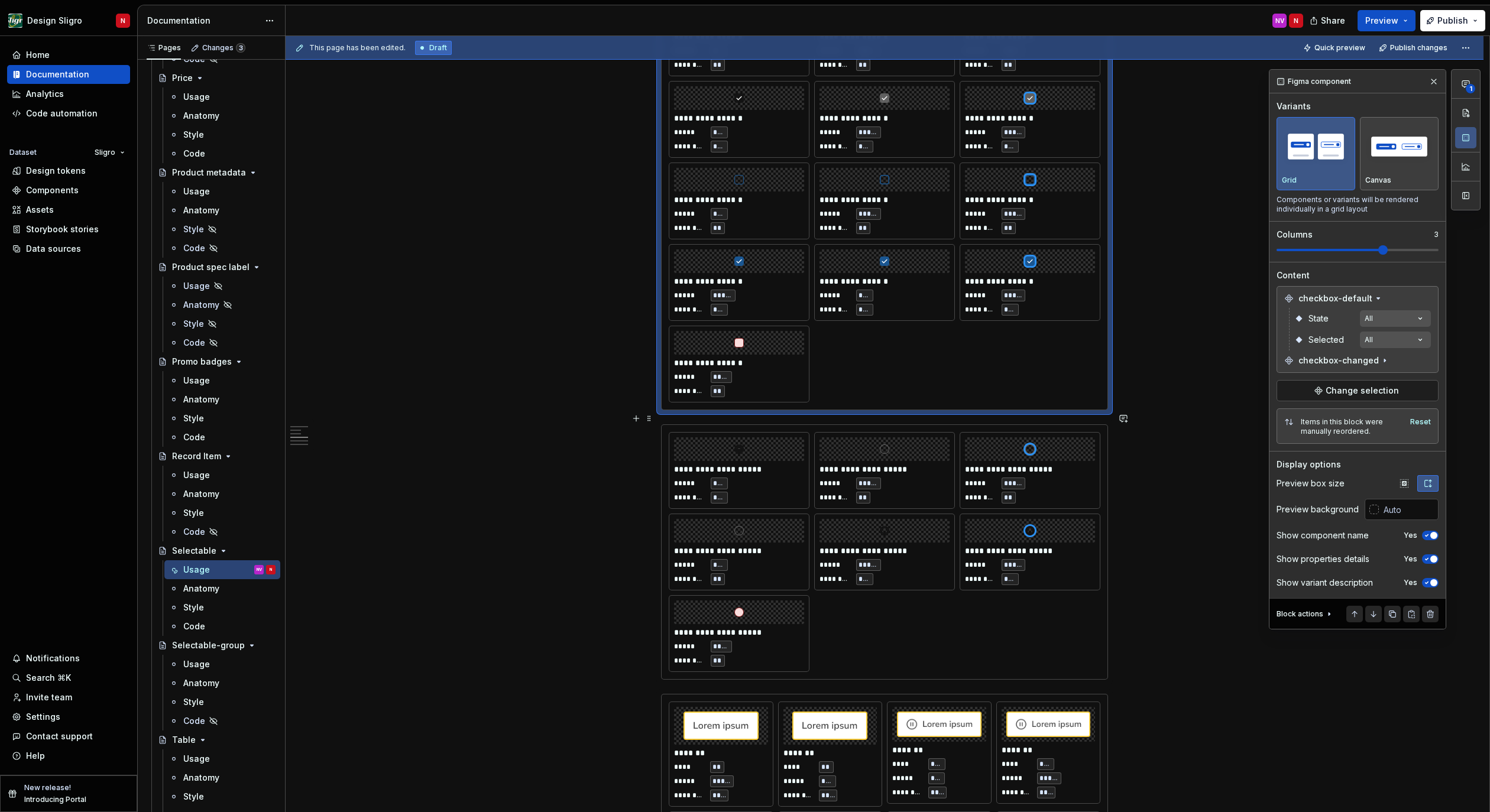
scroll to position [915, 0]
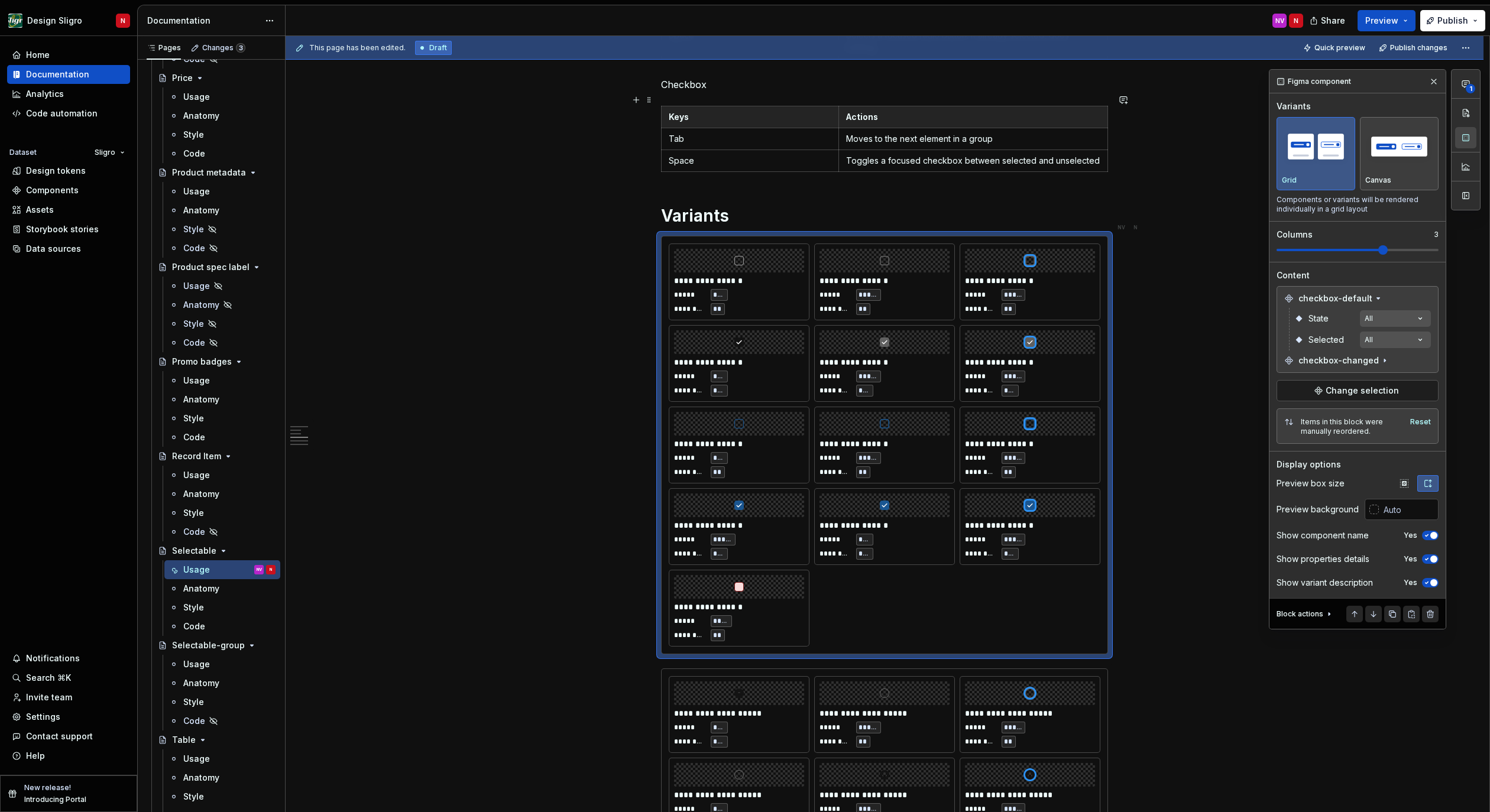
click at [1467, 137] on button "button" at bounding box center [1466, 138] width 22 height 22
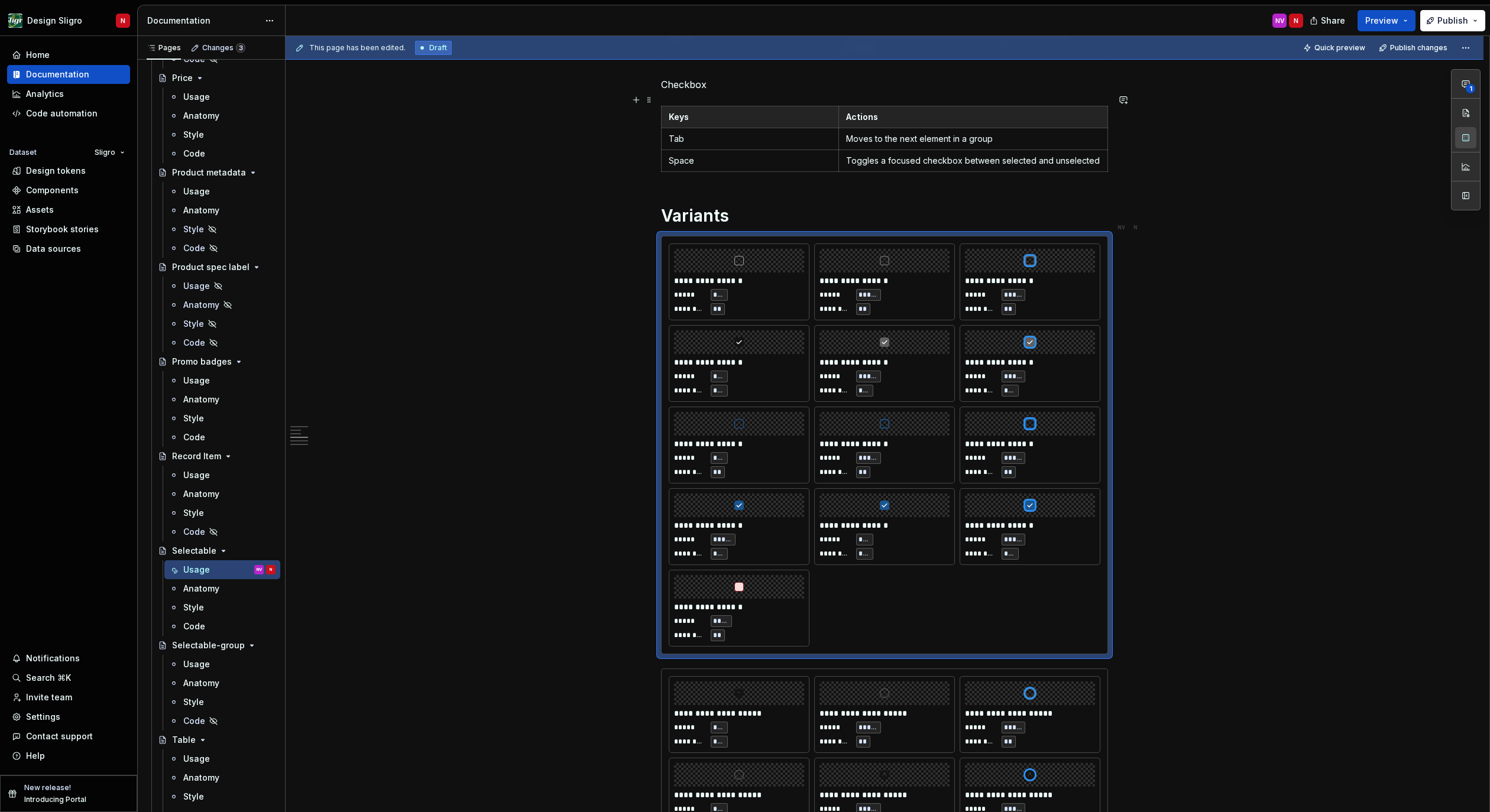
click at [1467, 137] on button "button" at bounding box center [1466, 138] width 22 height 22
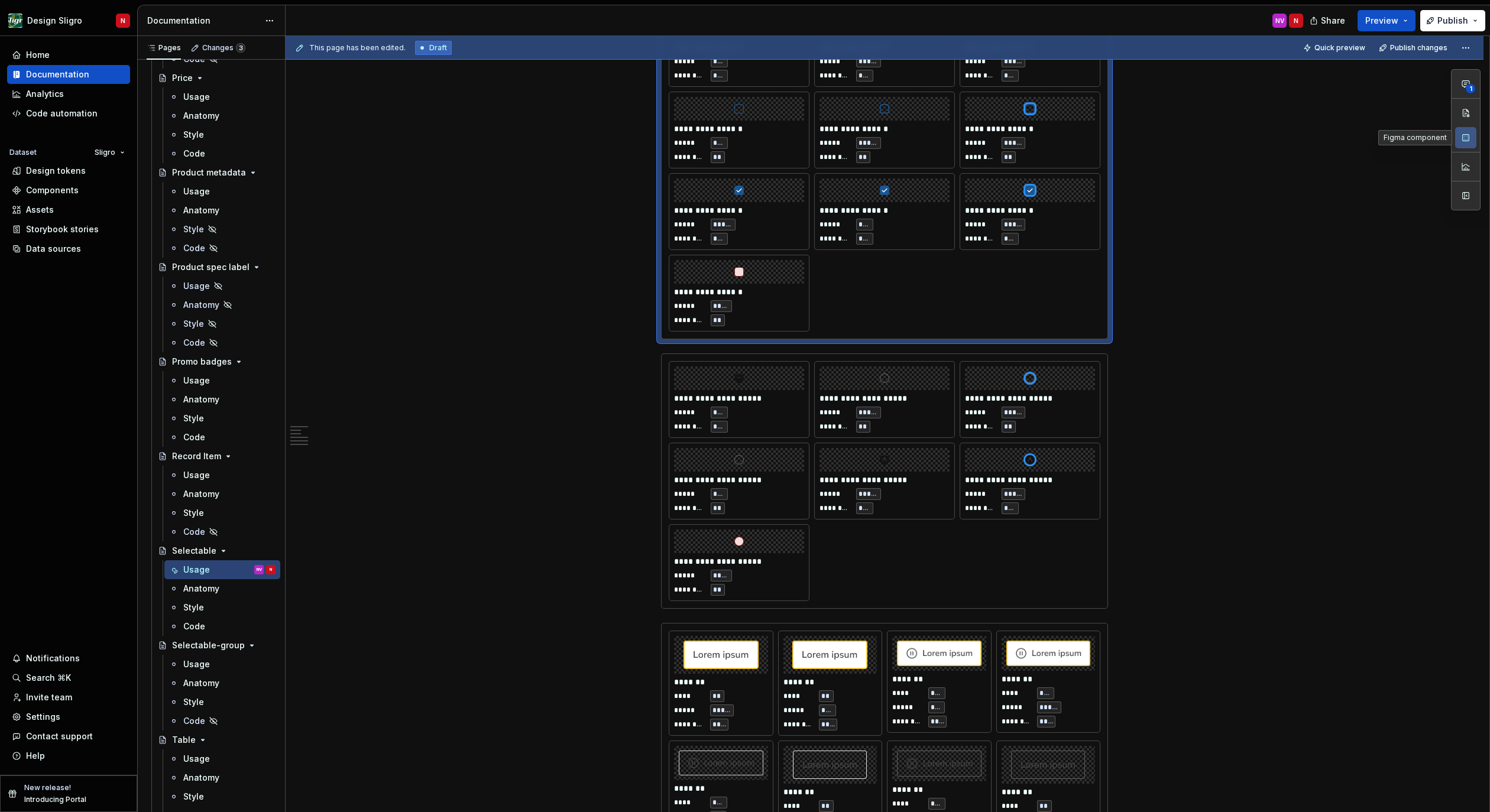
scroll to position [801, 0]
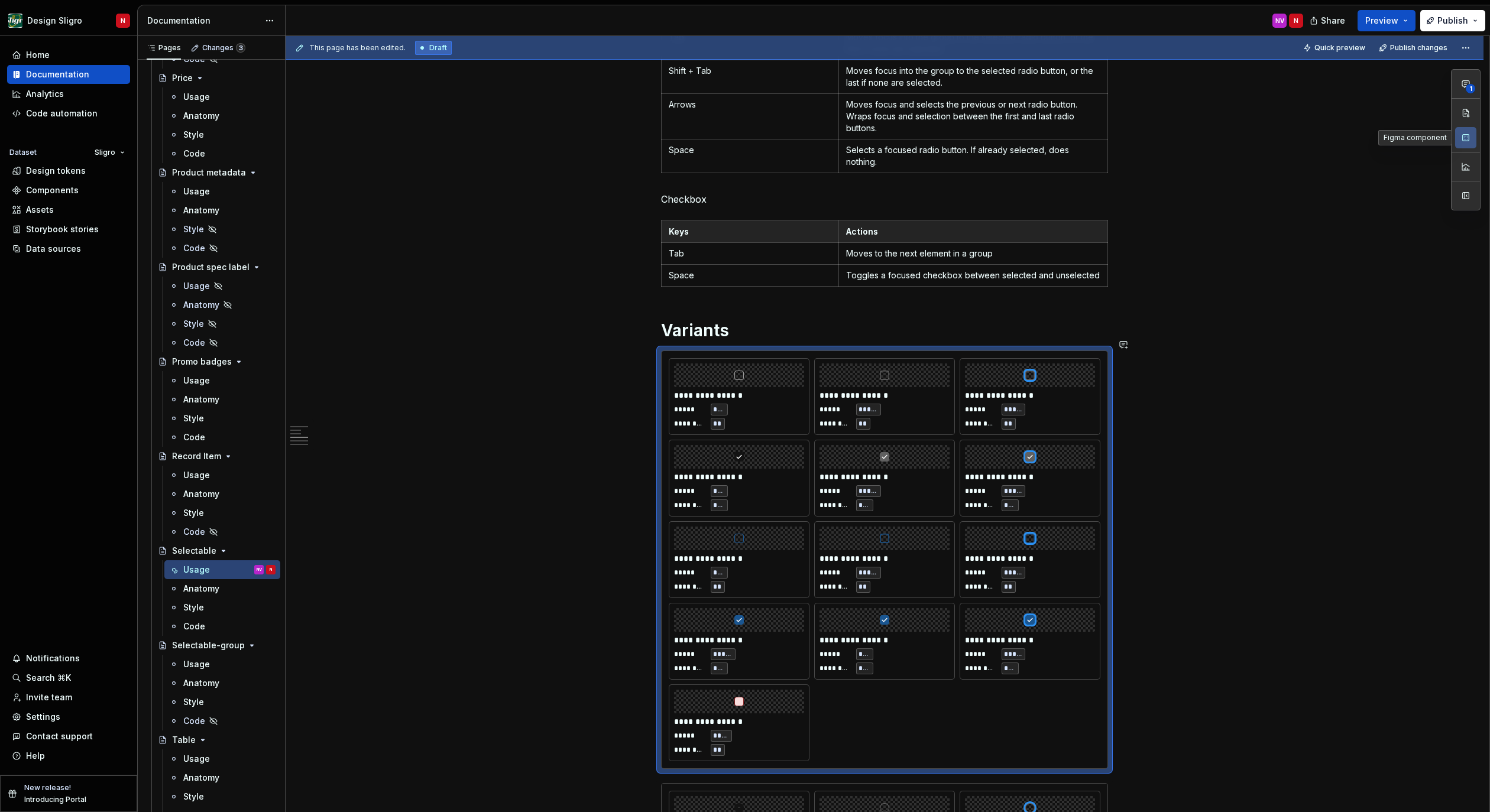
click at [708, 320] on h1 "Variants" at bounding box center [885, 330] width 447 height 22
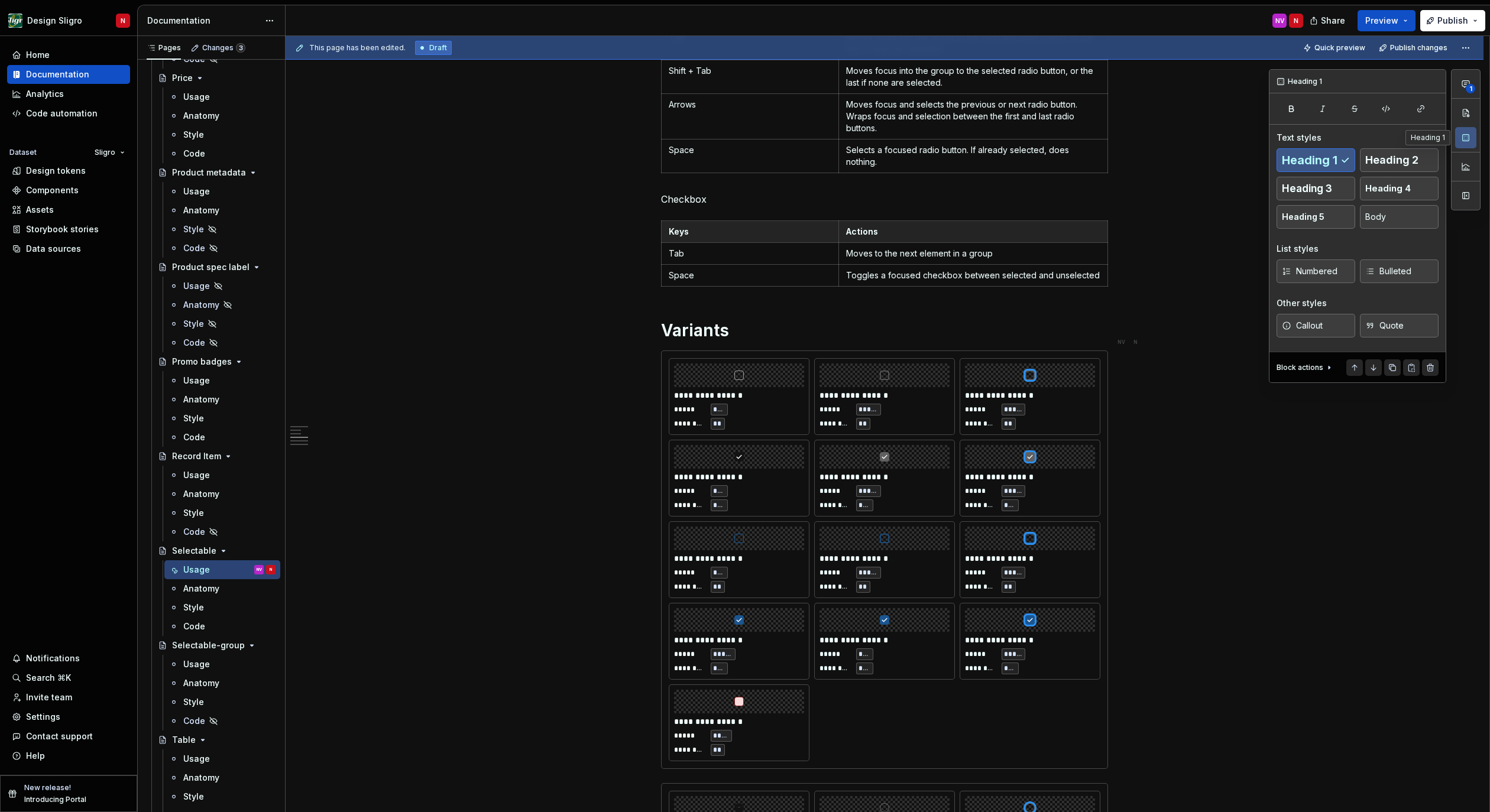
type textarea "*"
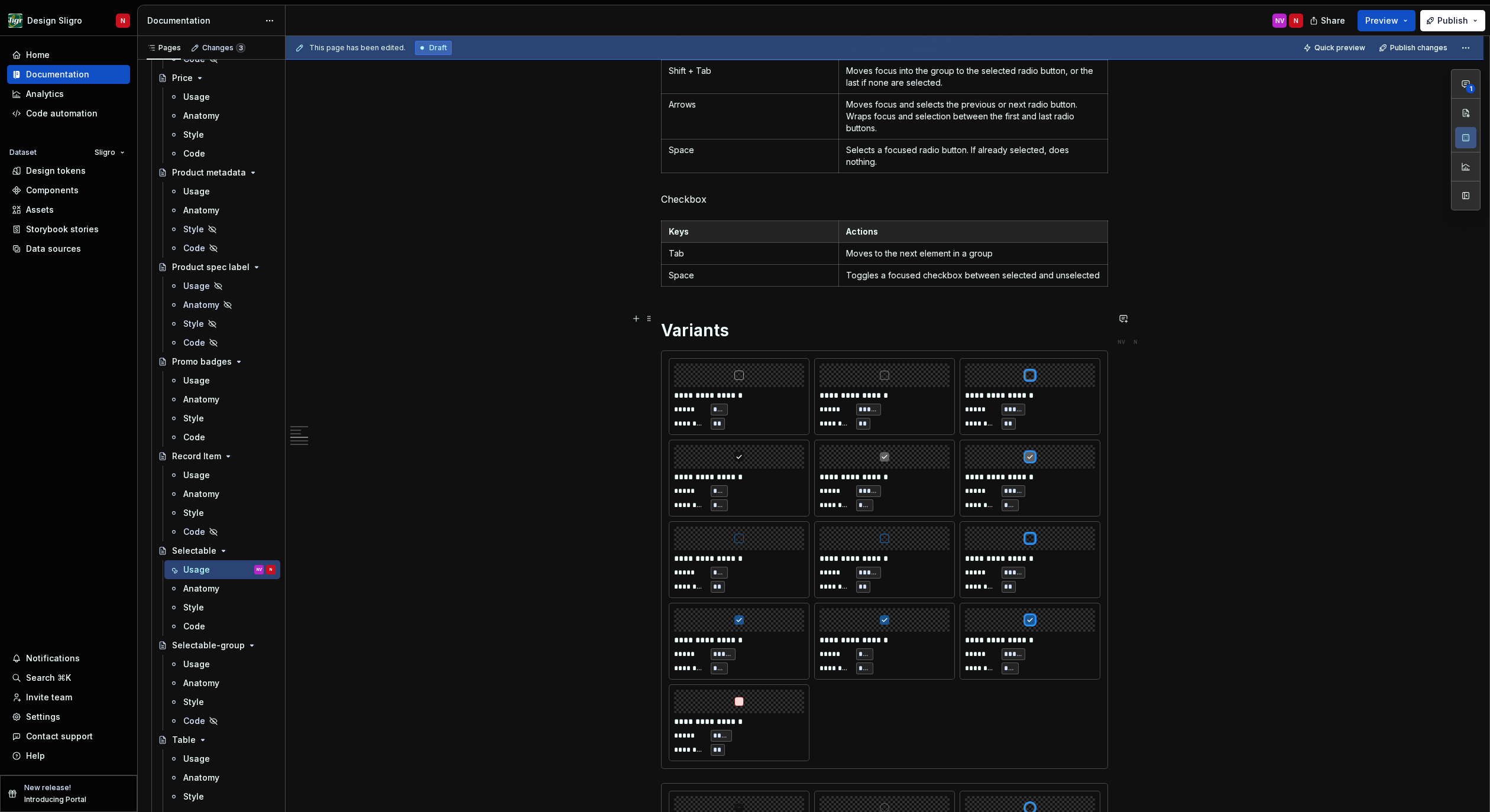
click at [751, 320] on h1 "Variants" at bounding box center [885, 330] width 447 height 22
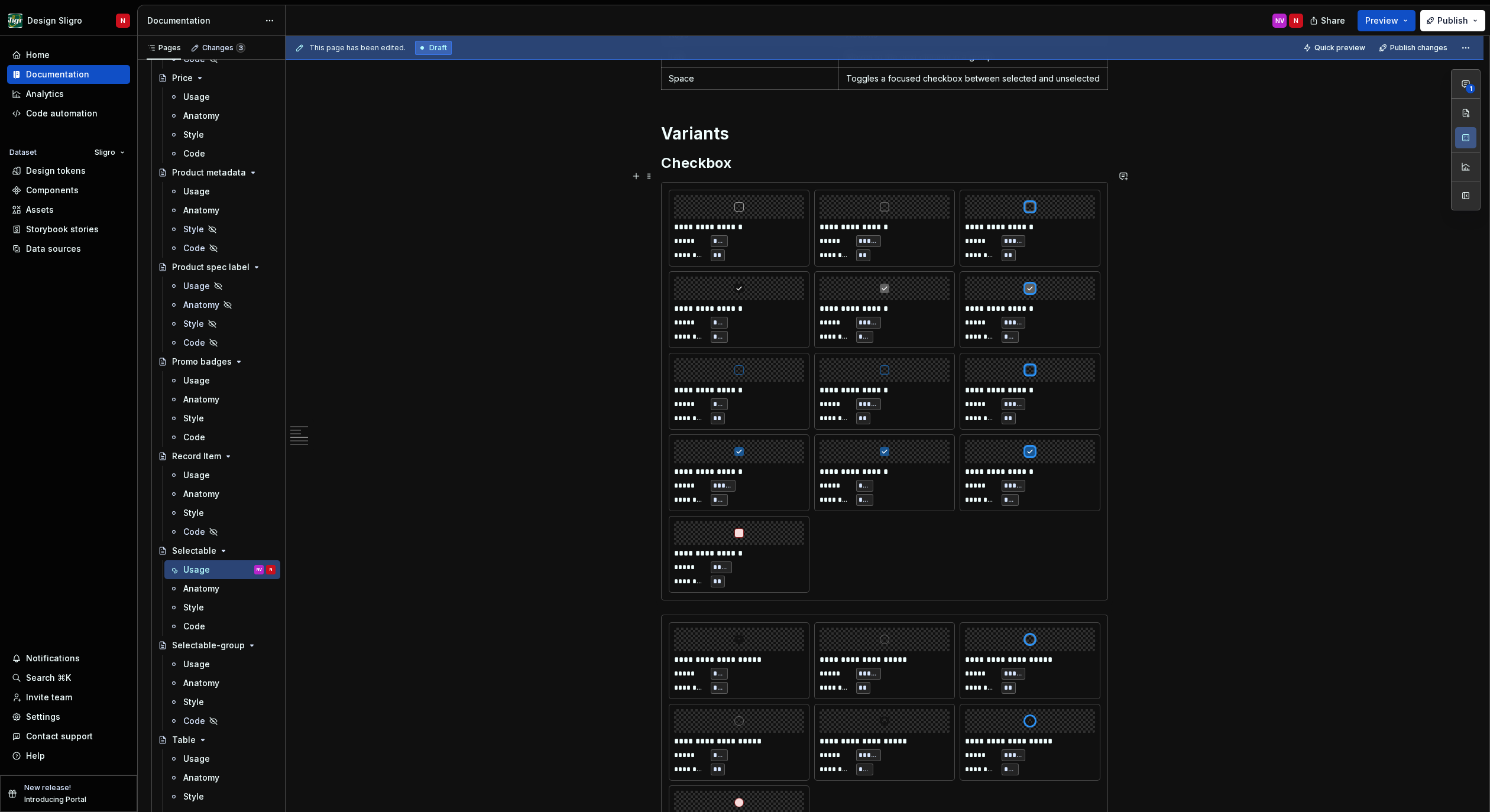
scroll to position [1074, 0]
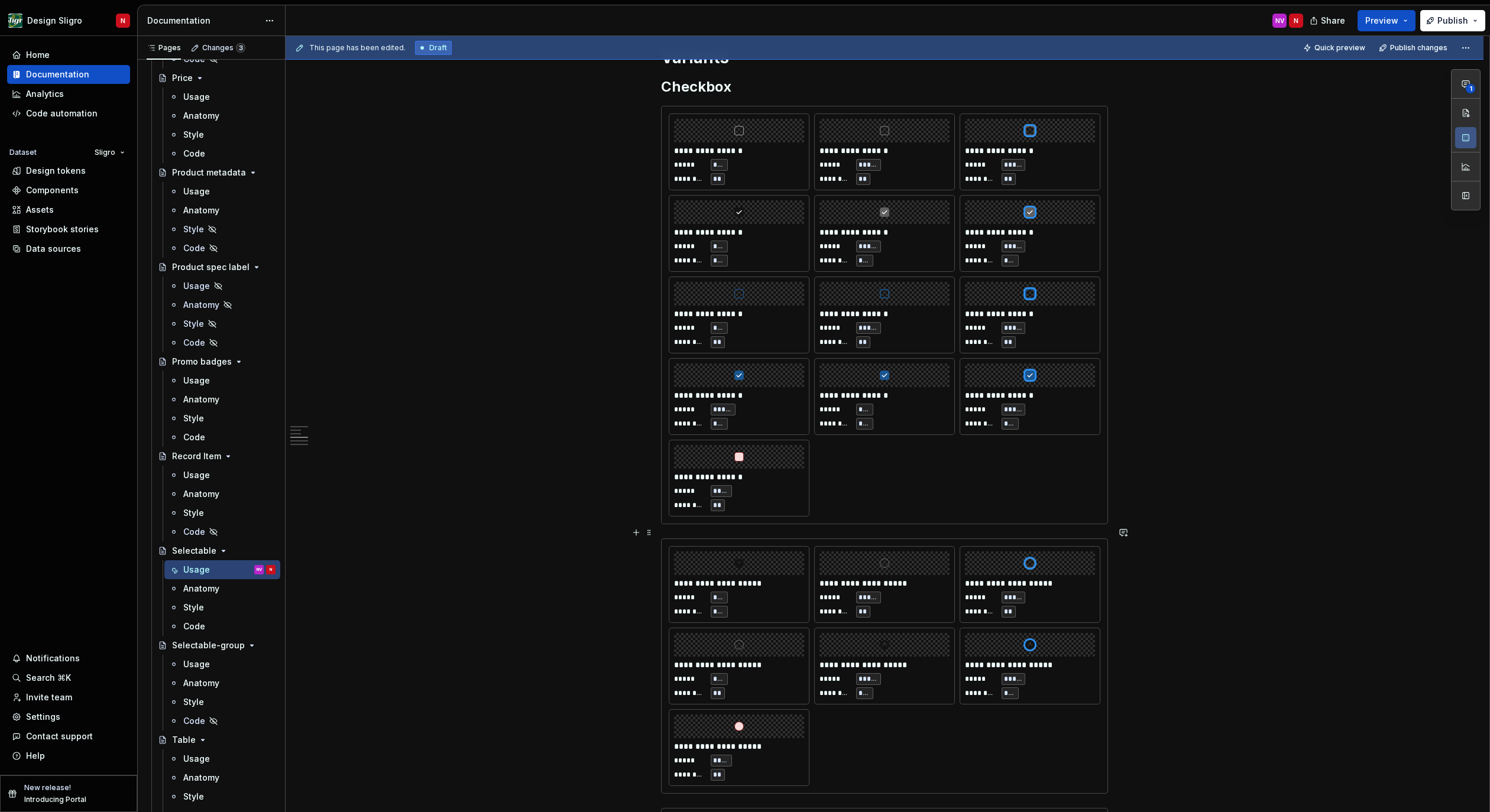
click at [667, 538] on div "**********" at bounding box center [885, 666] width 447 height 256
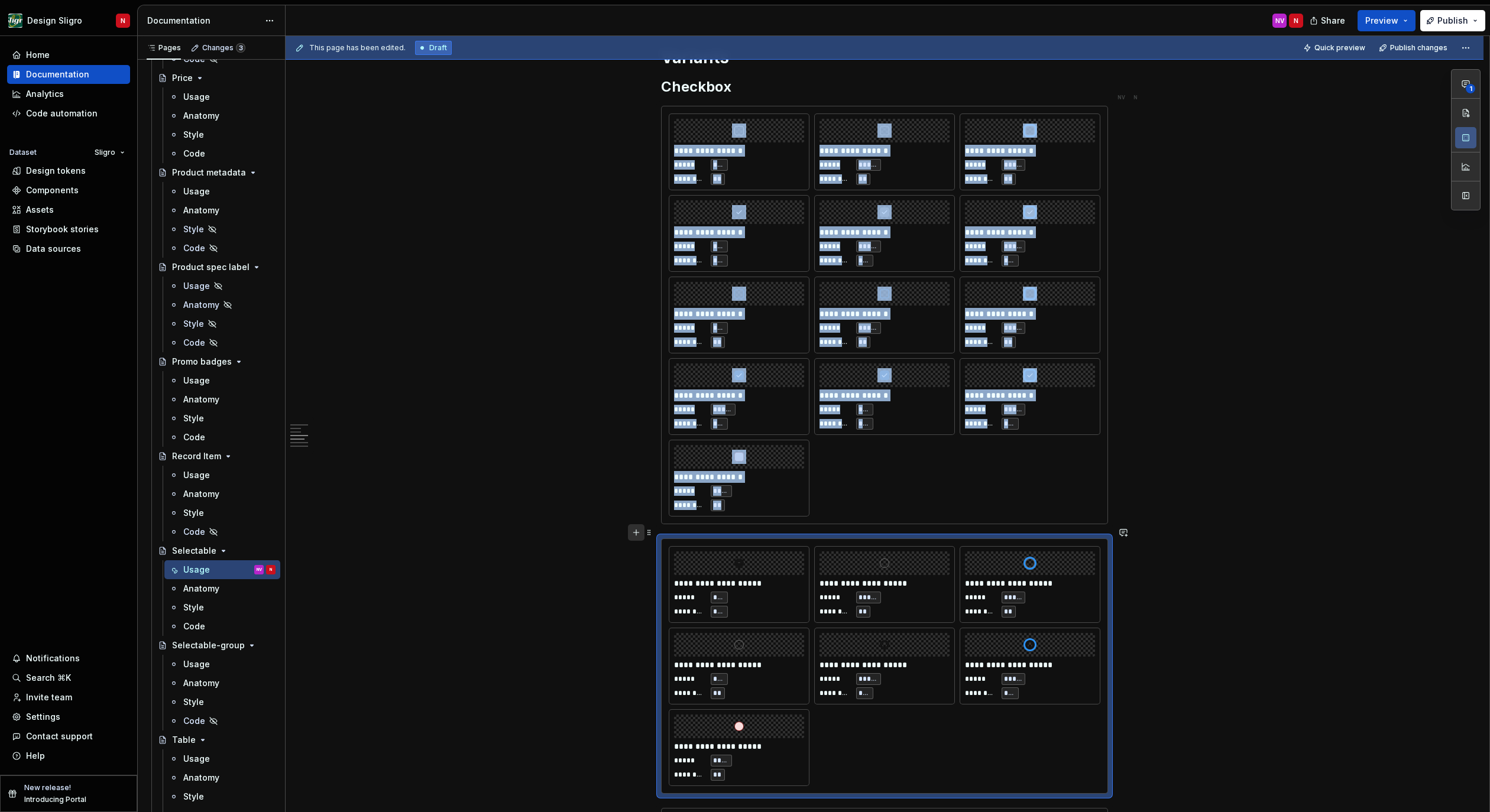
click at [641, 531] on button "button" at bounding box center [635, 532] width 16 height 16
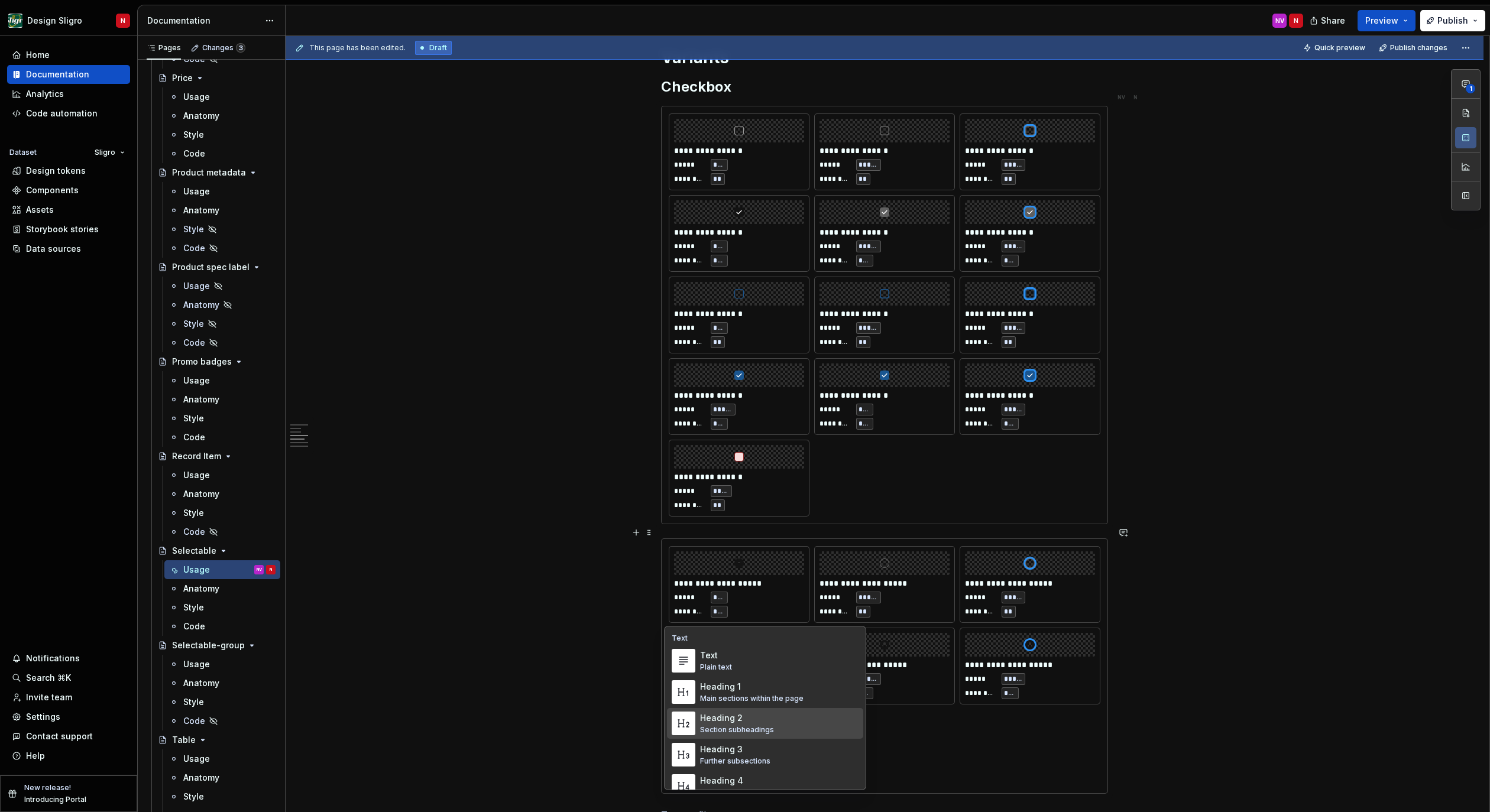
click at [726, 725] on div "Section subheadings" at bounding box center [737, 730] width 74 height 10
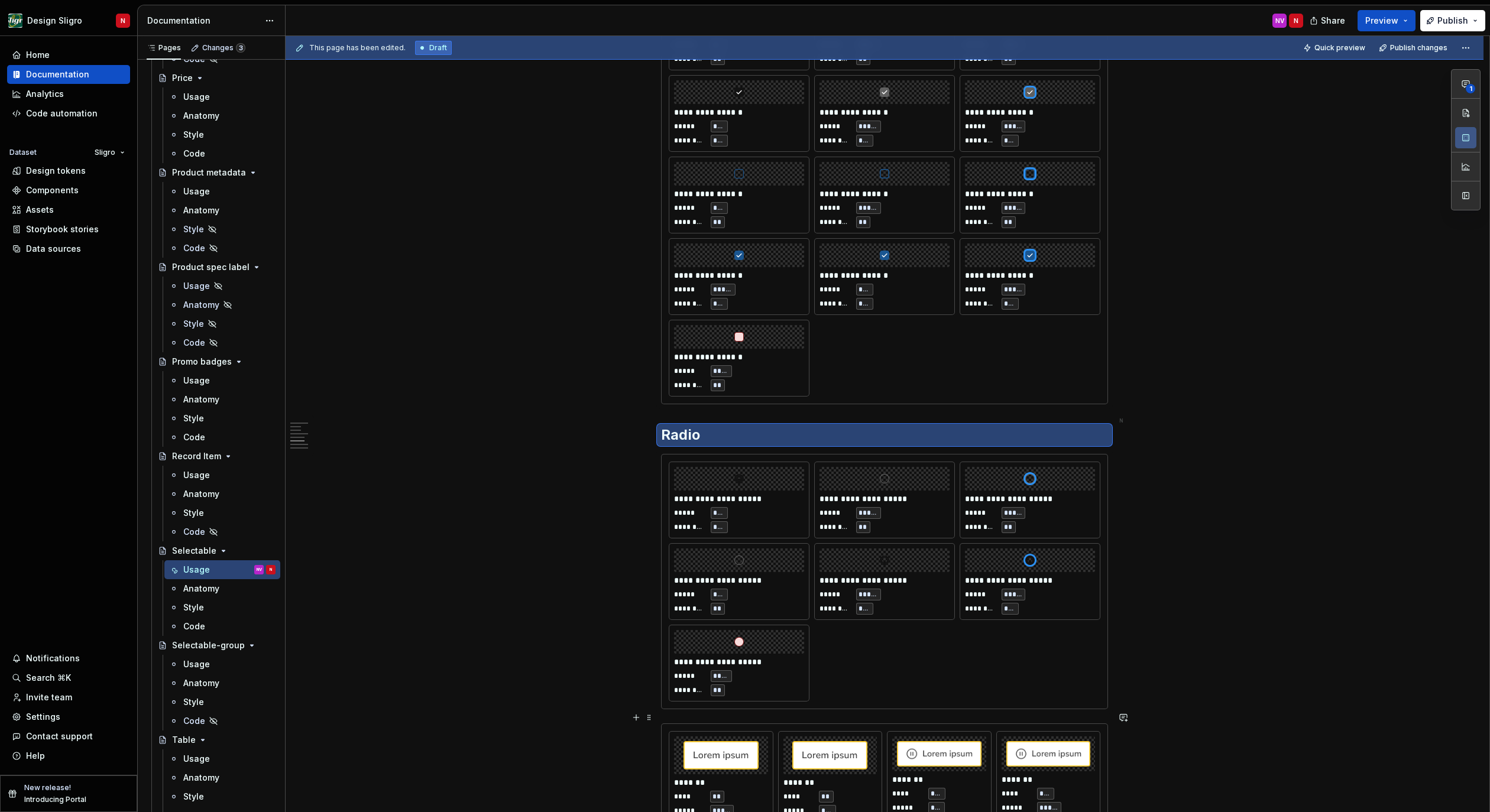
scroll to position [1206, 0]
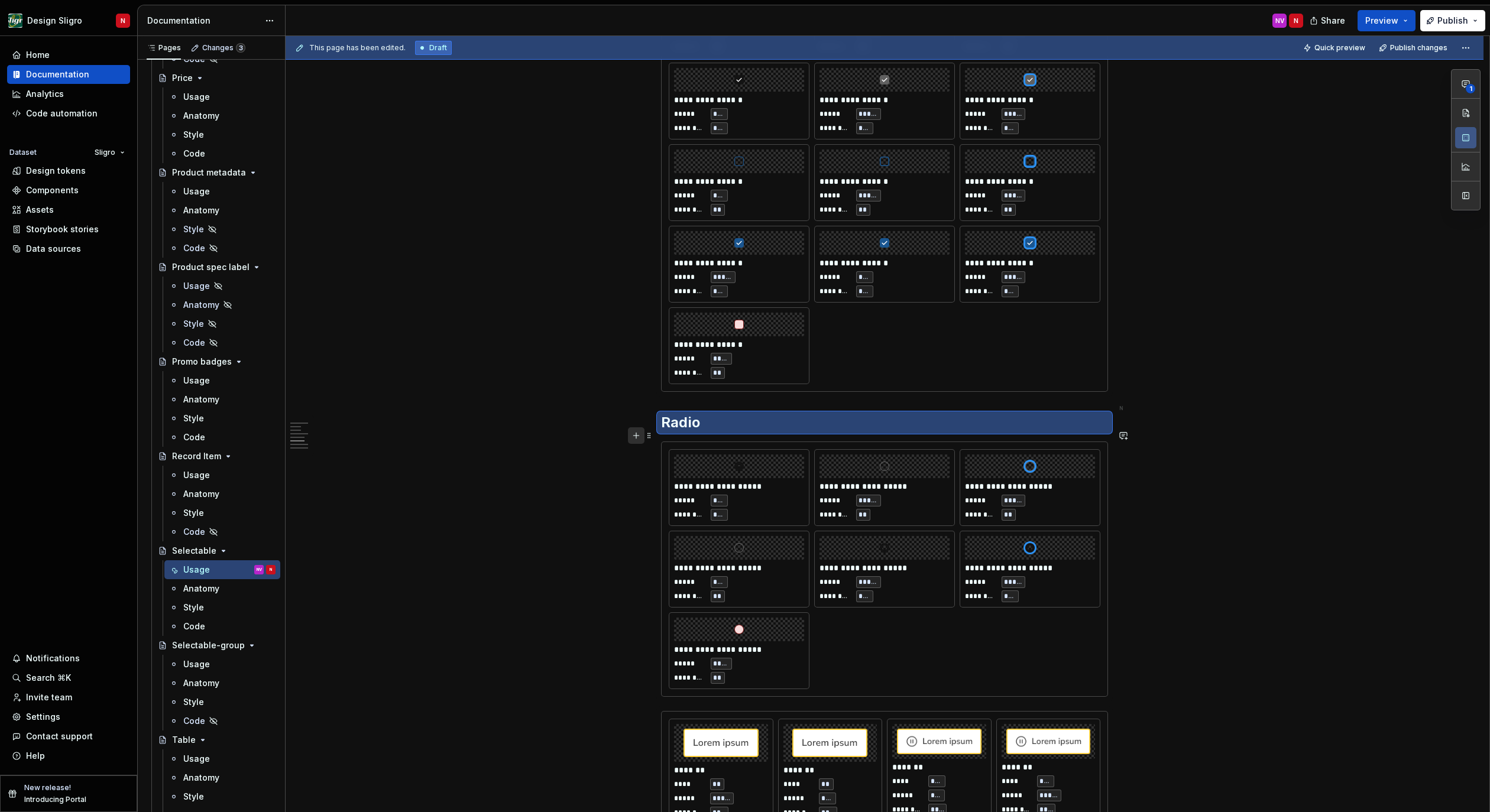
click at [635, 435] on button "button" at bounding box center [635, 435] width 16 height 16
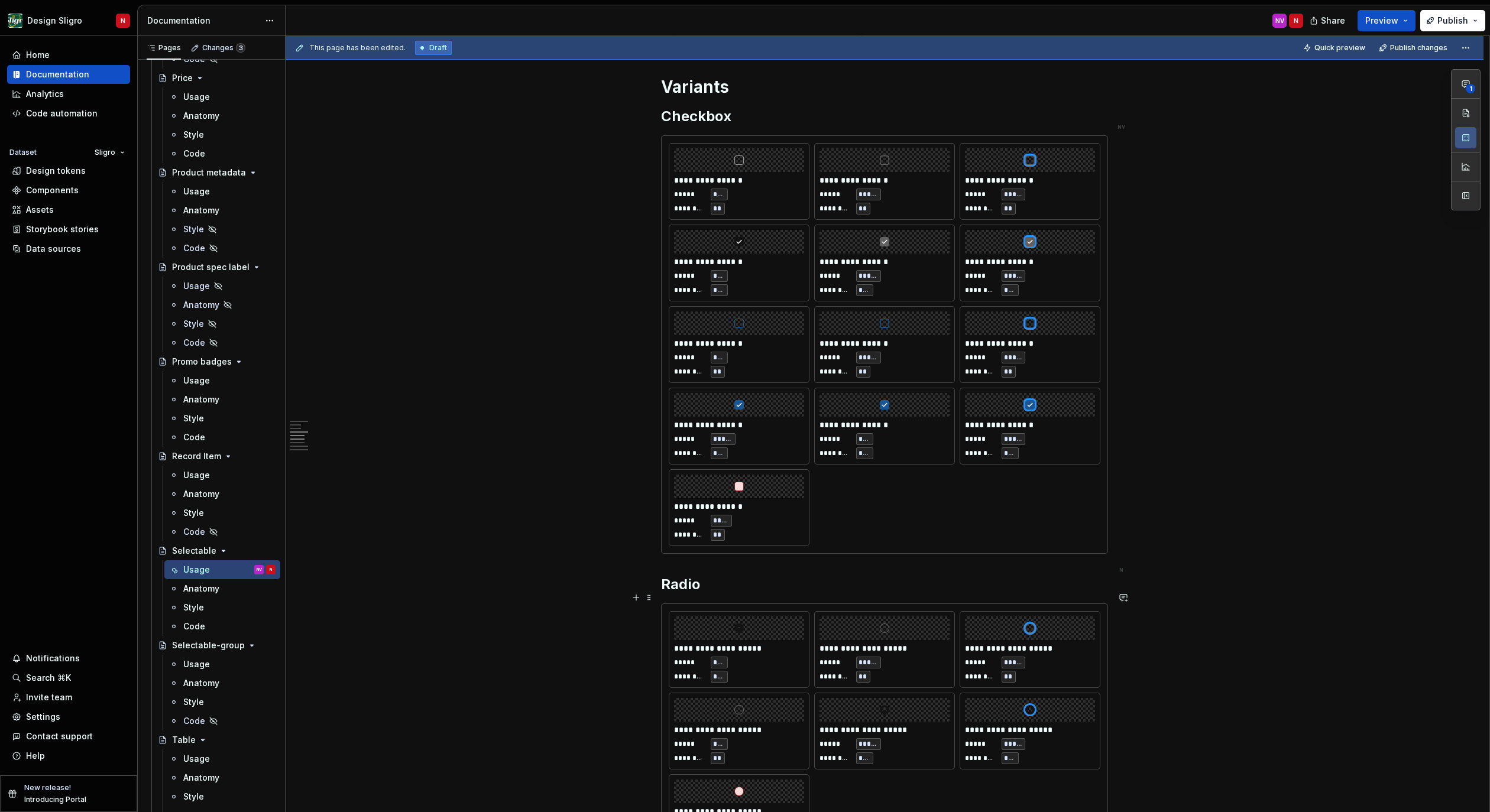
scroll to position [1145, 0]
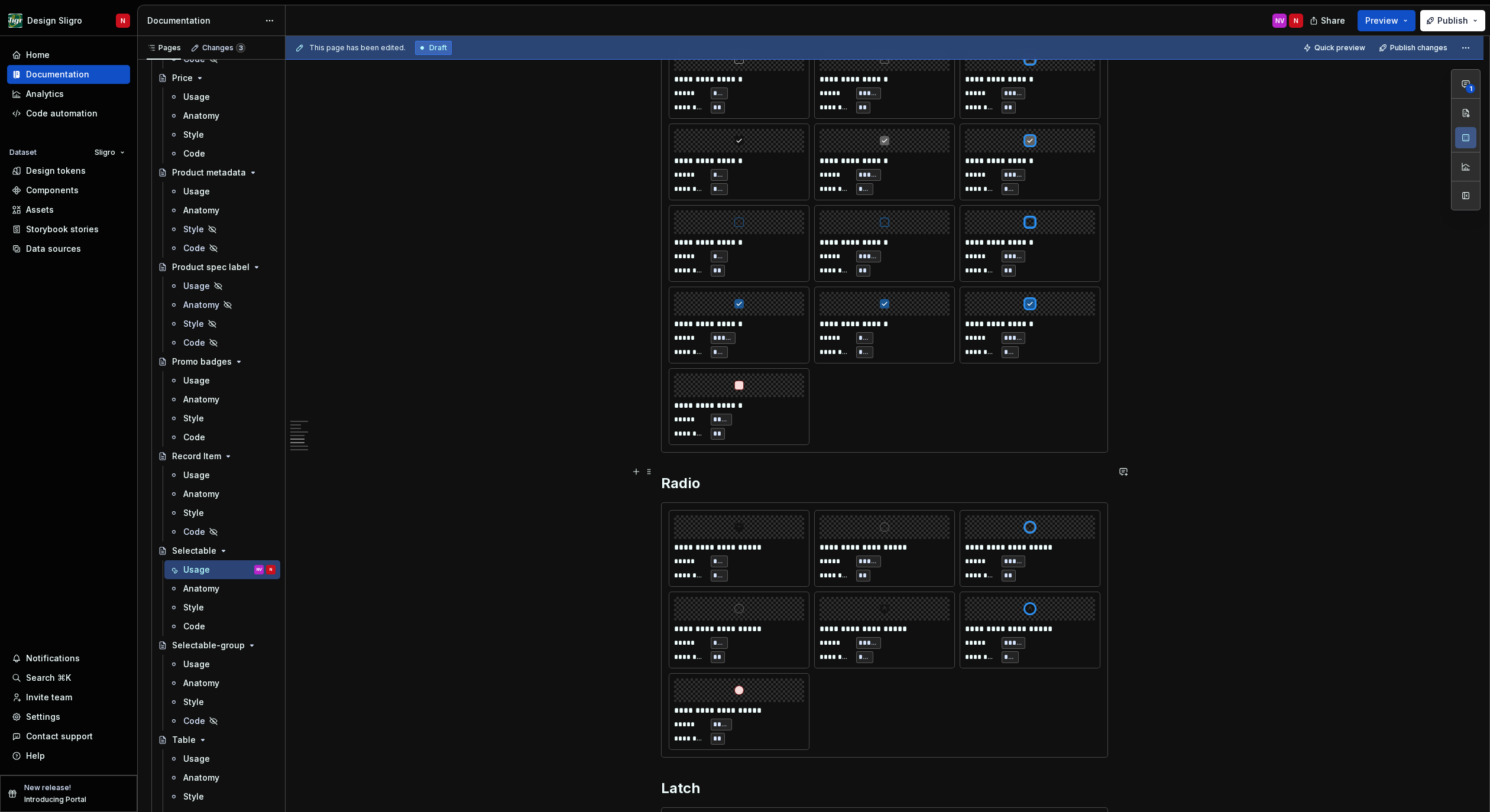
click at [701, 474] on h2 "Radio" at bounding box center [885, 484] width 447 height 19
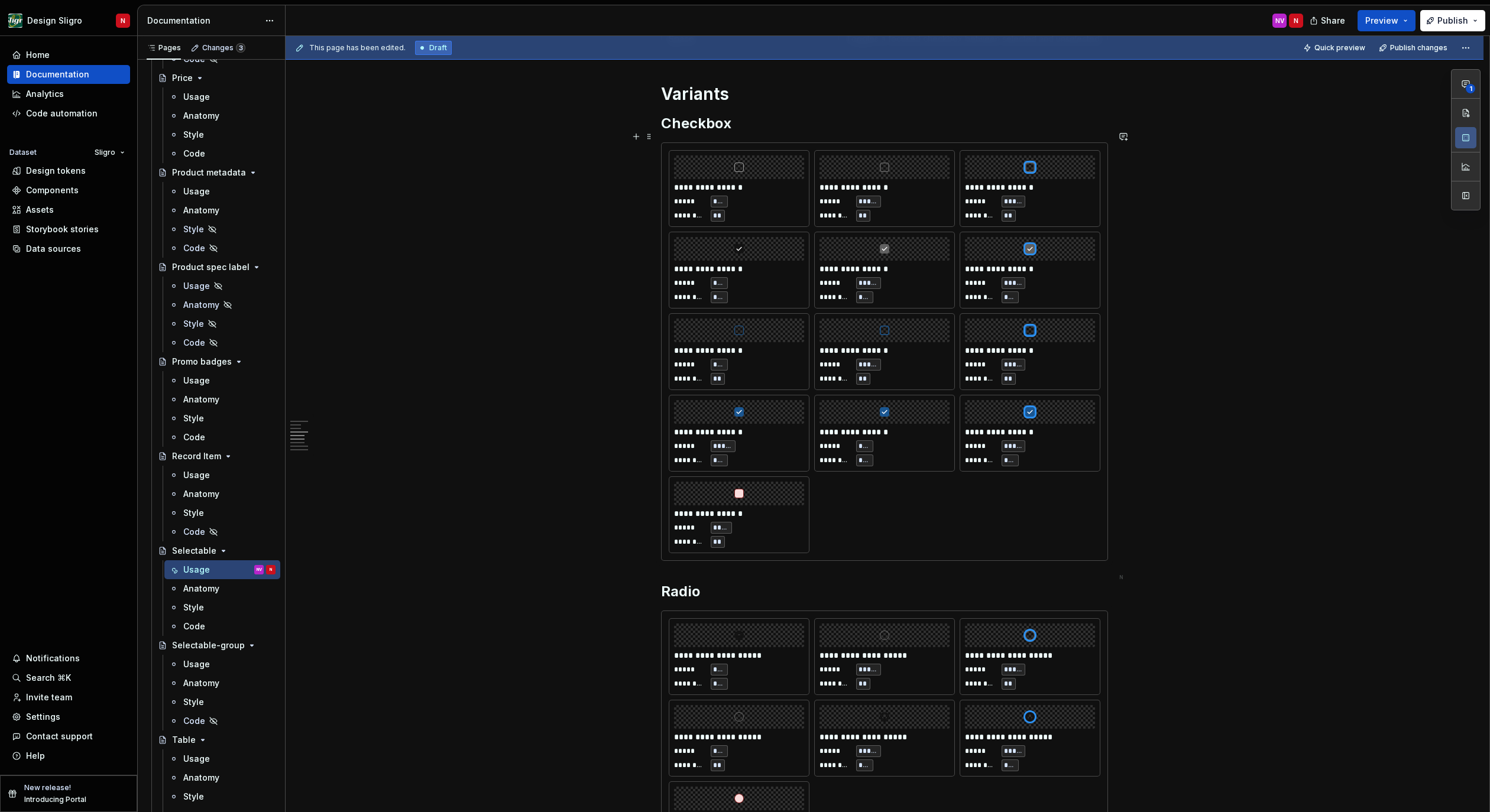
scroll to position [1037, 0]
click at [570, 528] on div "**********" at bounding box center [884, 803] width 1198 height 3271
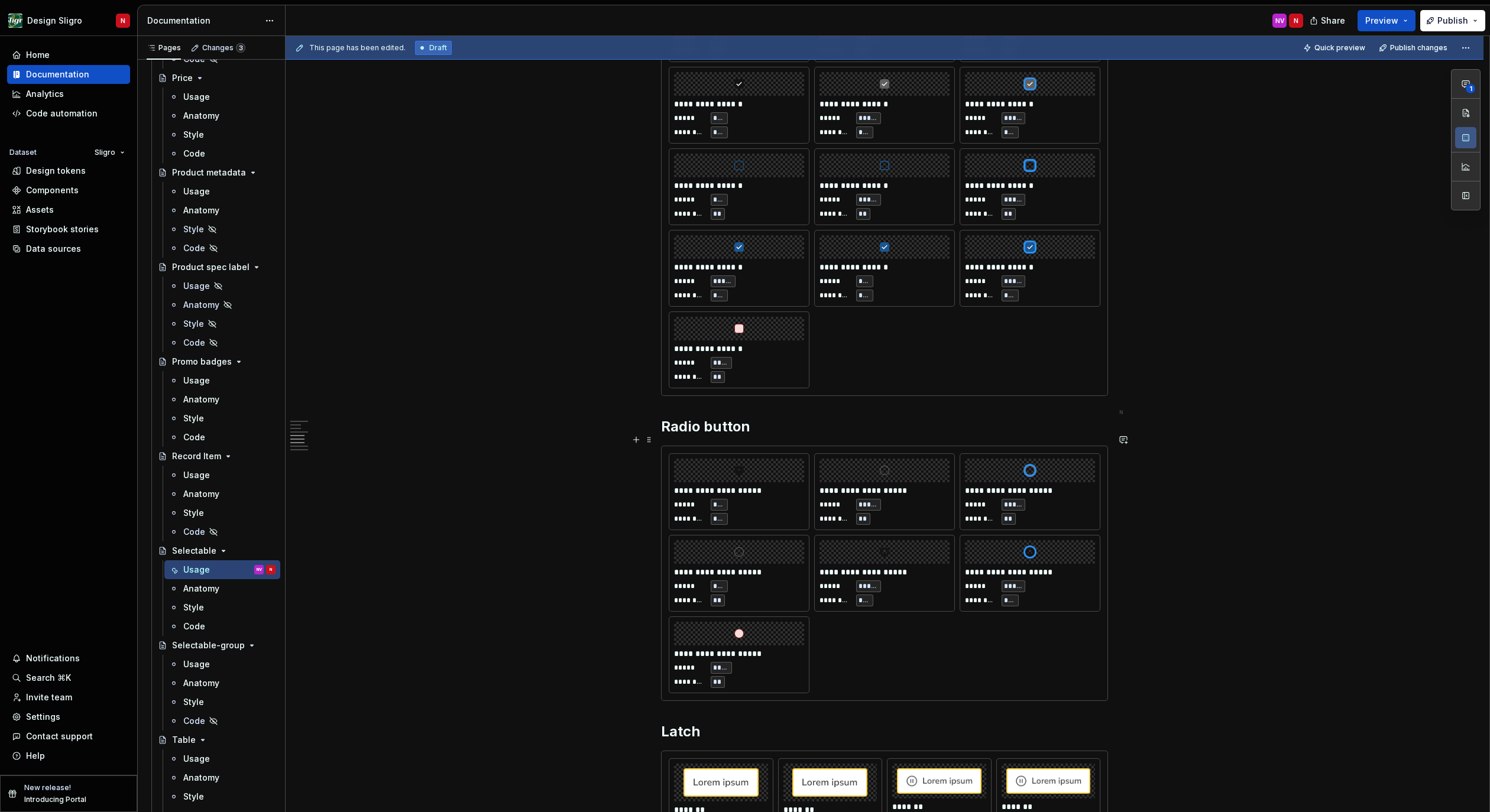
scroll to position [1249, 0]
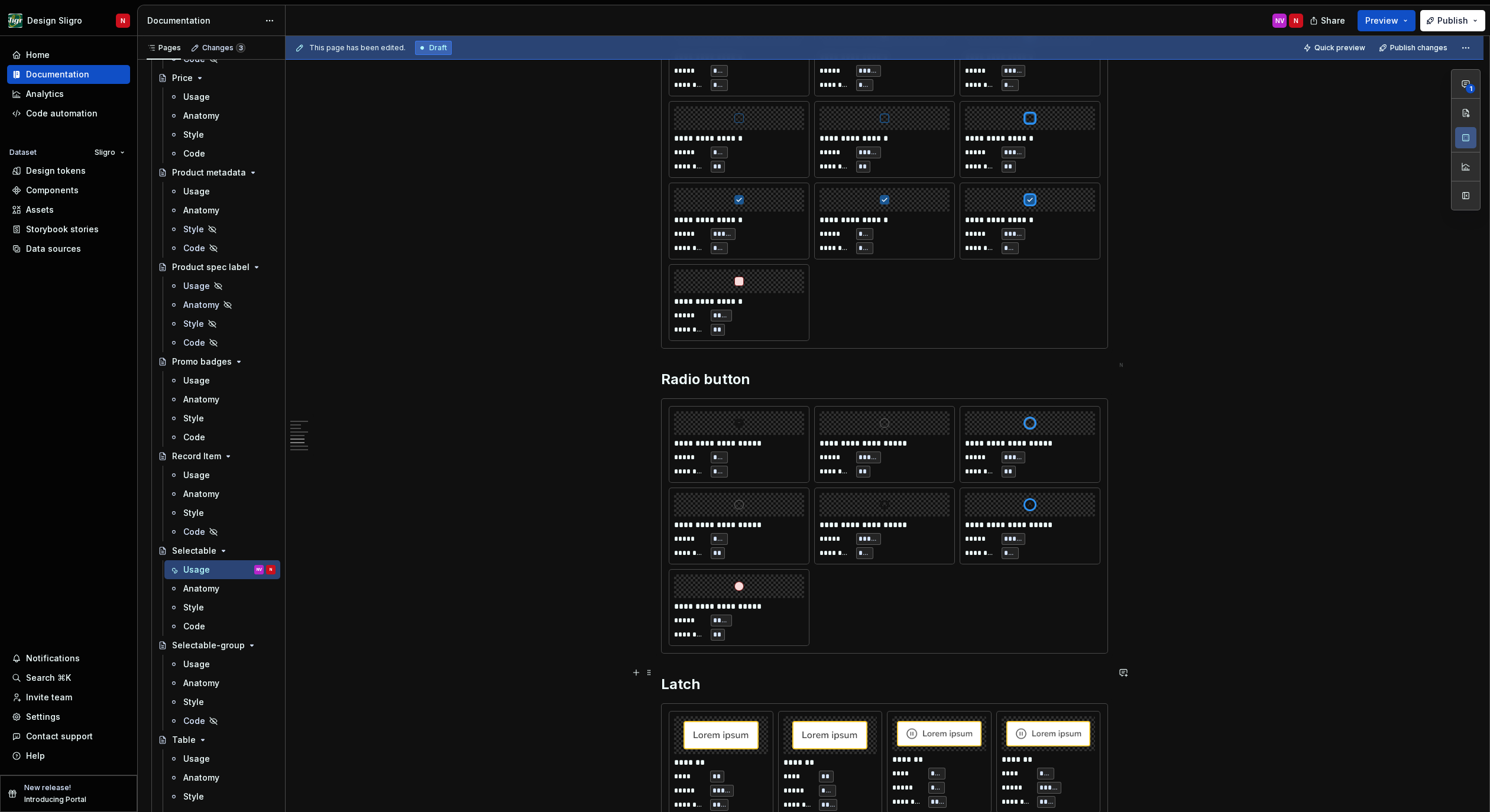
click at [734, 675] on h2 "Latch" at bounding box center [885, 685] width 447 height 19
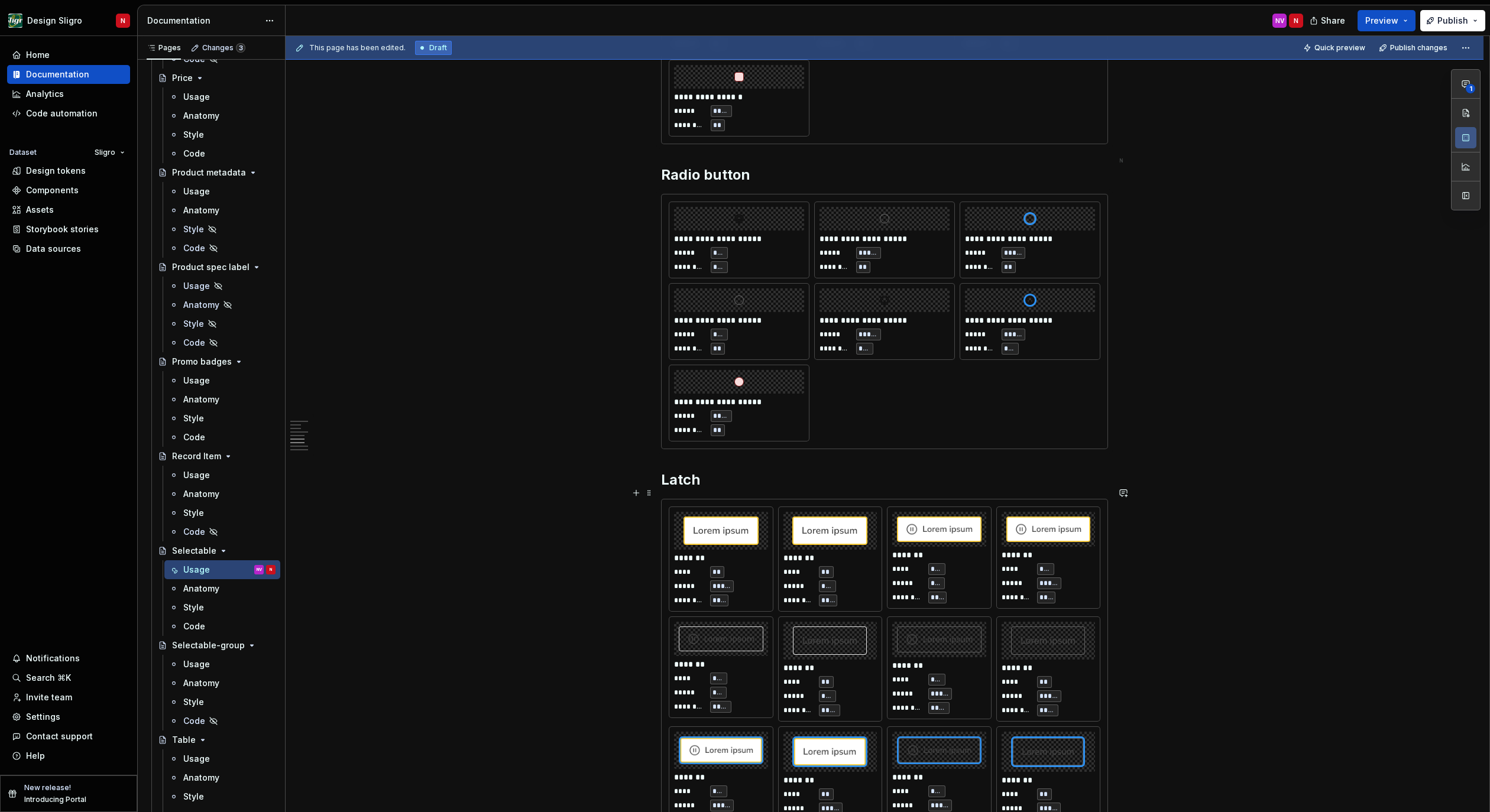
scroll to position [1471, 0]
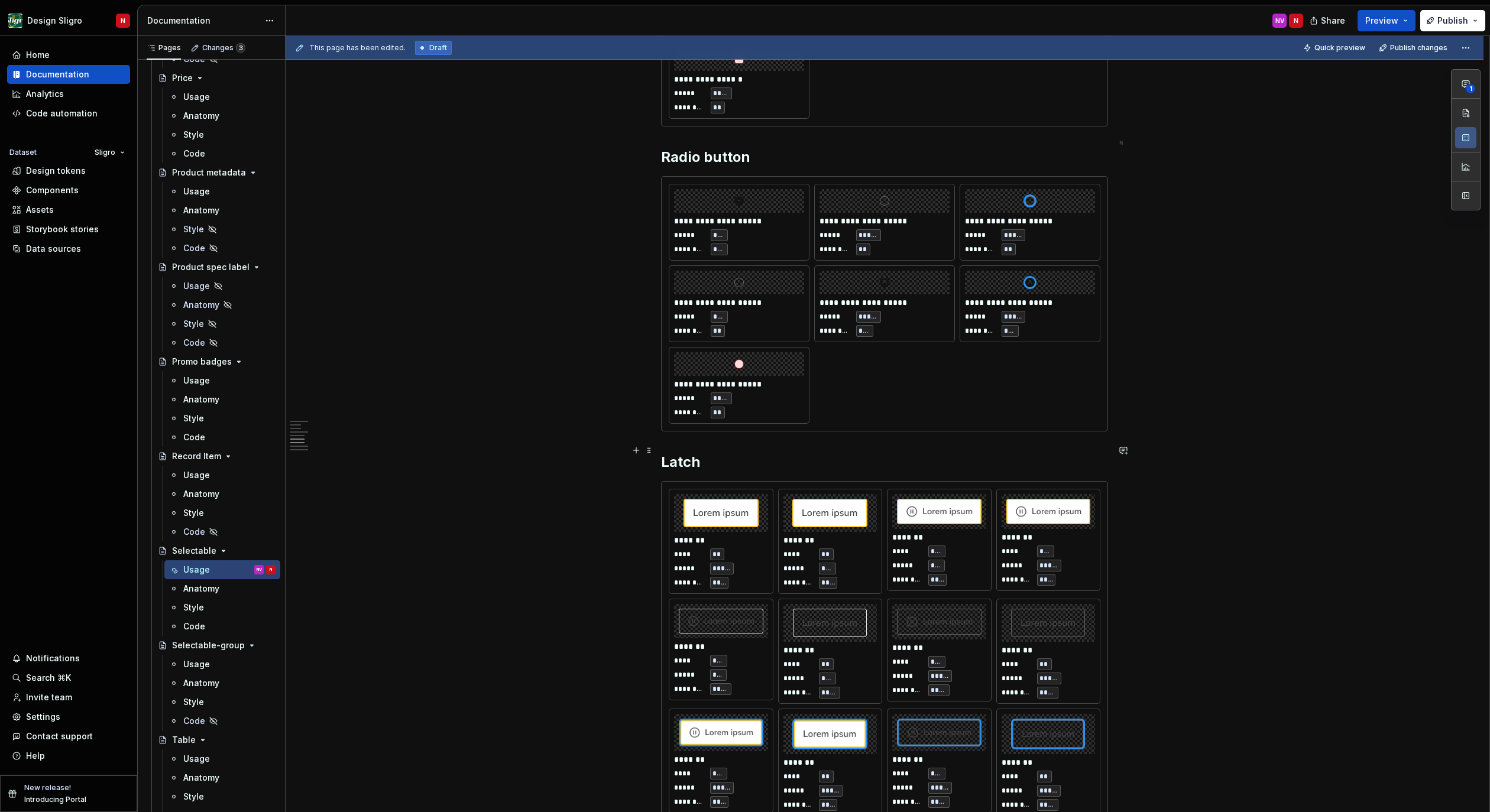
click at [686, 458] on h2 "Latch" at bounding box center [885, 463] width 447 height 19
click at [743, 461] on div "**********" at bounding box center [885, 255] width 447 height 2985
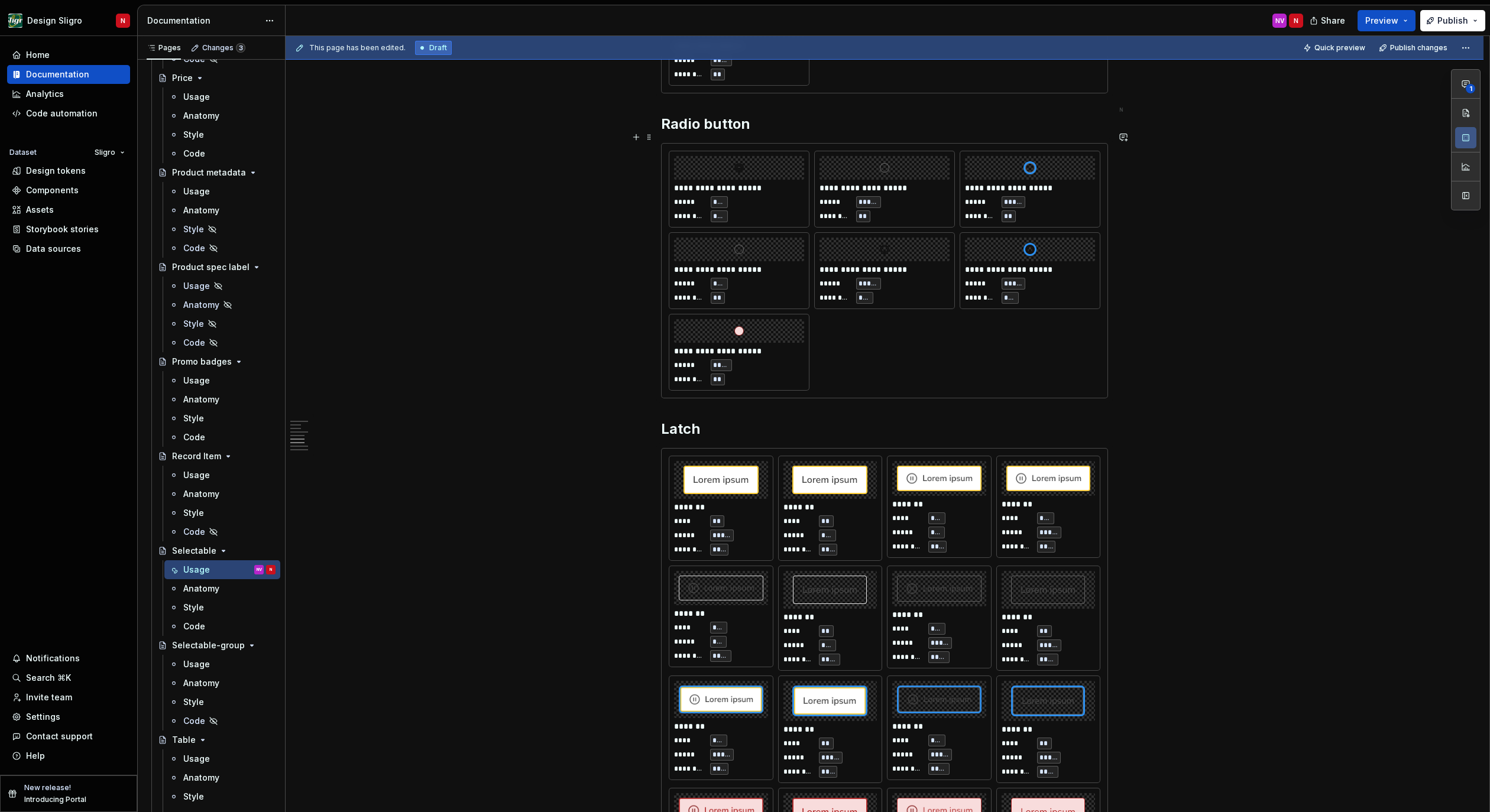
scroll to position [1523, 0]
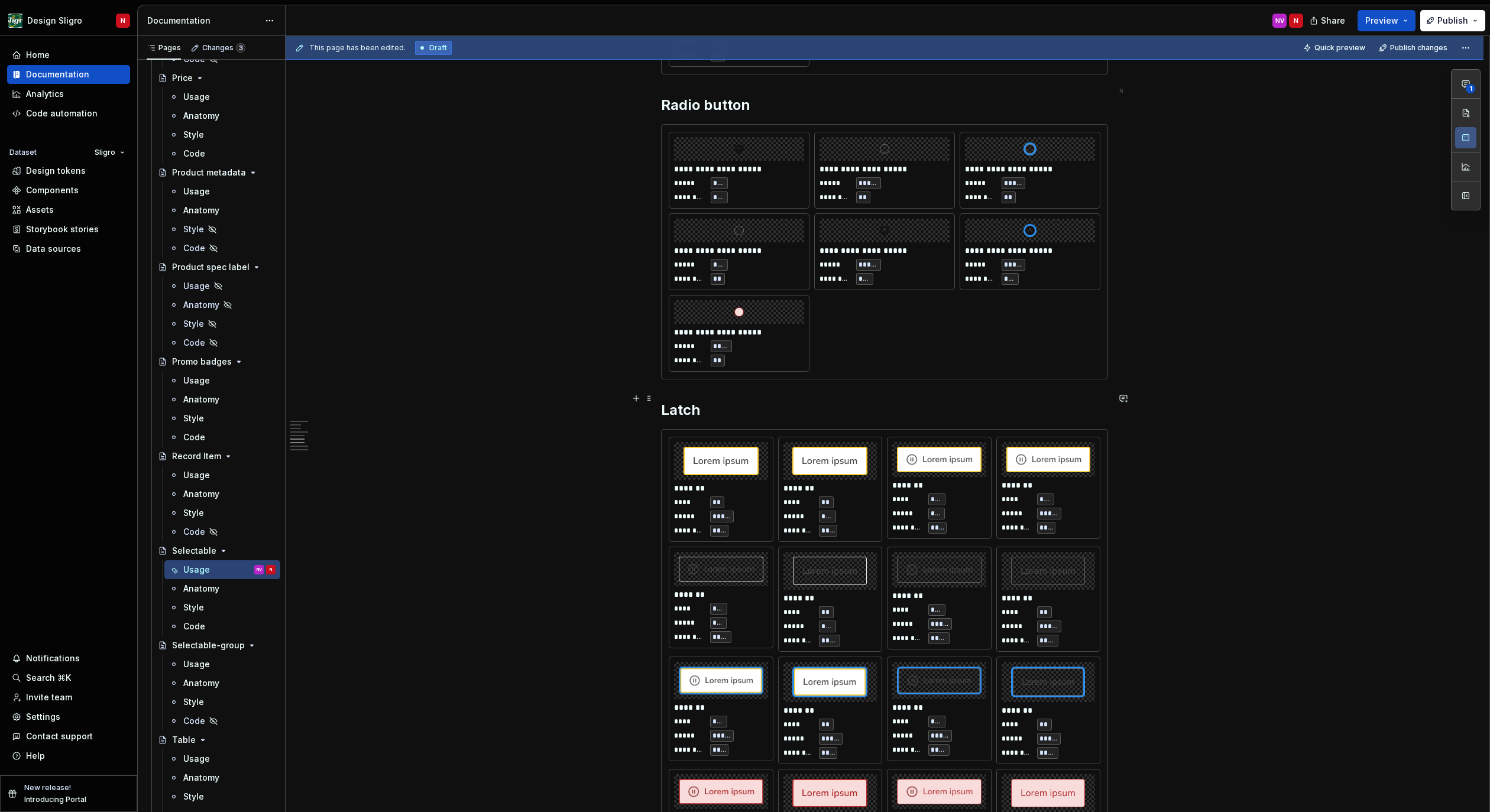
click at [680, 406] on h2 "Latch" at bounding box center [885, 411] width 447 height 19
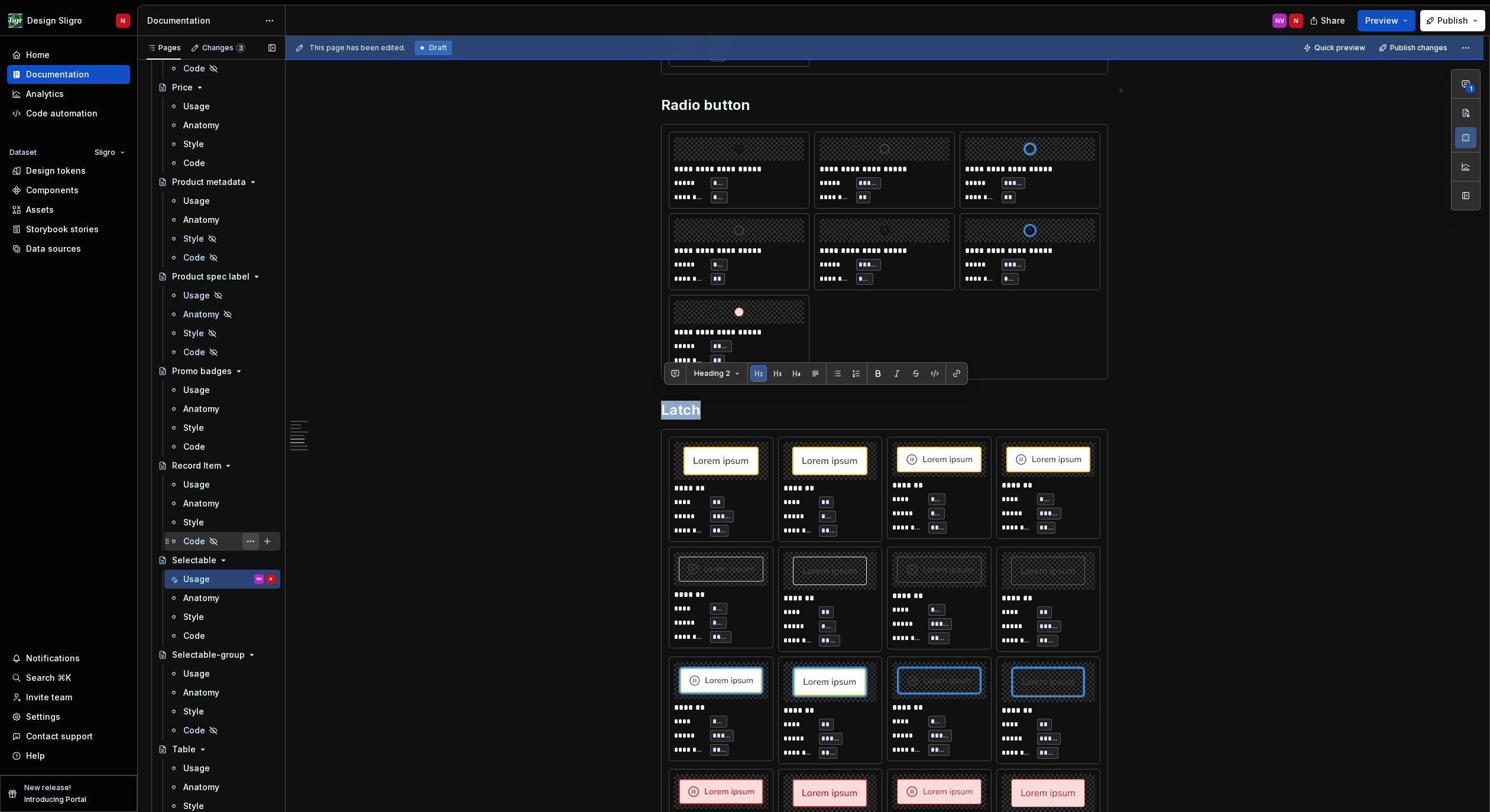
scroll to position [1717, 0]
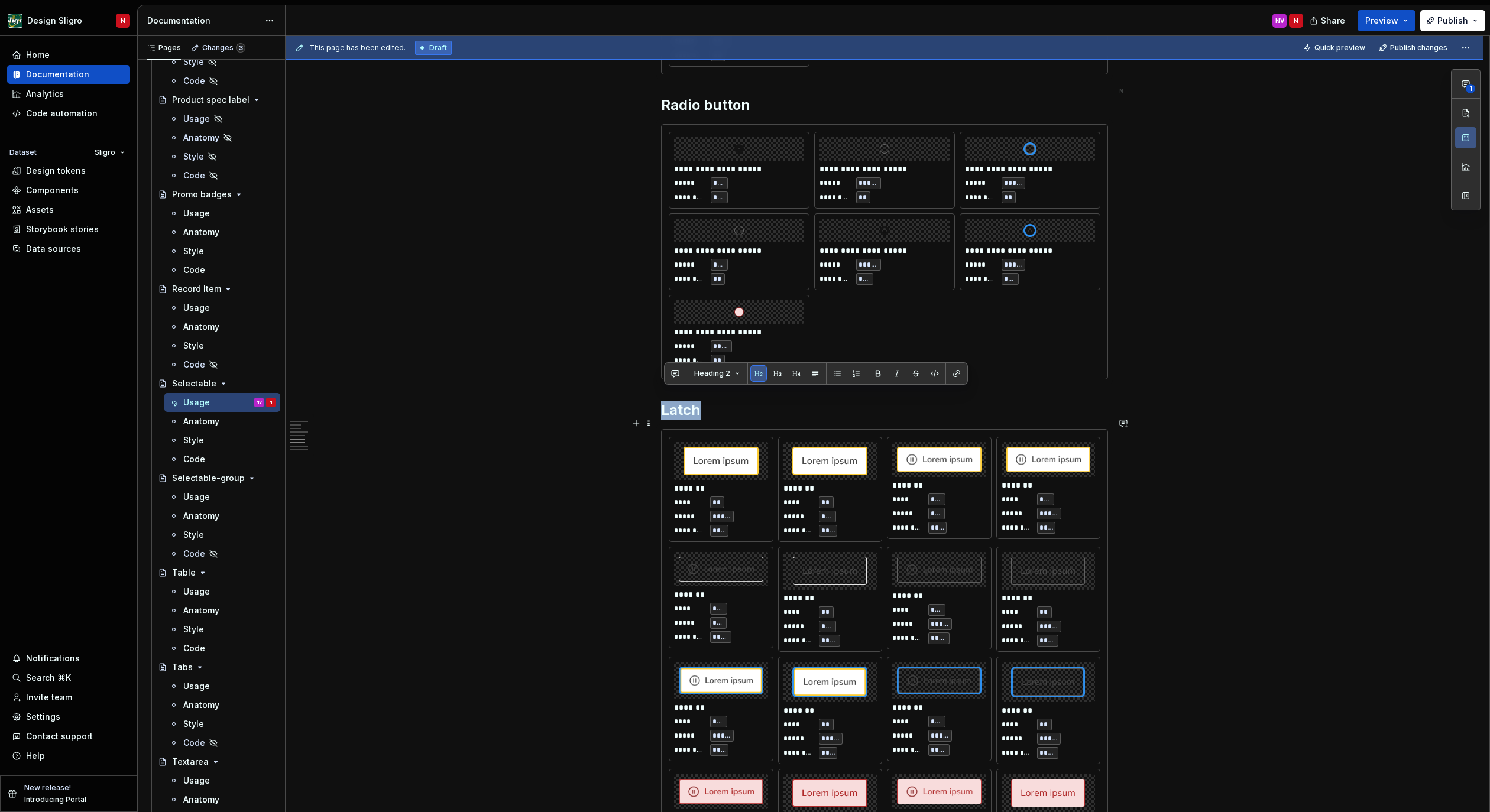
click at [576, 449] on div "**********" at bounding box center [884, 317] width 1198 height 3271
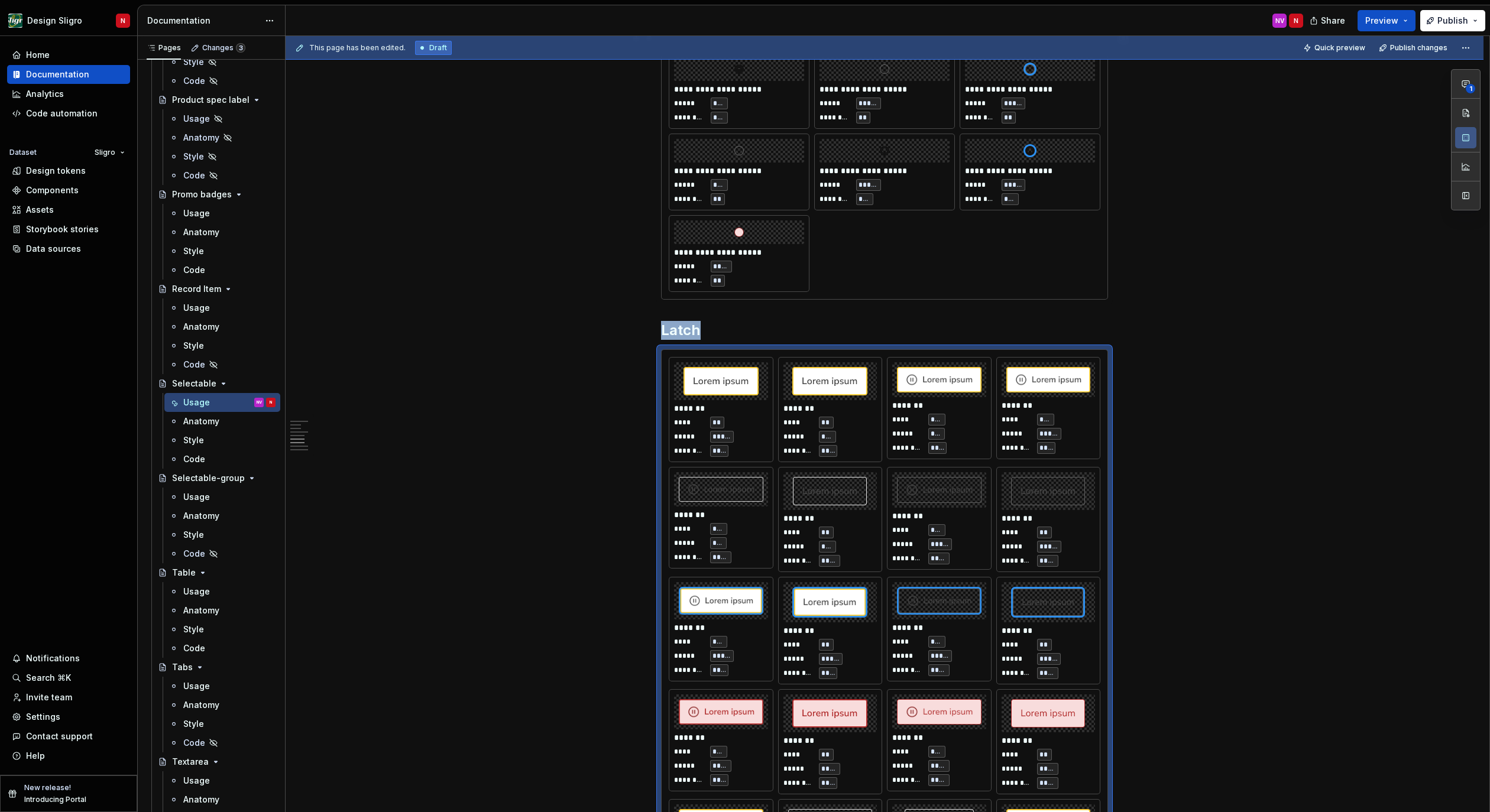
scroll to position [1523, 0]
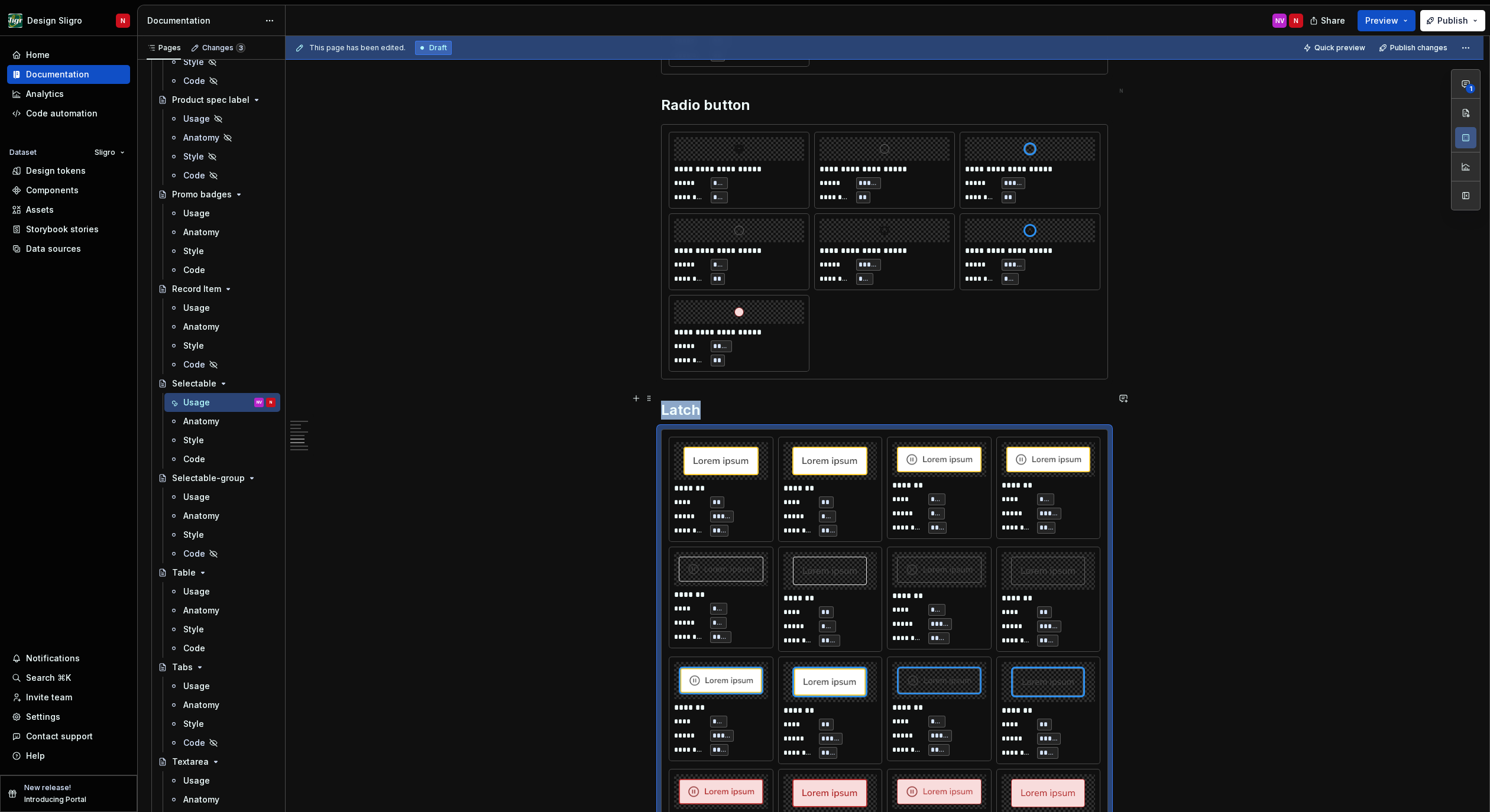
click at [691, 402] on h2 "Latch" at bounding box center [885, 411] width 447 height 19
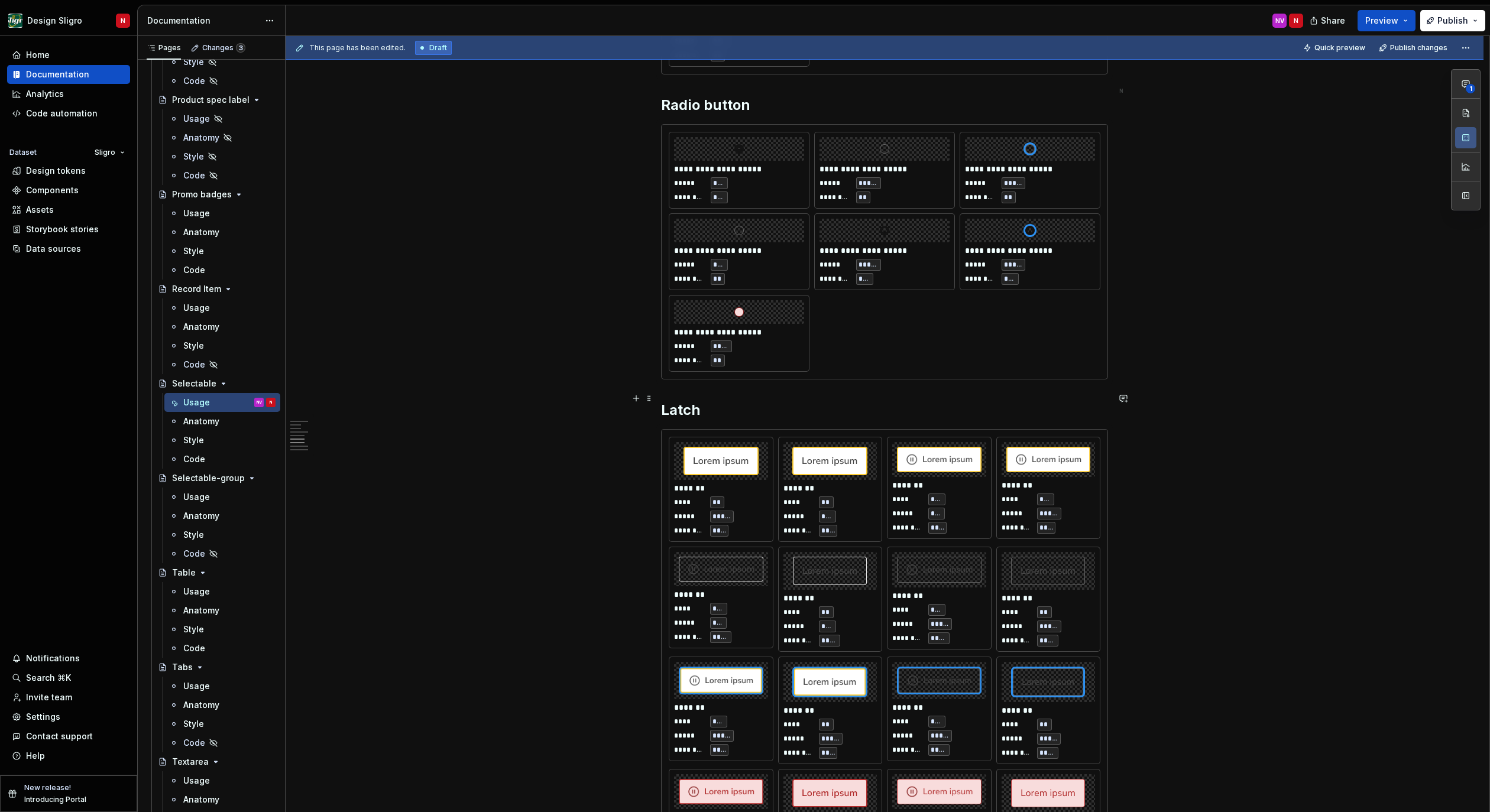
click at [691, 402] on h2 "Latch" at bounding box center [885, 411] width 447 height 19
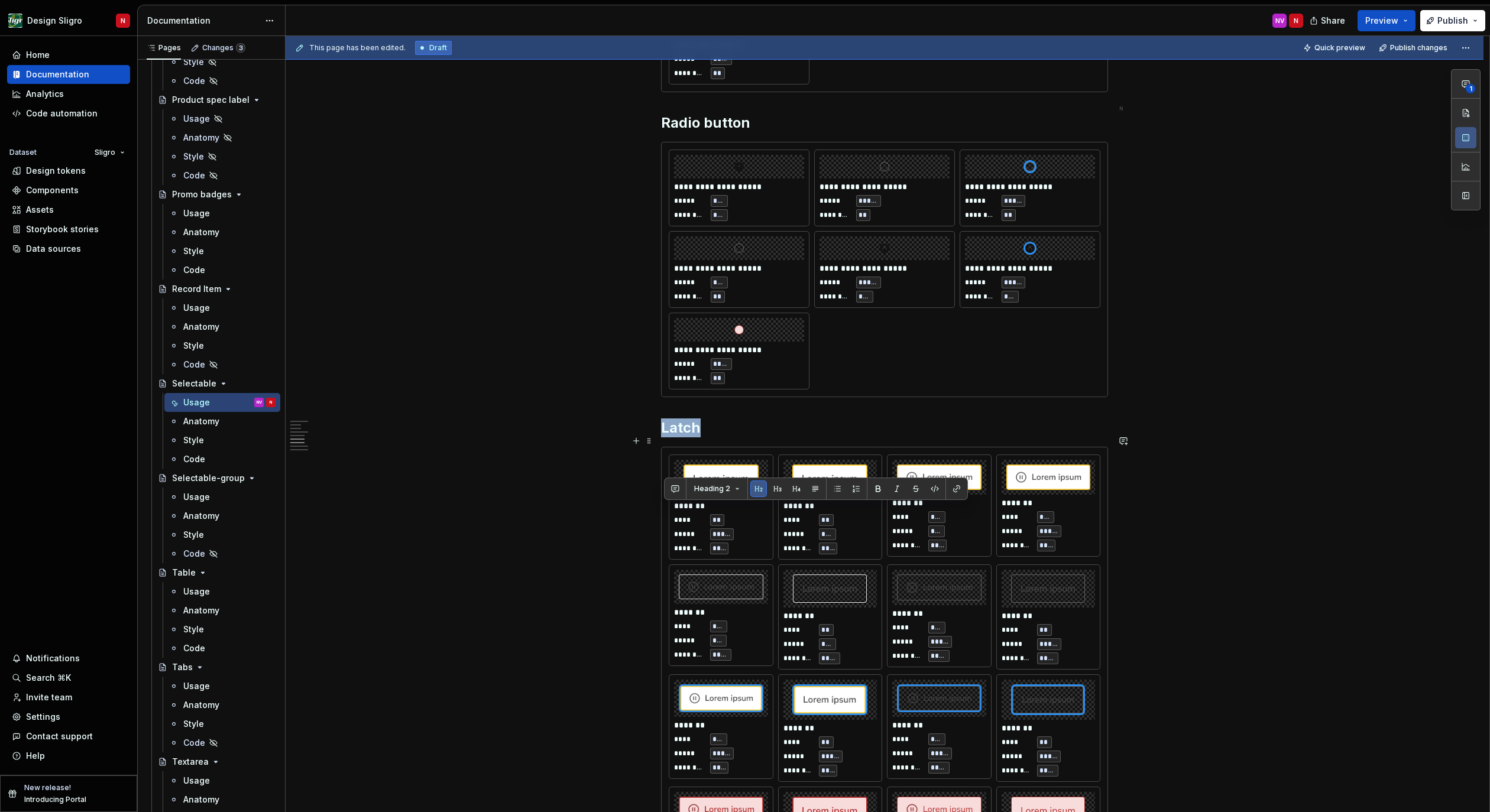
scroll to position [1594, 0]
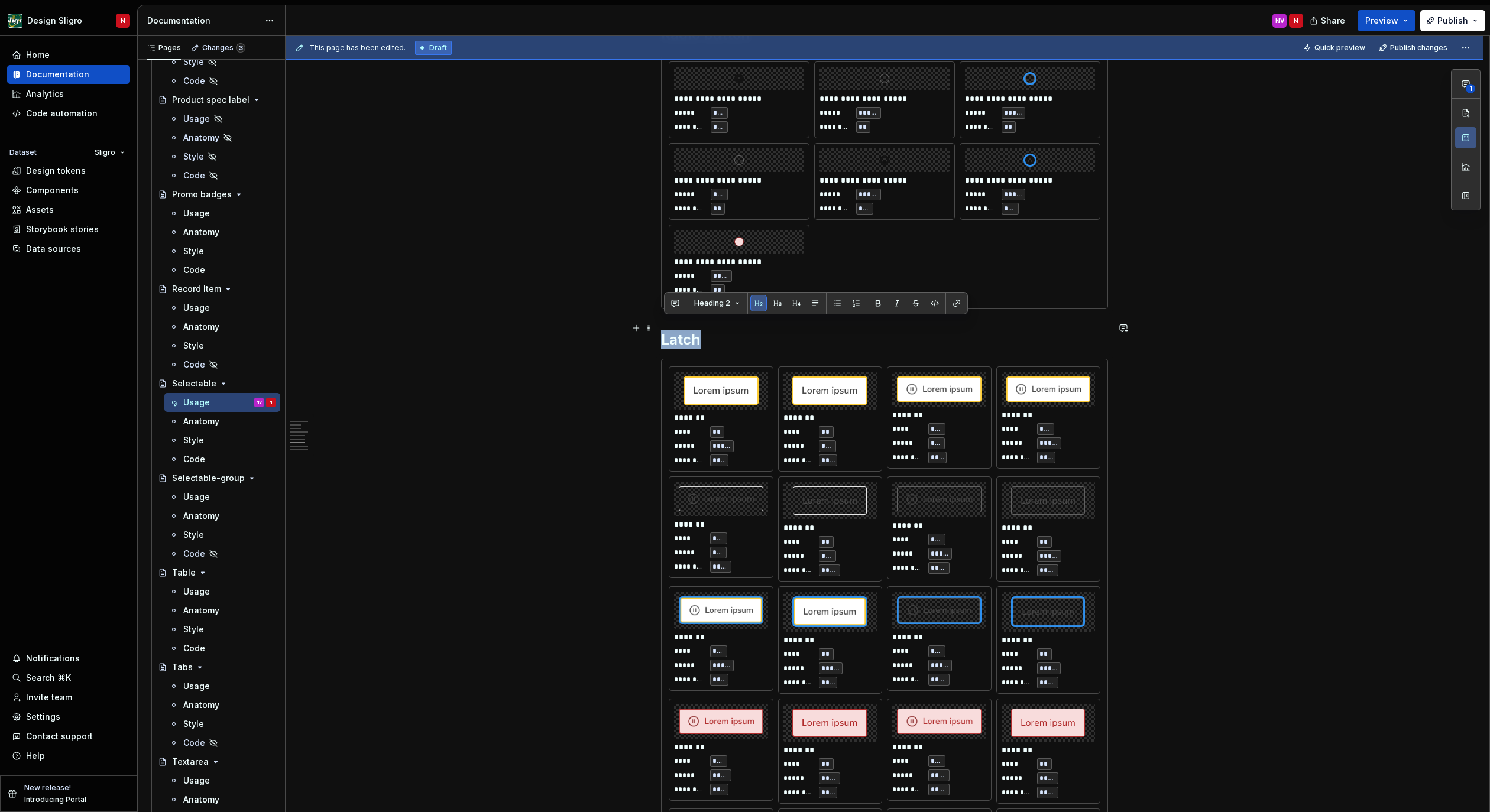
click at [947, 330] on h2 "Latch" at bounding box center [885, 340] width 447 height 19
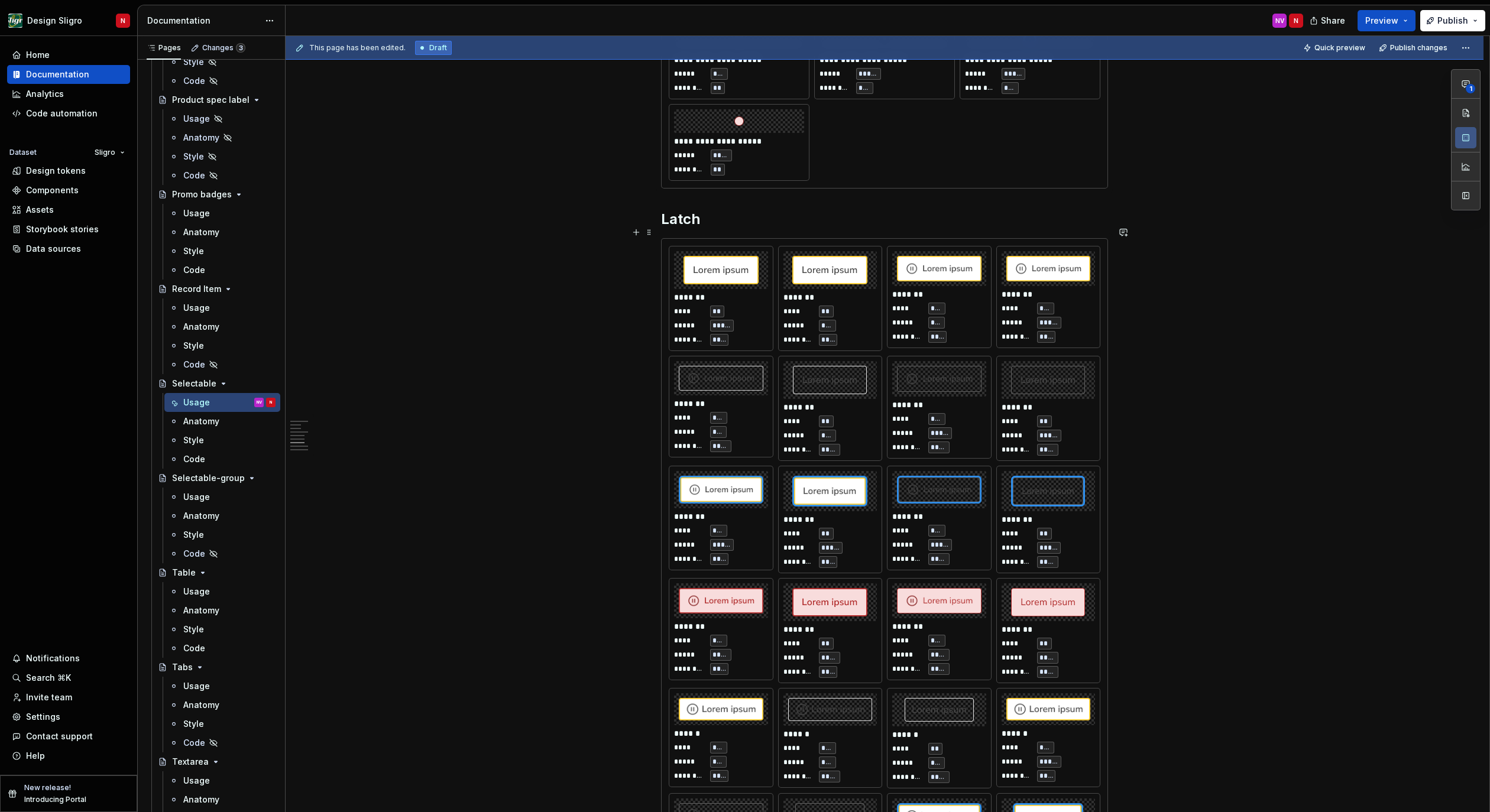
scroll to position [1764, 0]
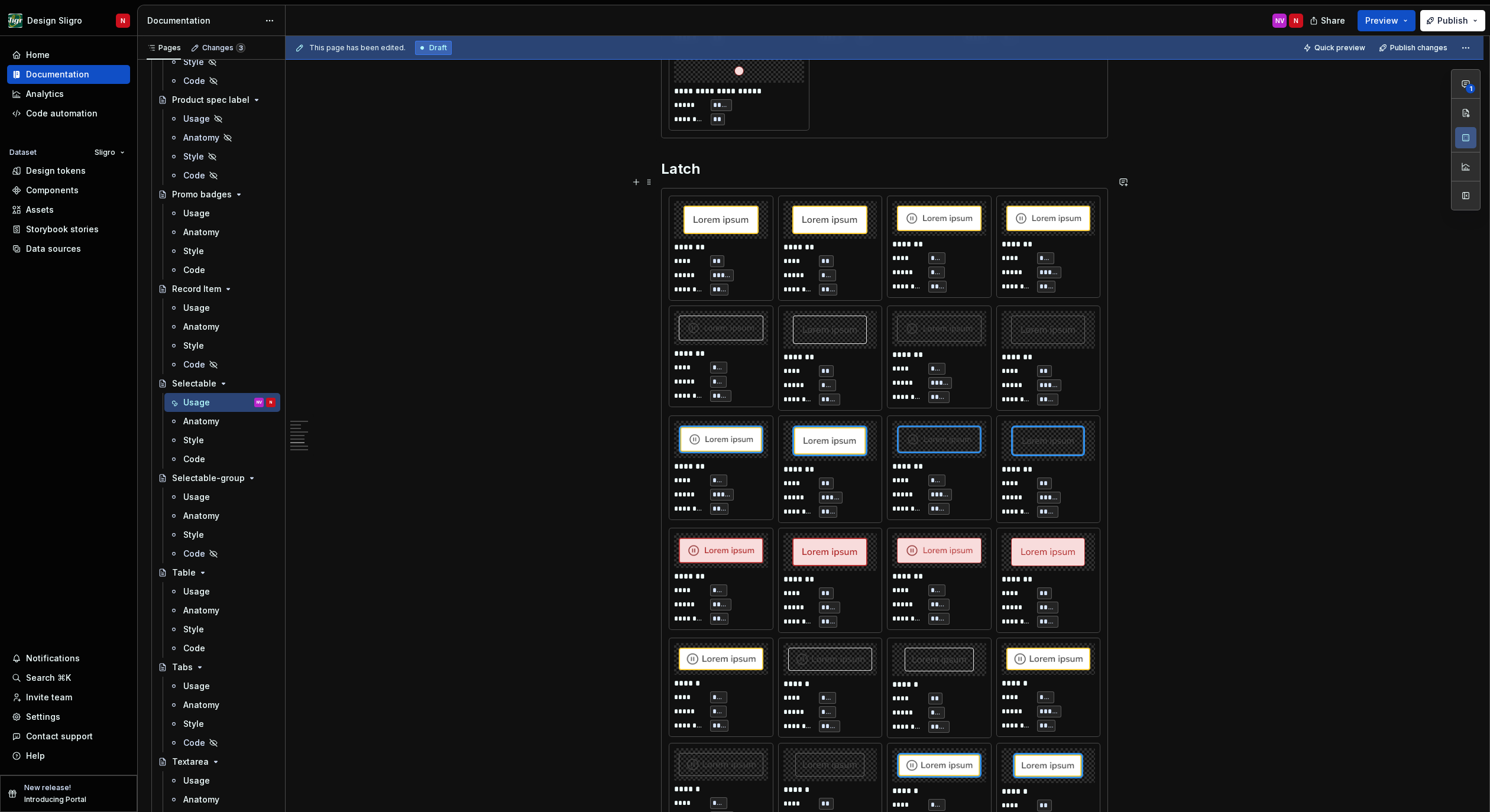
click at [540, 338] on div "**********" at bounding box center [884, 75] width 1198 height 3271
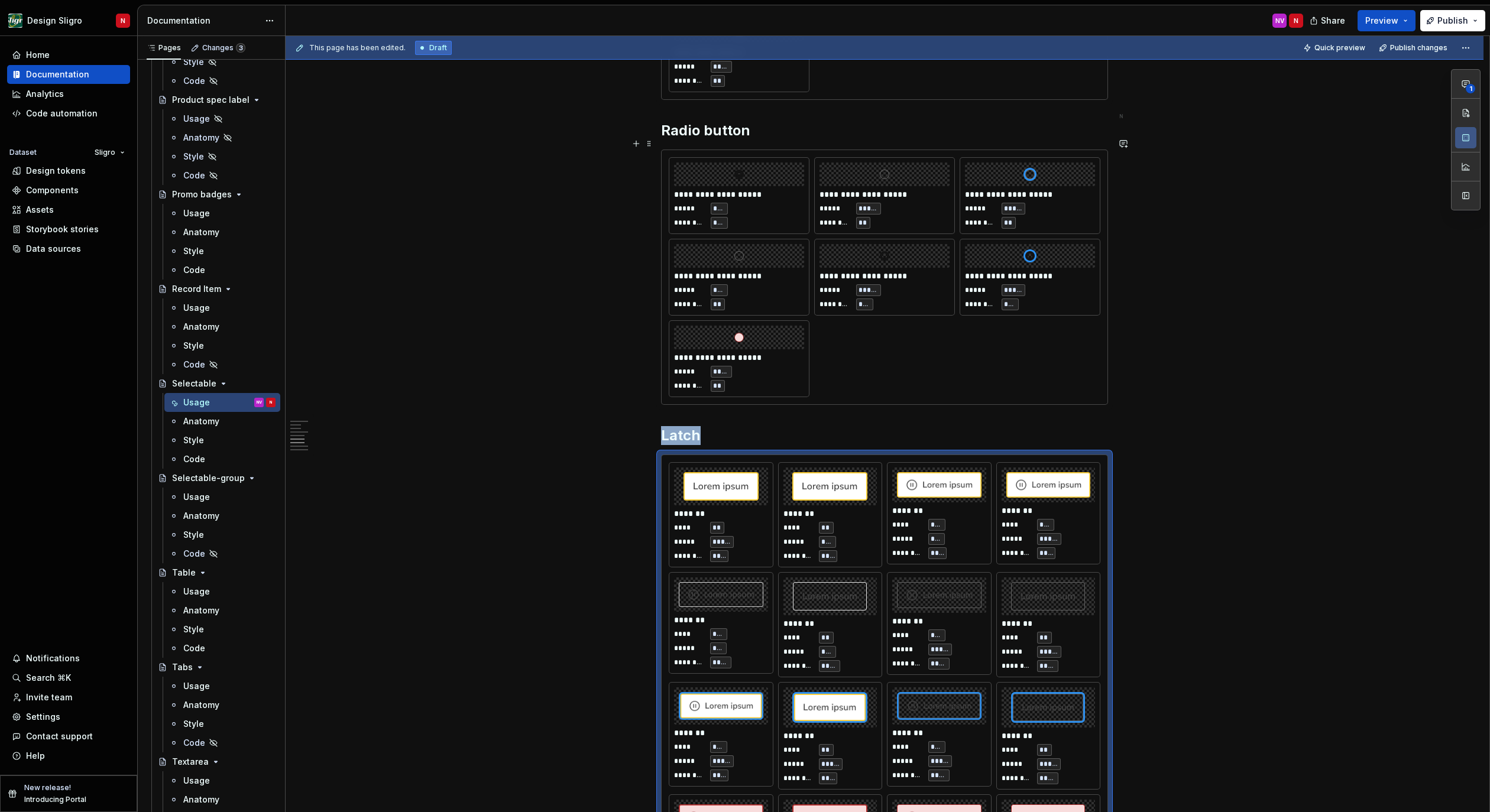
scroll to position [1474, 0]
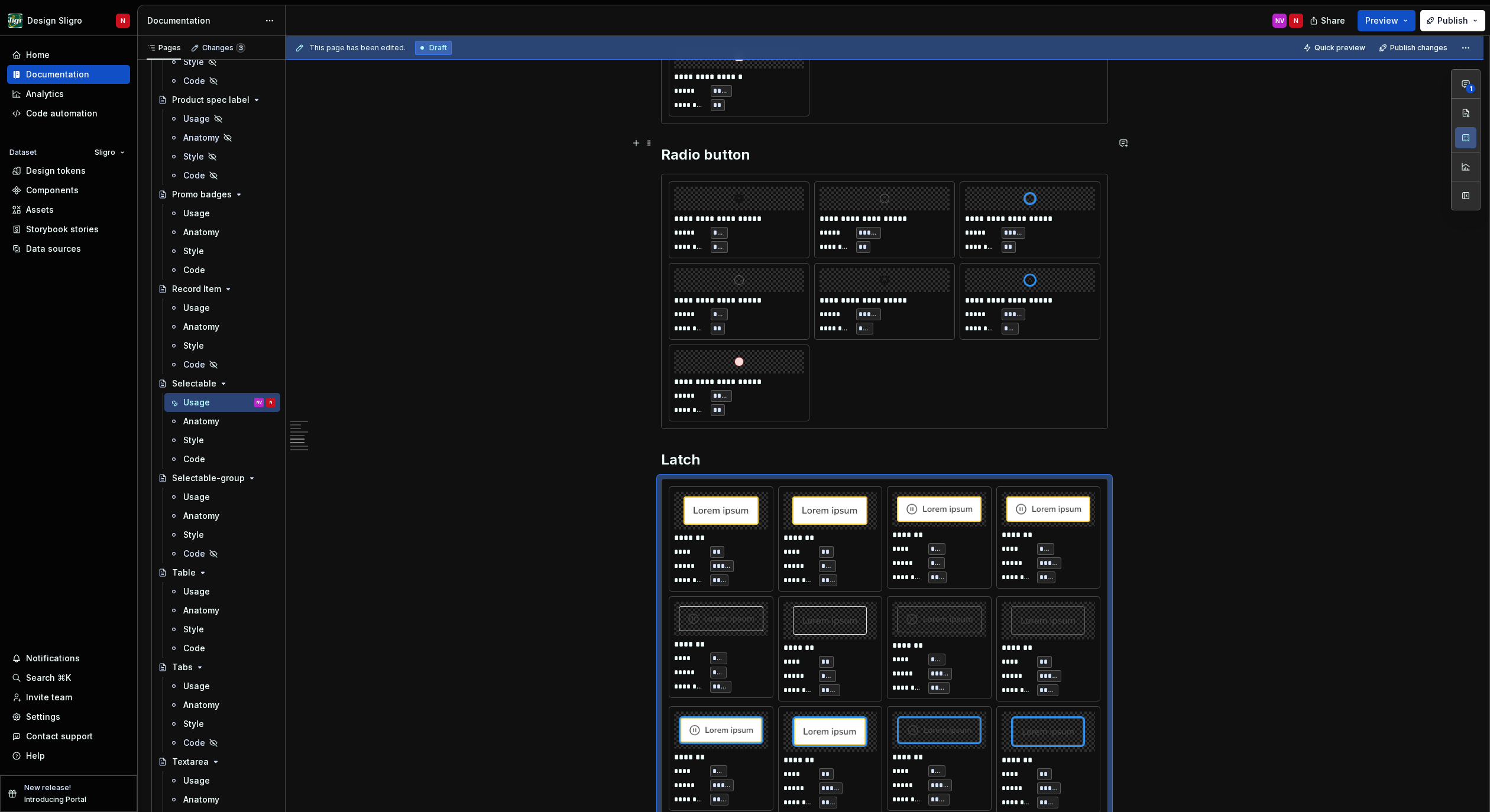
click at [737, 146] on h2 "Radio button" at bounding box center [885, 155] width 447 height 19
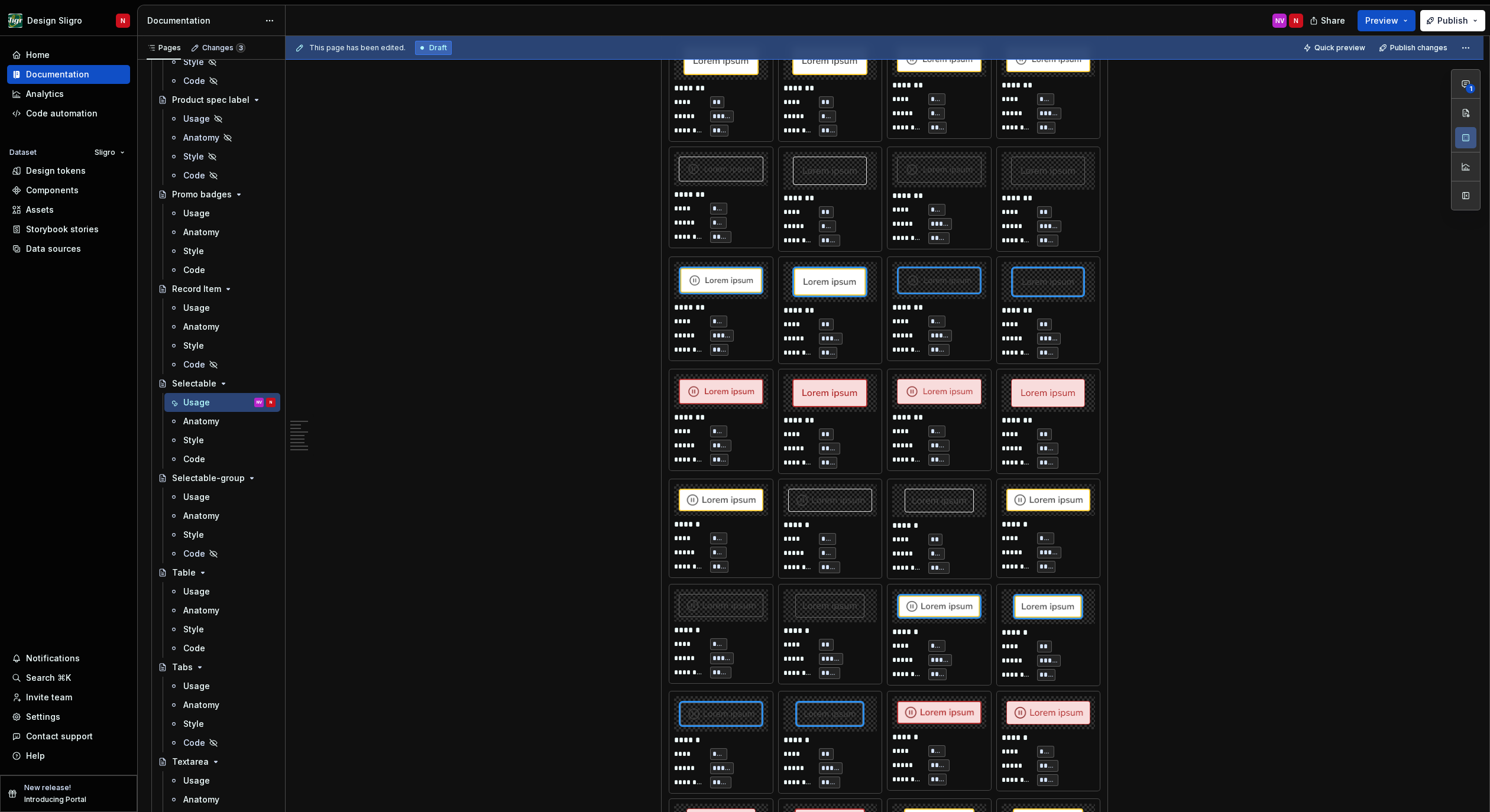
scroll to position [2147, 0]
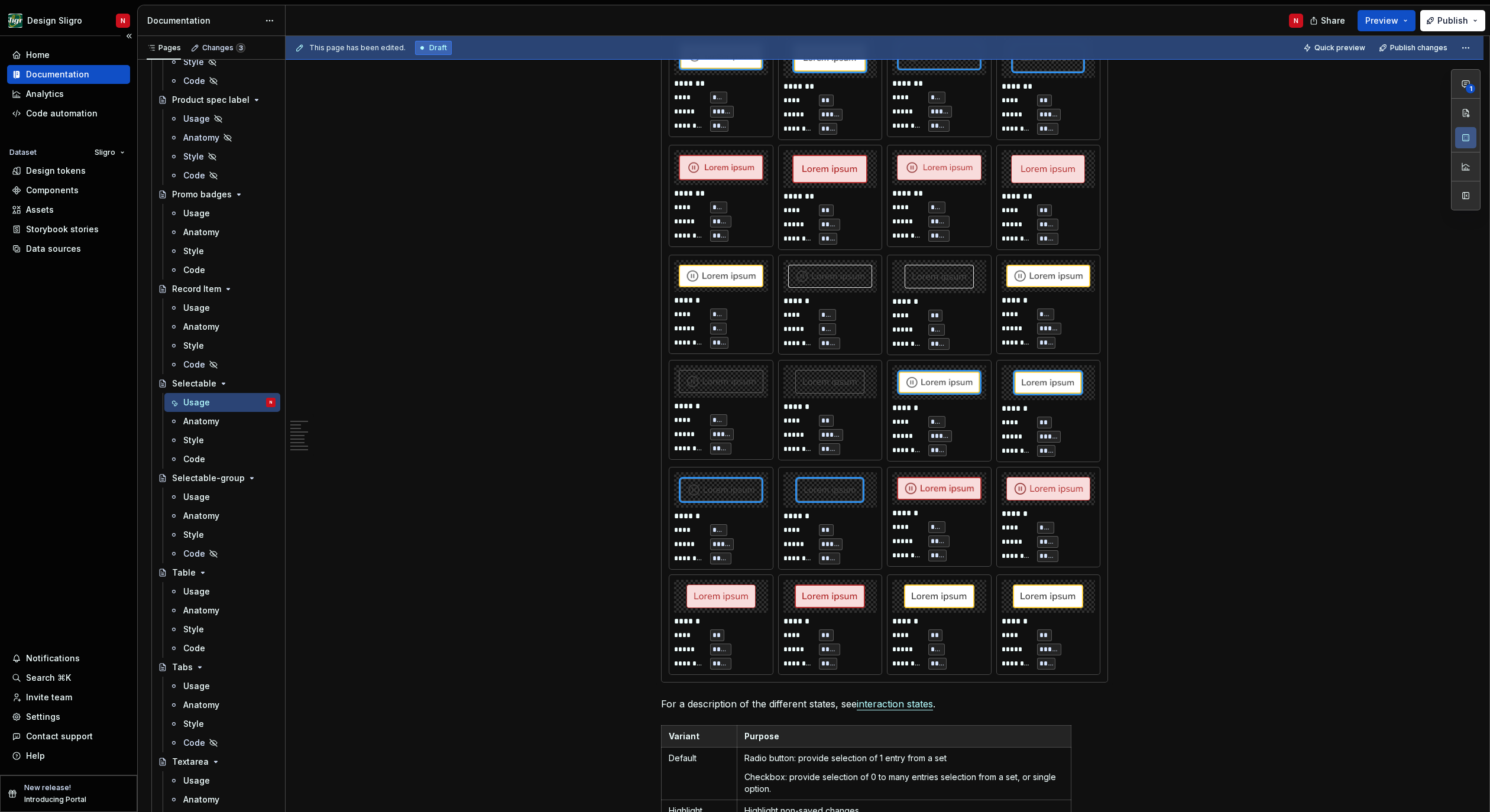
type textarea "*"
click at [50, 55] on div "Home" at bounding box center [68, 55] width 114 height 12
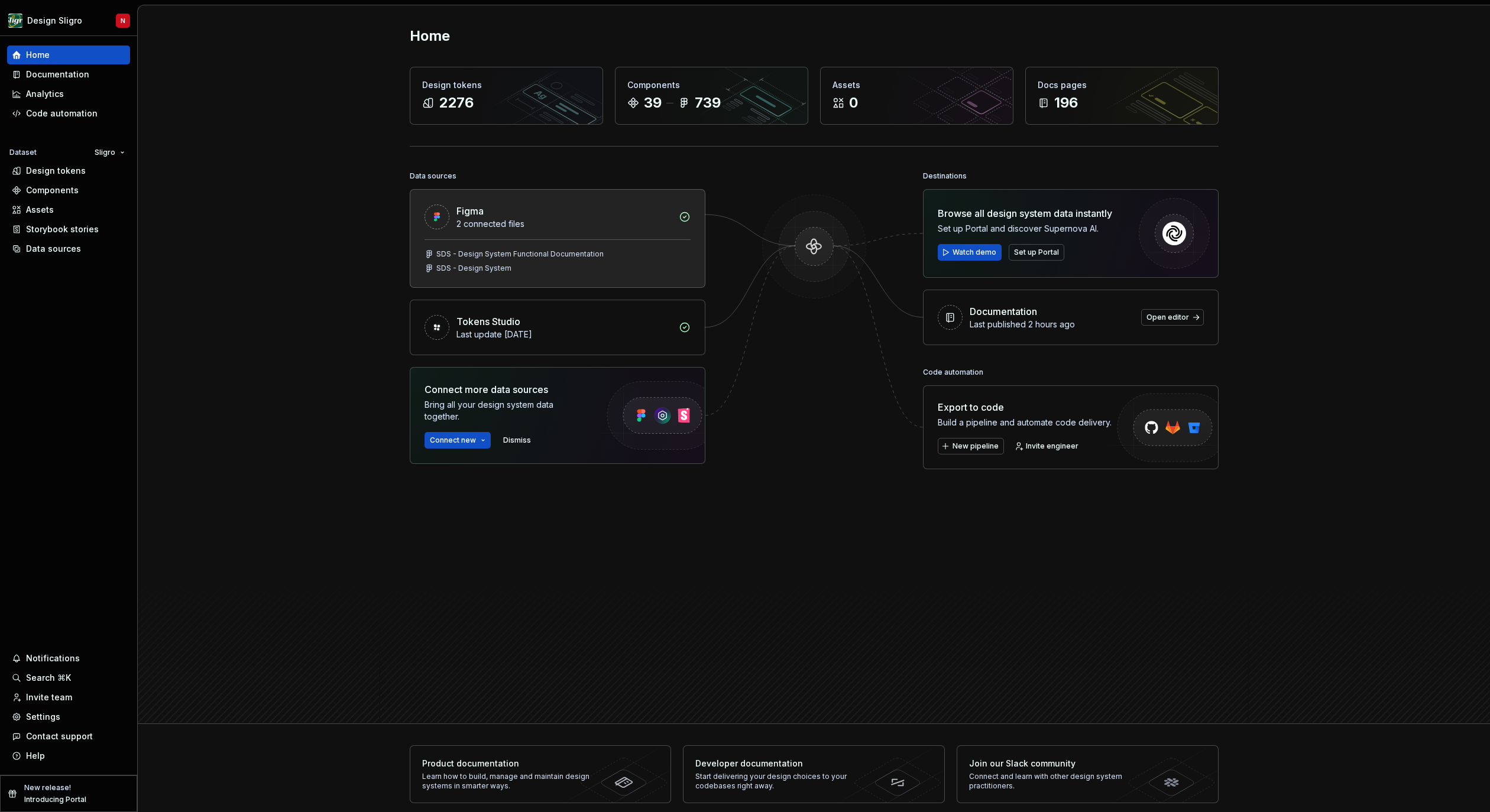
click at [498, 208] on div "Figma" at bounding box center [564, 211] width 215 height 14
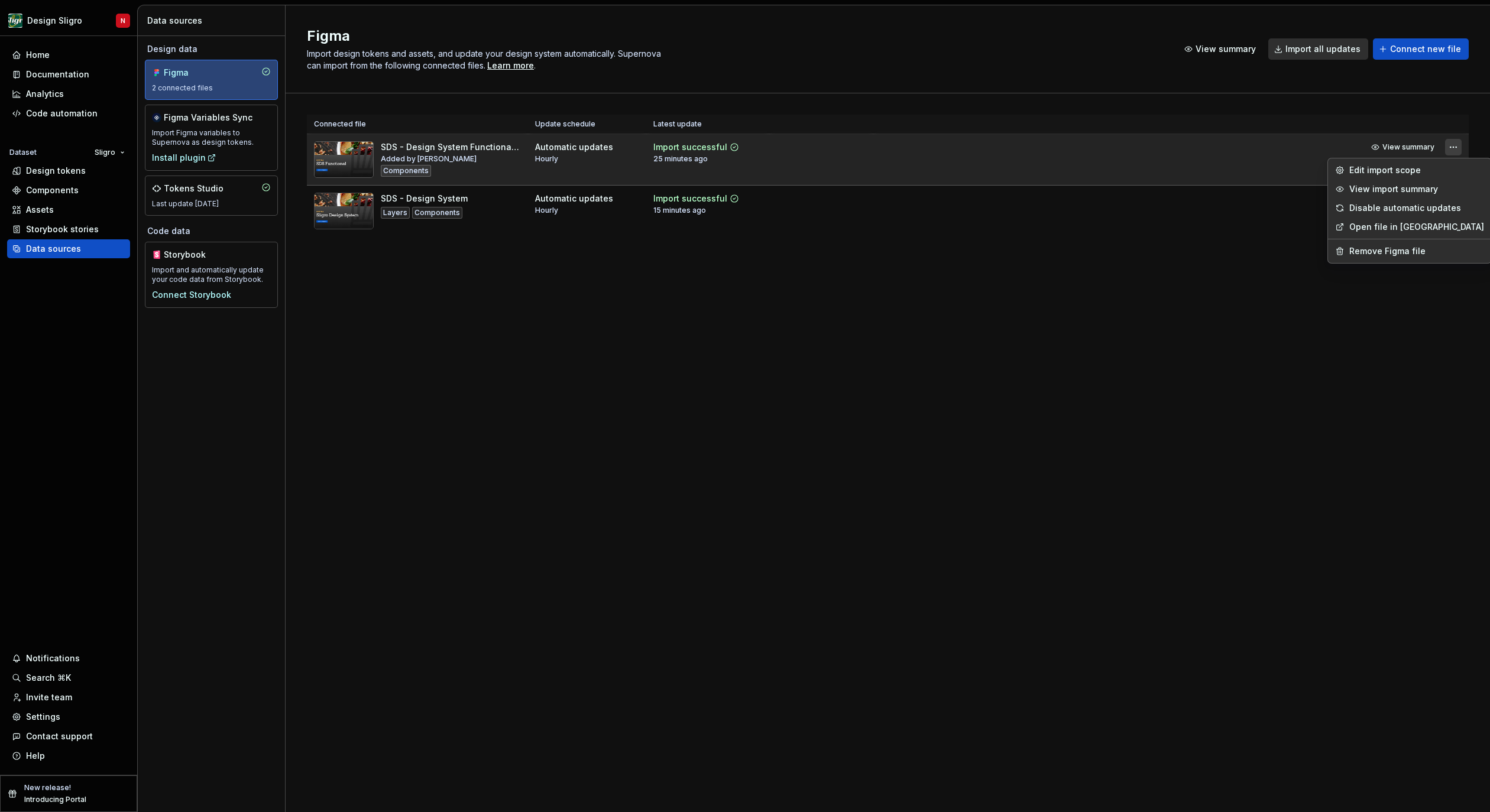
click at [1450, 148] on html "Design Sligro N Home Documentation Analytics Code automation Dataset Sligro Des…" at bounding box center [745, 406] width 1490 height 812
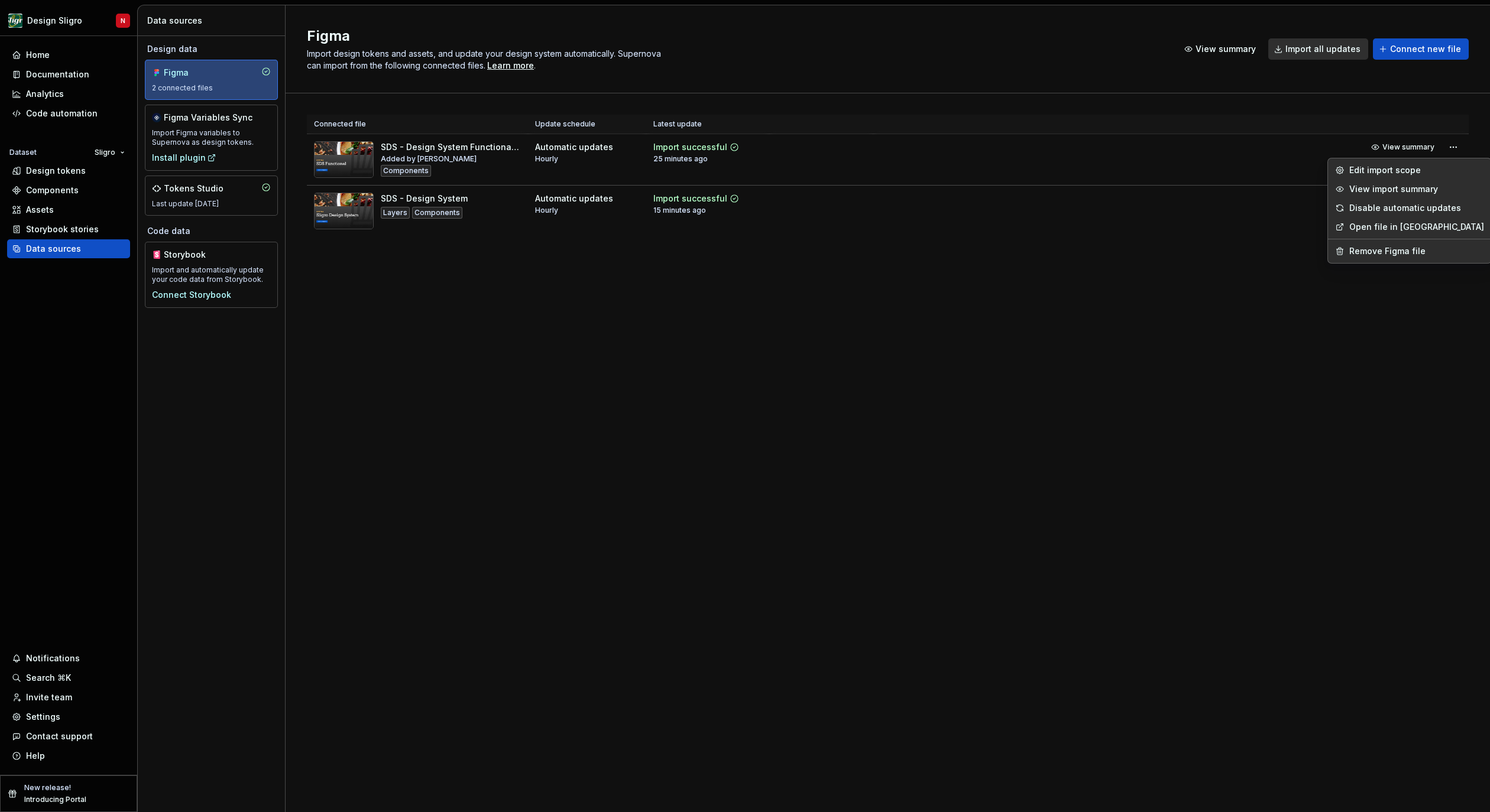
click at [1216, 185] on html "Design Sligro N Home Documentation Analytics Code automation Dataset Sligro Des…" at bounding box center [745, 406] width 1490 height 812
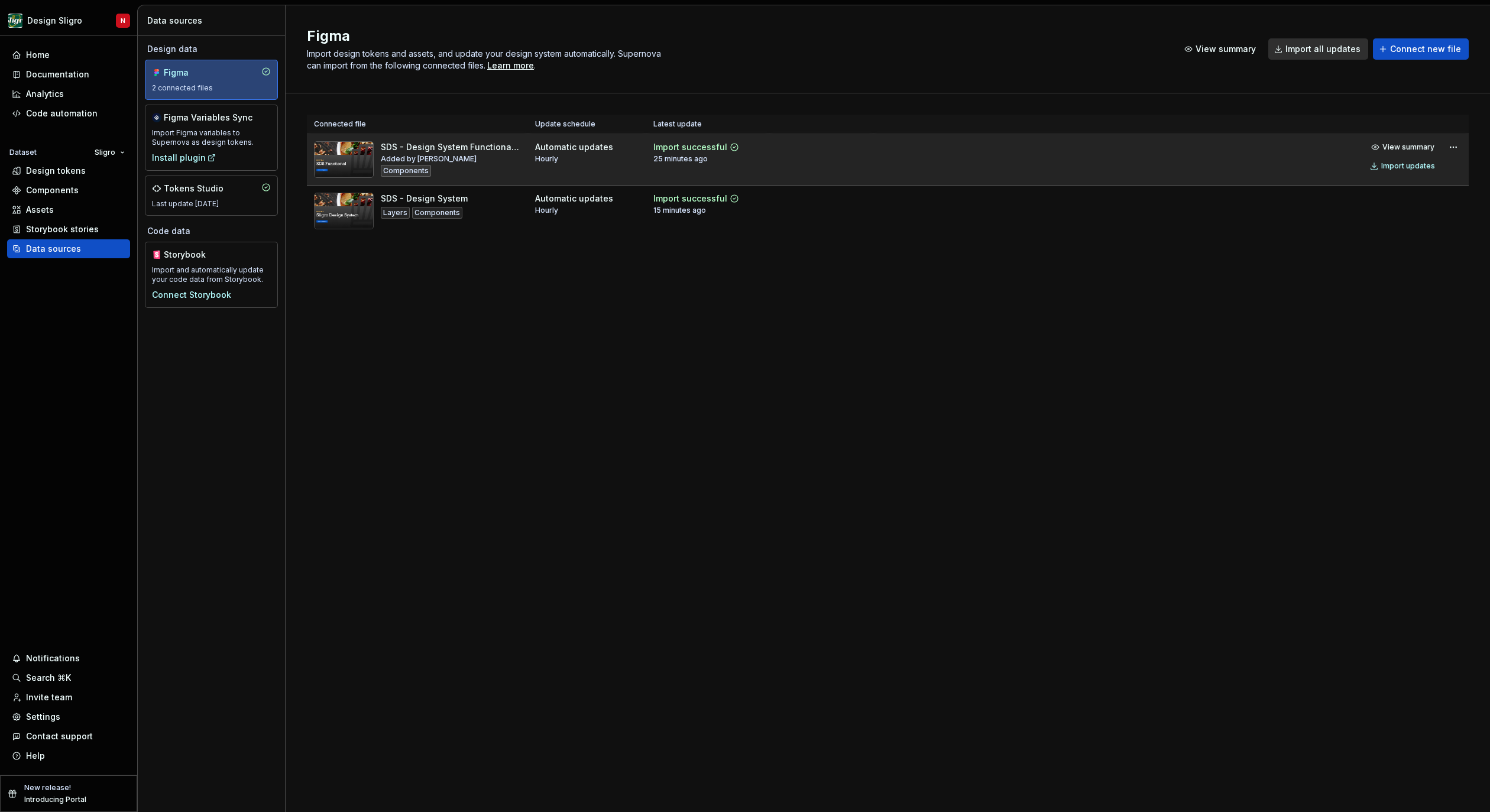
click at [1156, 153] on td "View summary Import updates" at bounding box center [1171, 157] width 595 height 45
click at [1414, 166] on div "Import updates" at bounding box center [1409, 166] width 54 height 10
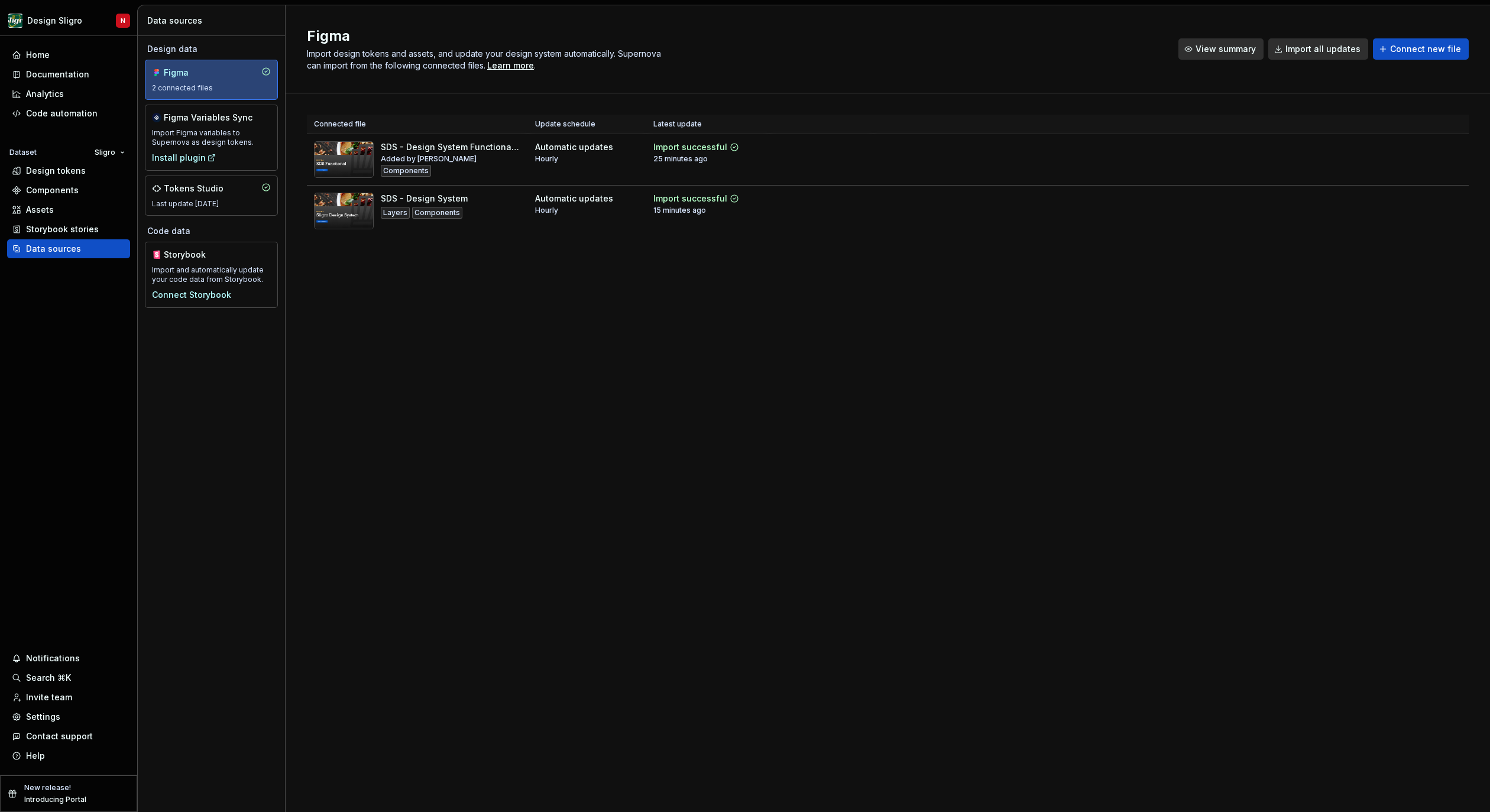
click at [1214, 48] on span "View summary" at bounding box center [1226, 49] width 61 height 12
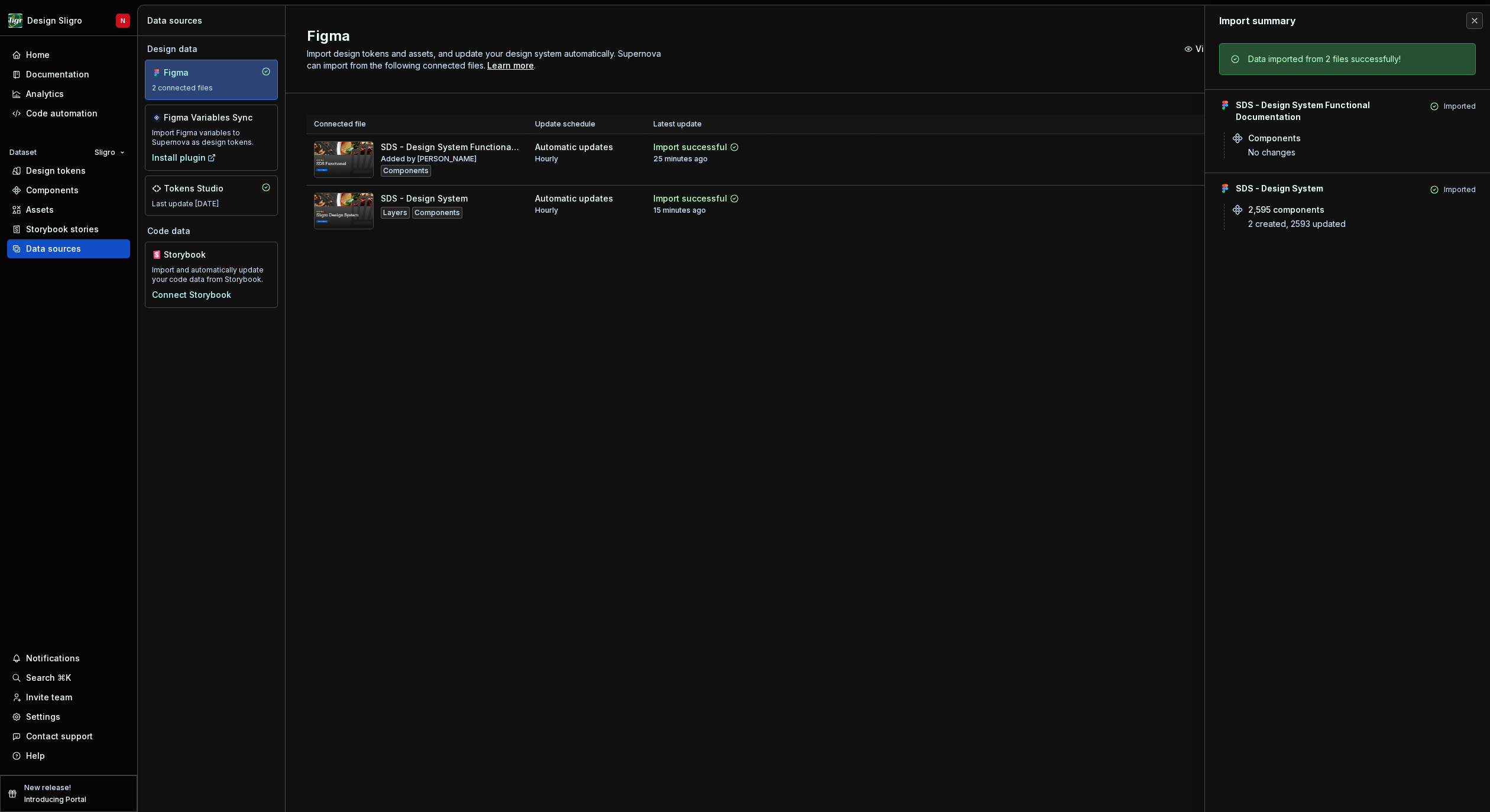
click at [1162, 61] on div "Figma Import design tokens and assets, and update your design system automatica…" at bounding box center [735, 49] width 857 height 45
click at [1475, 20] on button "button" at bounding box center [1474, 20] width 16 height 16
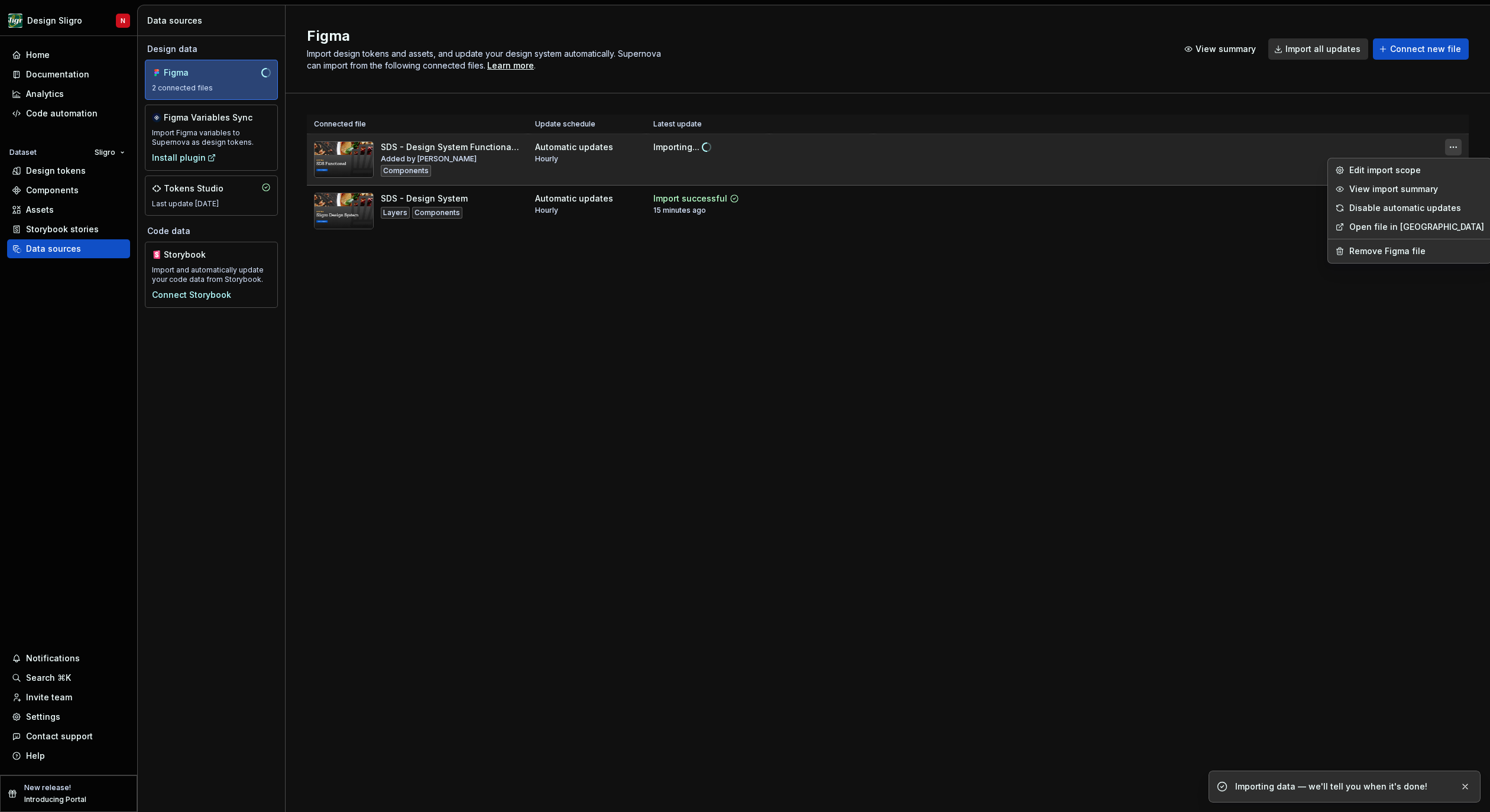
click at [1451, 150] on html "Design Sligro N Home Documentation Analytics Code automation Dataset Sligro Des…" at bounding box center [745, 406] width 1490 height 812
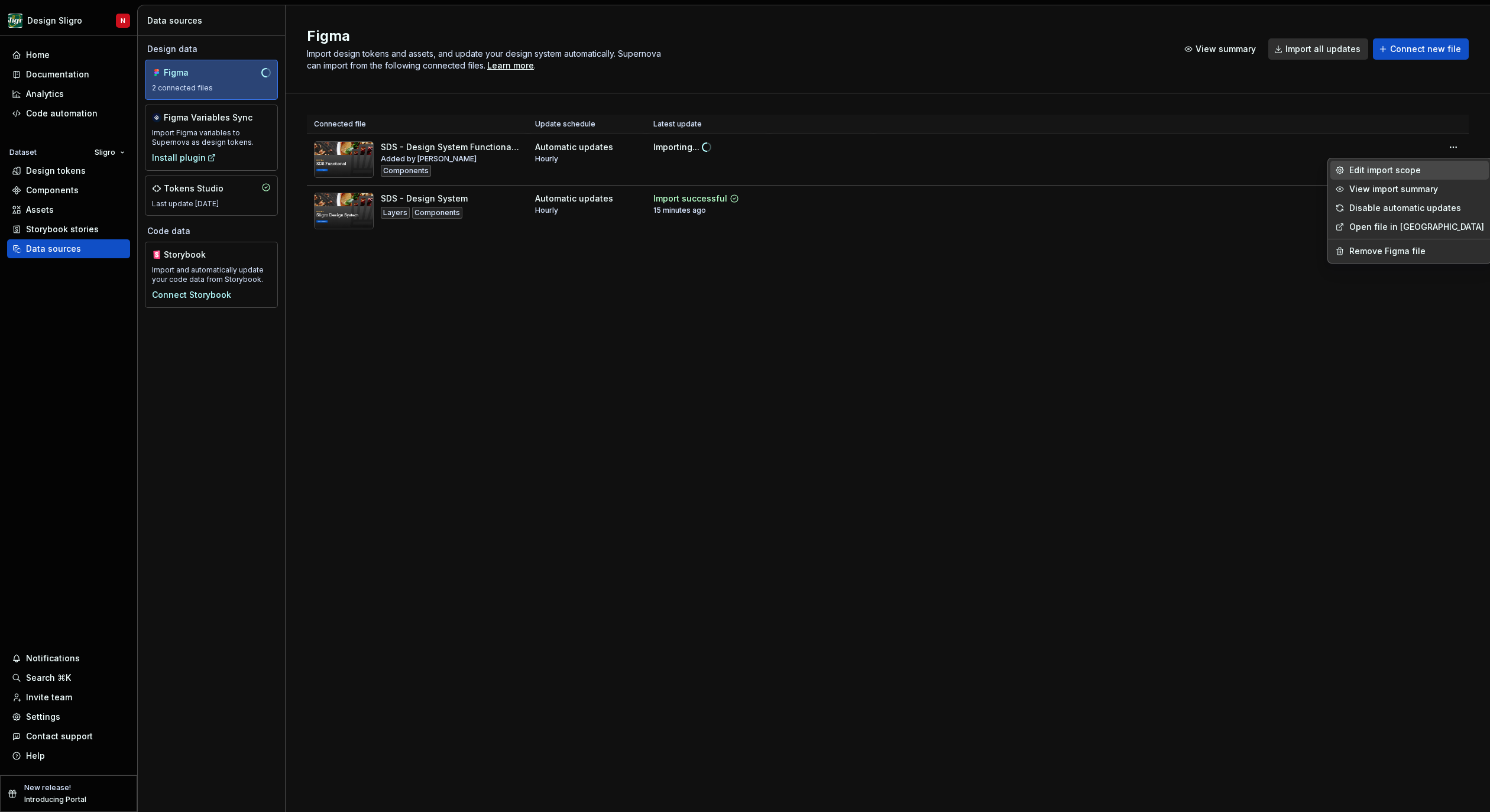
click at [1395, 166] on div "Edit import scope" at bounding box center [1417, 171] width 135 height 12
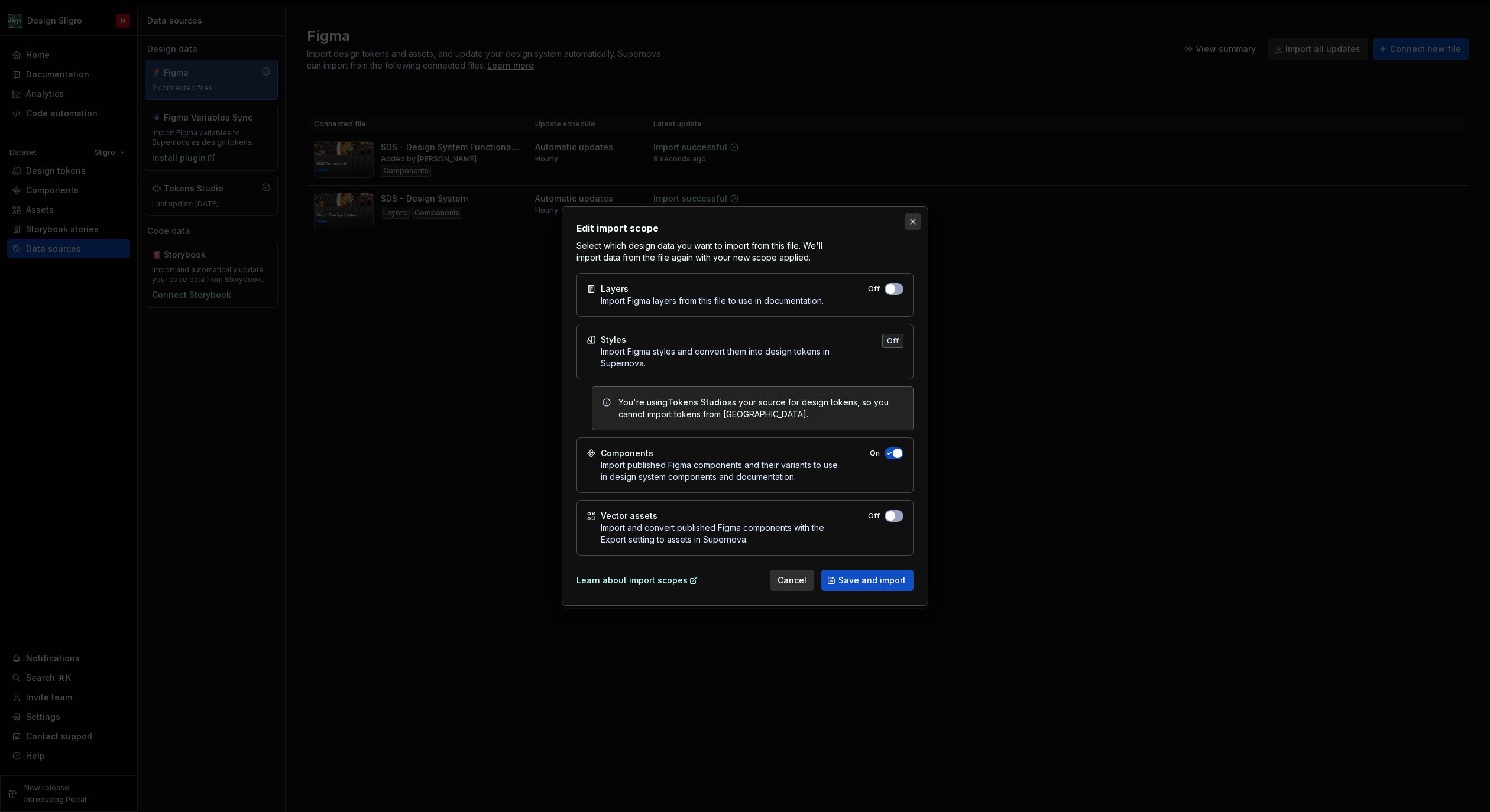
click at [910, 226] on button "button" at bounding box center [913, 221] width 16 height 16
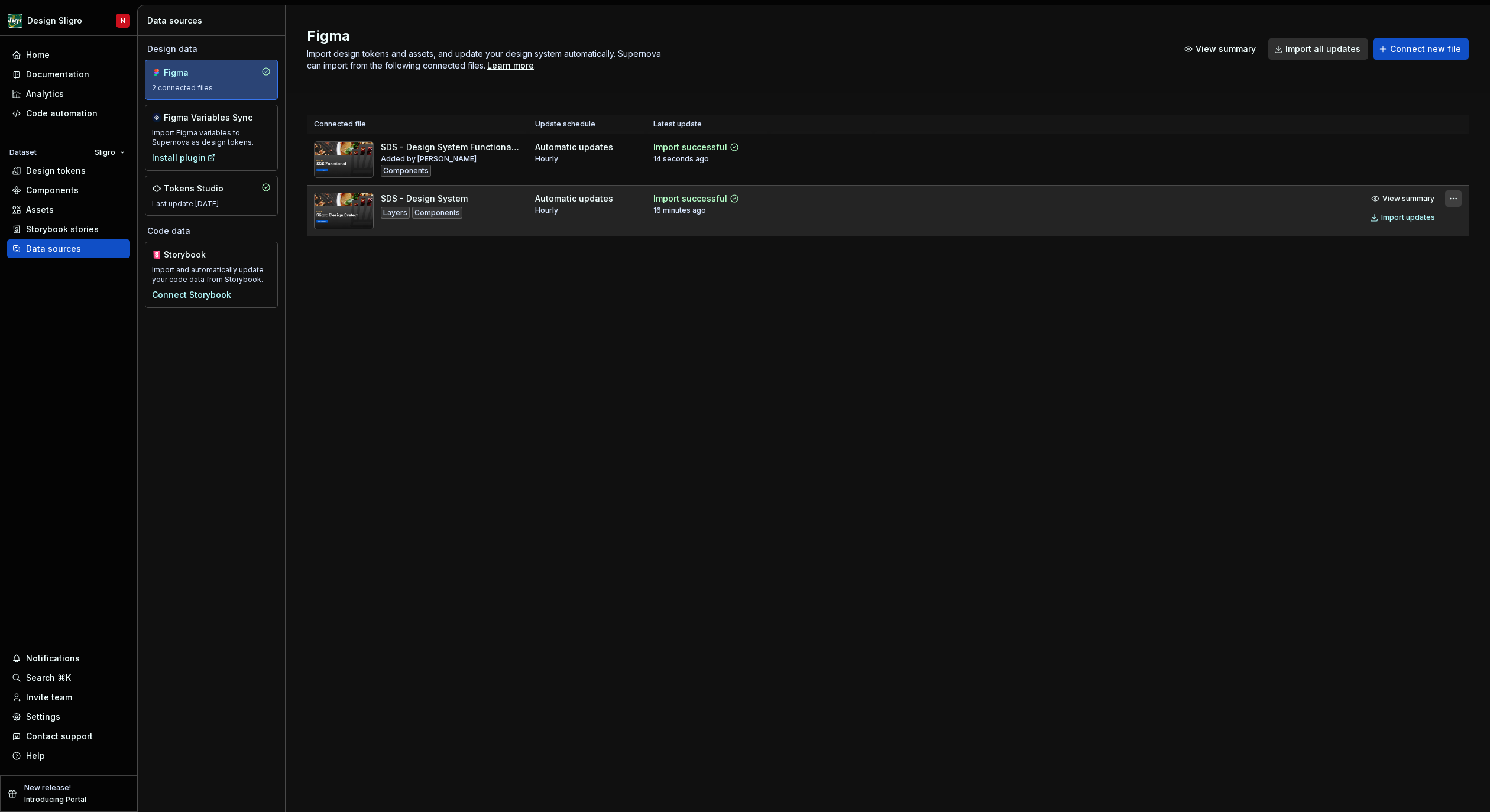
click at [1454, 193] on html "Design Sligro N Home Documentation Analytics Code automation Dataset Sligro Des…" at bounding box center [745, 406] width 1490 height 812
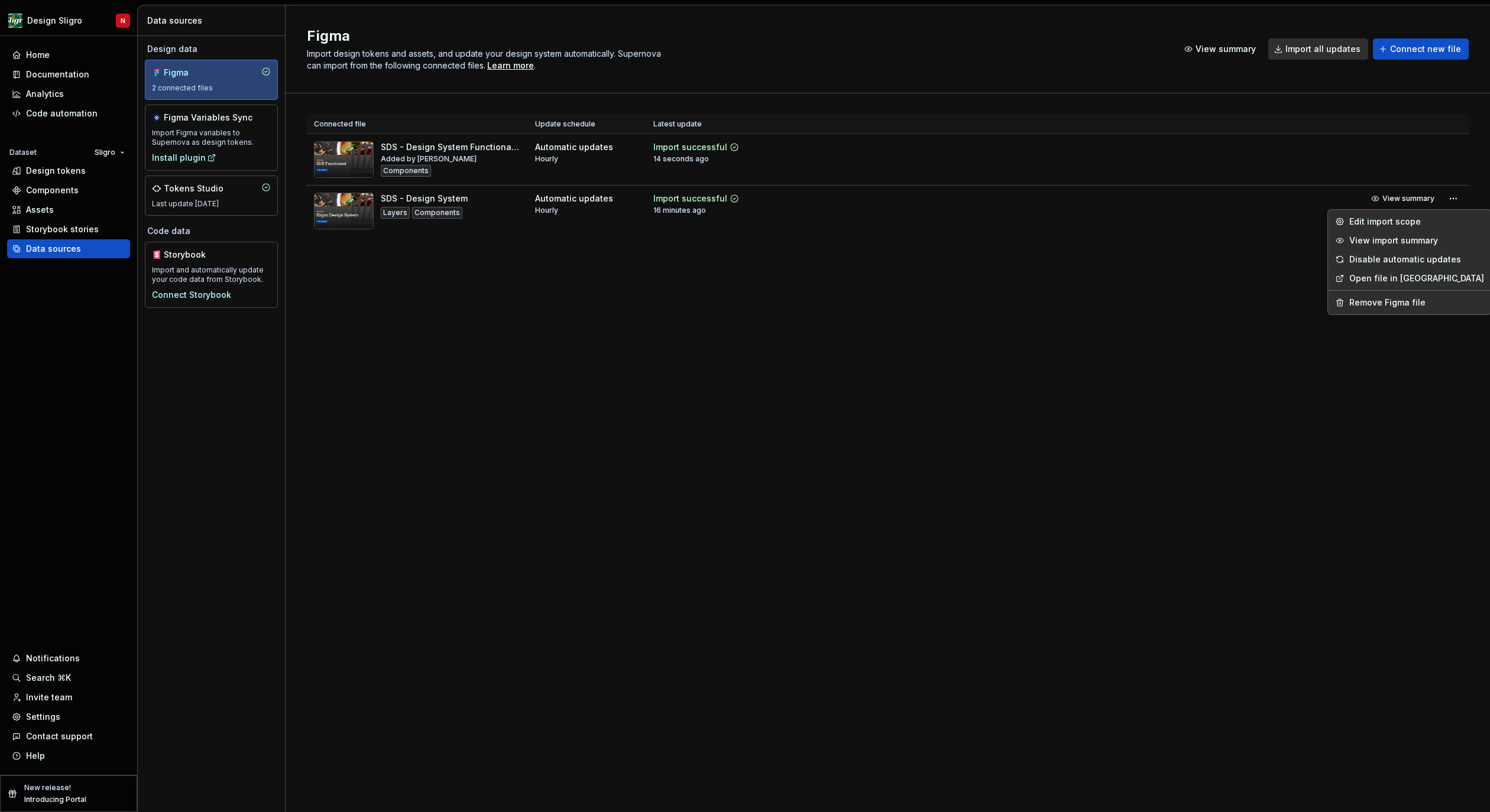
click at [104, 319] on html "Design Sligro N Home Documentation Analytics Code automation Dataset Sligro Des…" at bounding box center [745, 406] width 1490 height 812
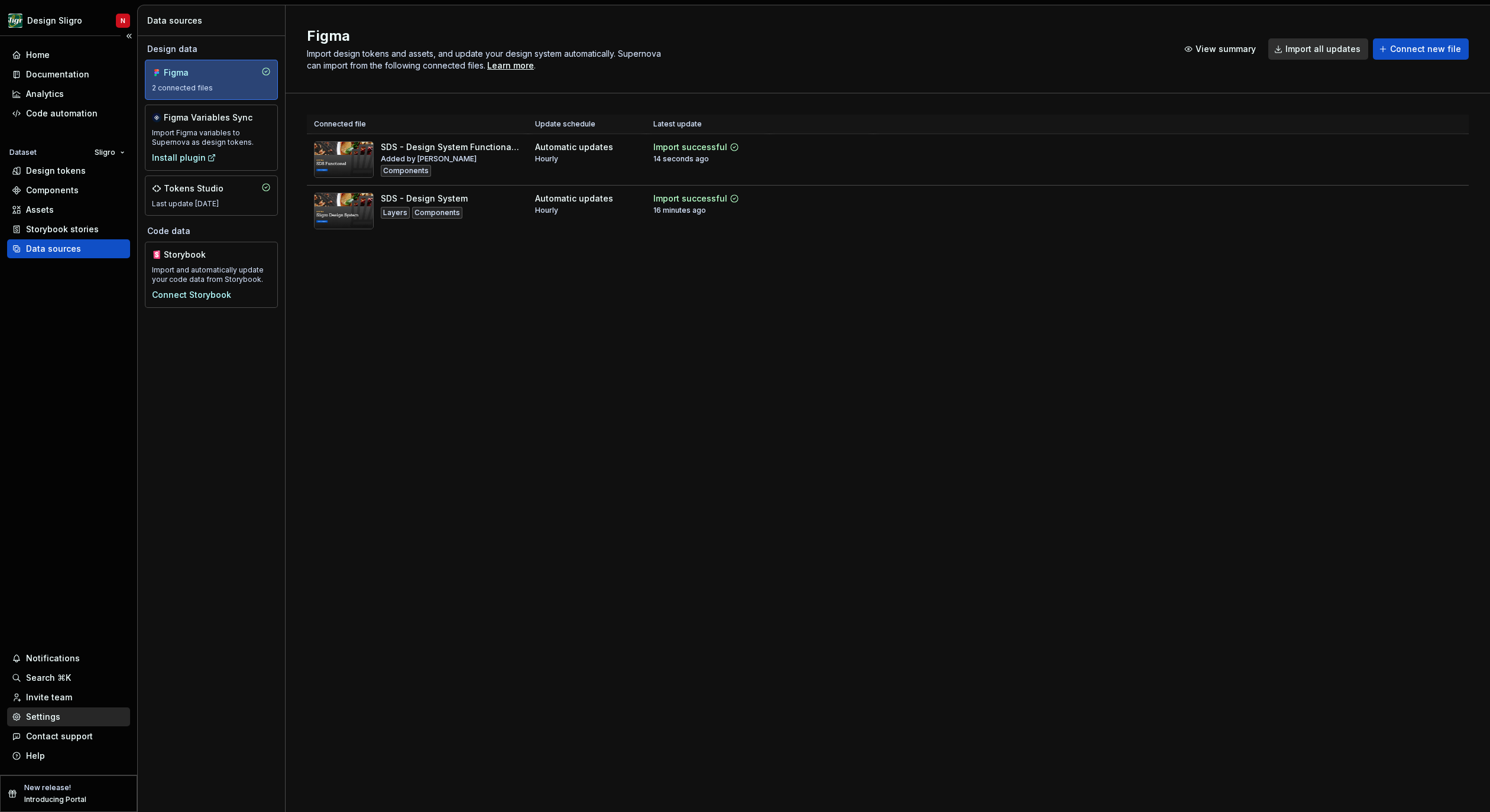
click at [53, 722] on div "Settings" at bounding box center [43, 718] width 35 height 12
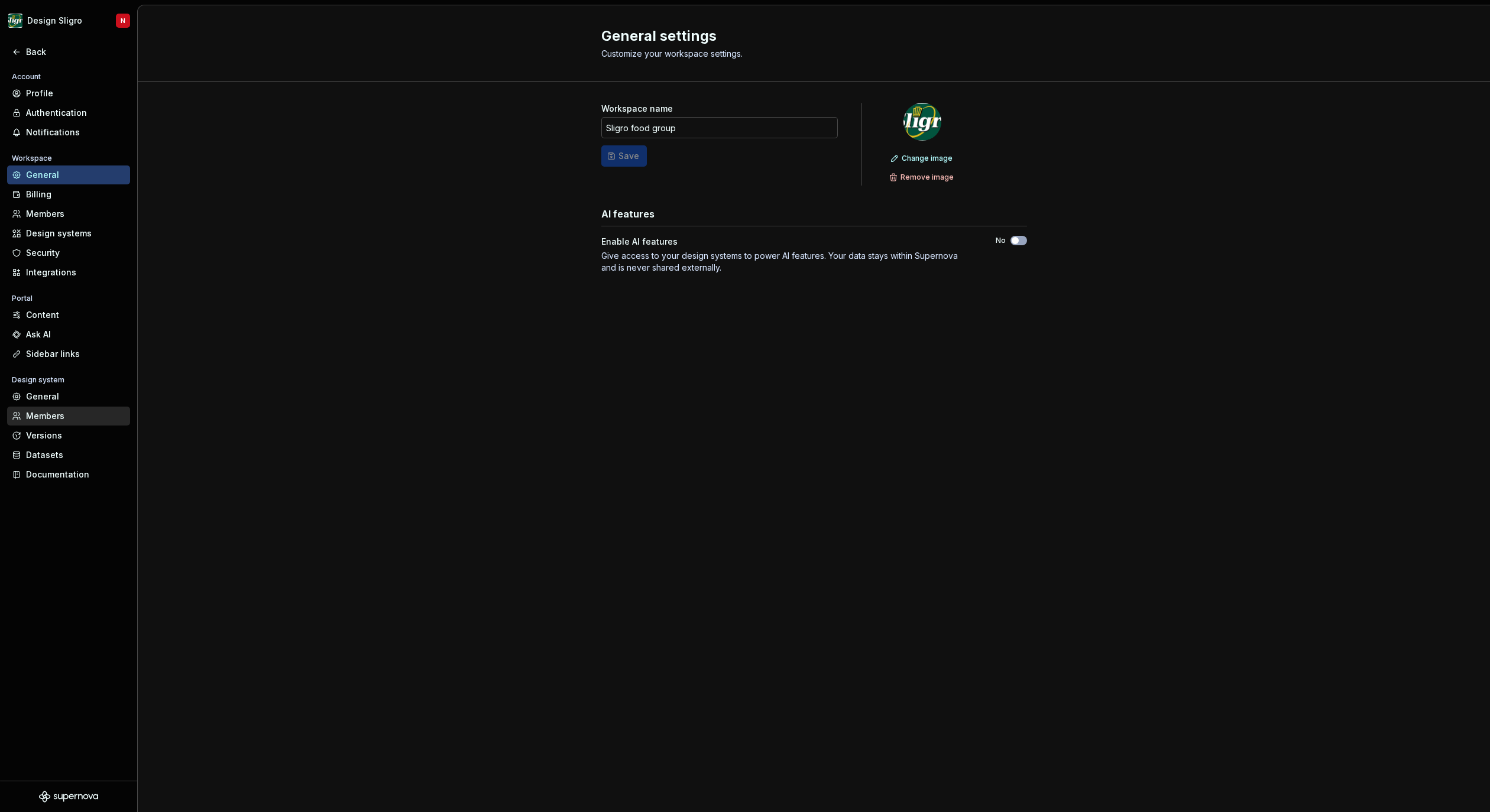
click at [52, 417] on div "Members" at bounding box center [75, 416] width 100 height 12
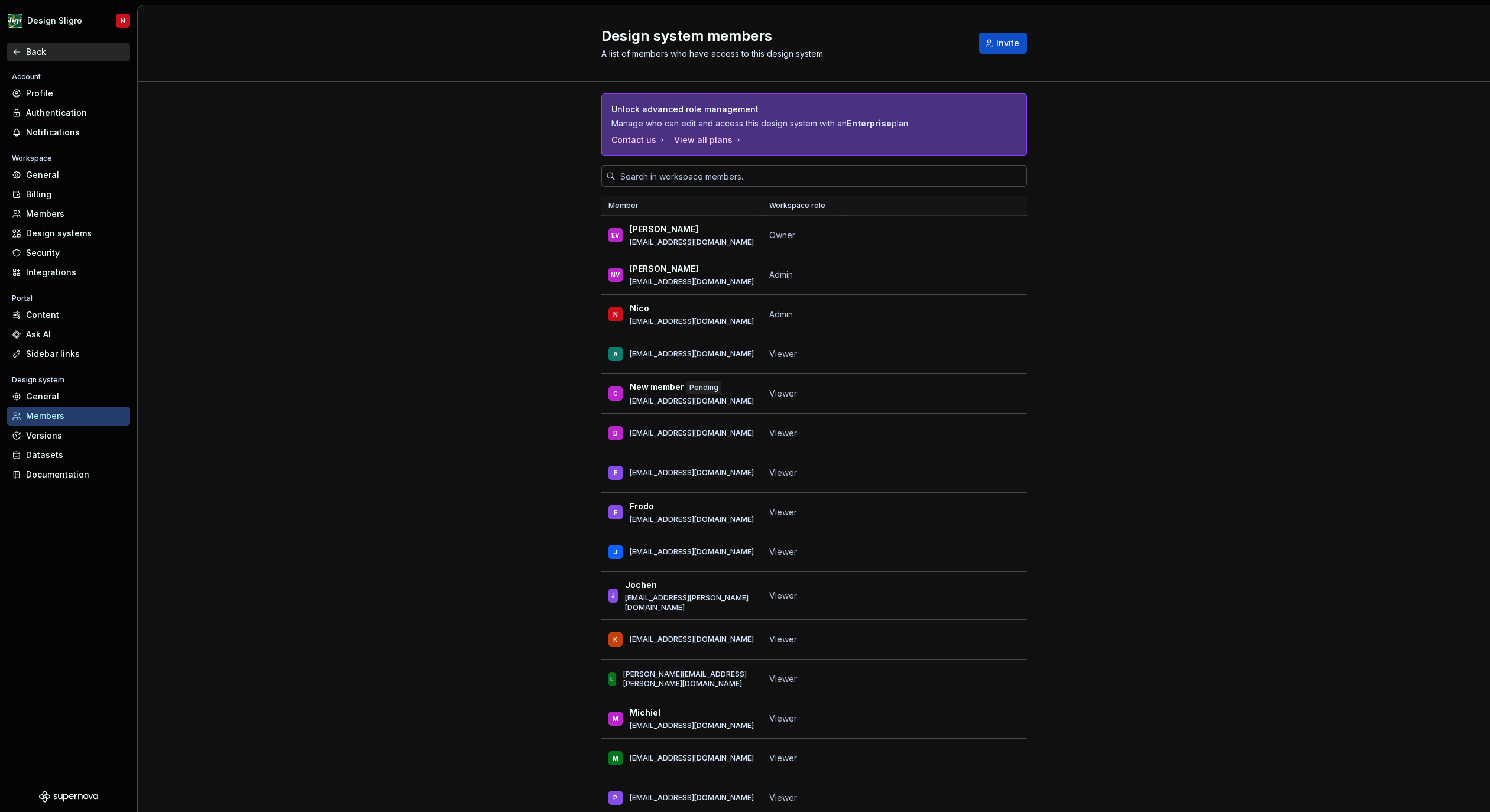
click at [32, 50] on div "Back" at bounding box center [75, 52] width 100 height 12
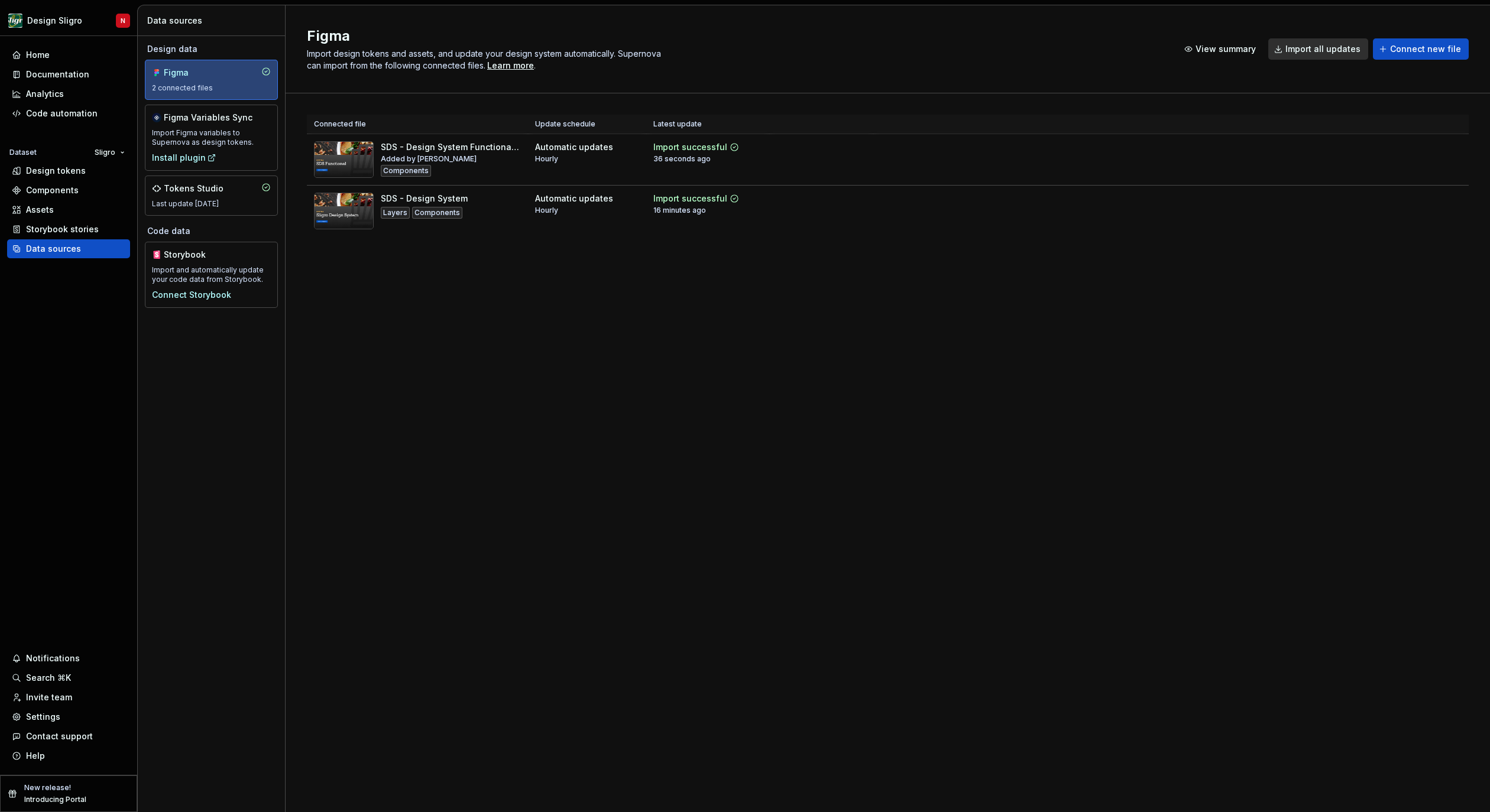
click at [186, 75] on div "Figma" at bounding box center [192, 73] width 56 height 12
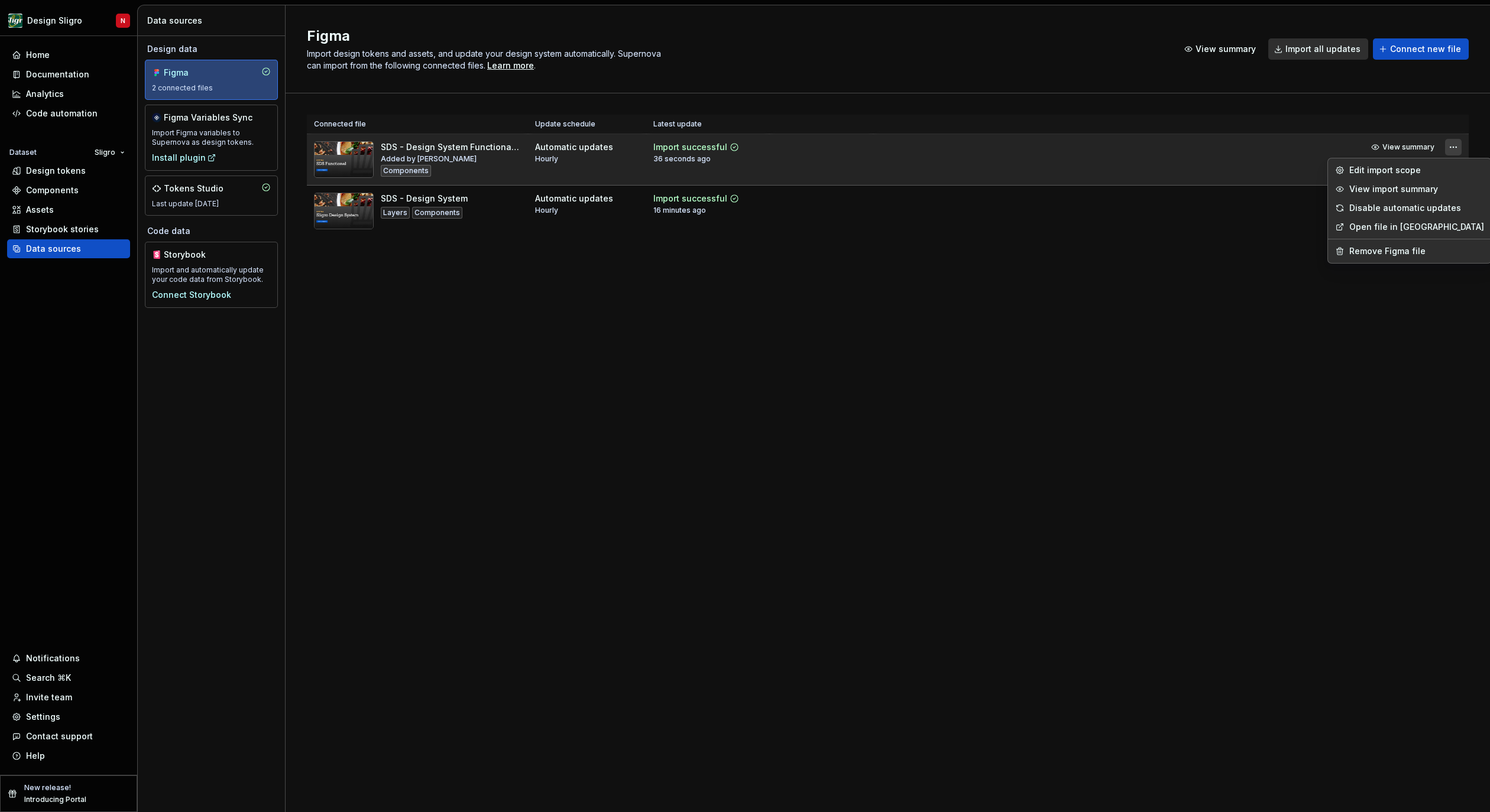
click at [1454, 144] on html "Design Sligro N Home Documentation Analytics Code automation Dataset Sligro Des…" at bounding box center [745, 406] width 1490 height 812
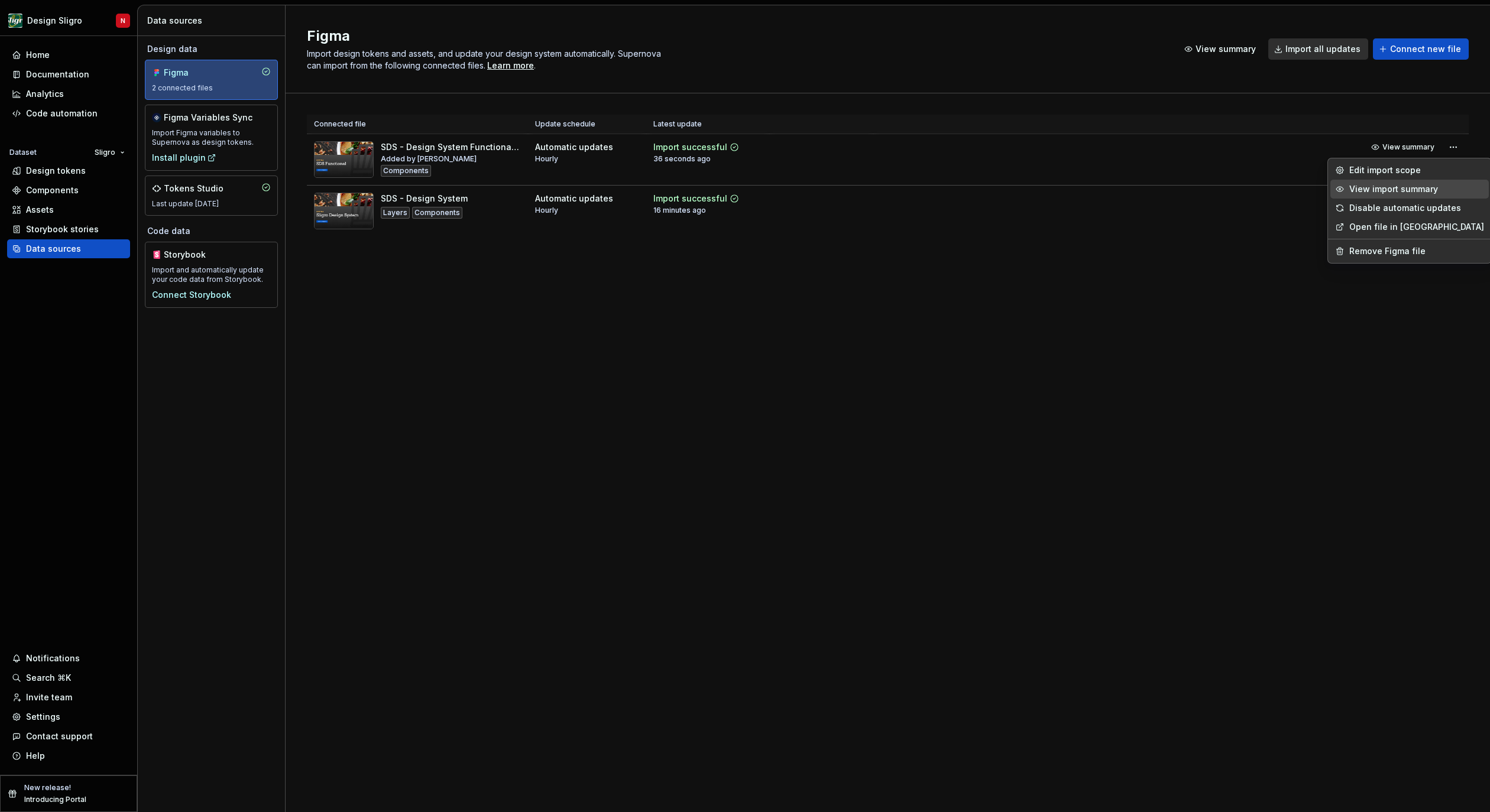
click at [1396, 189] on div "View import summary" at bounding box center [1417, 189] width 135 height 12
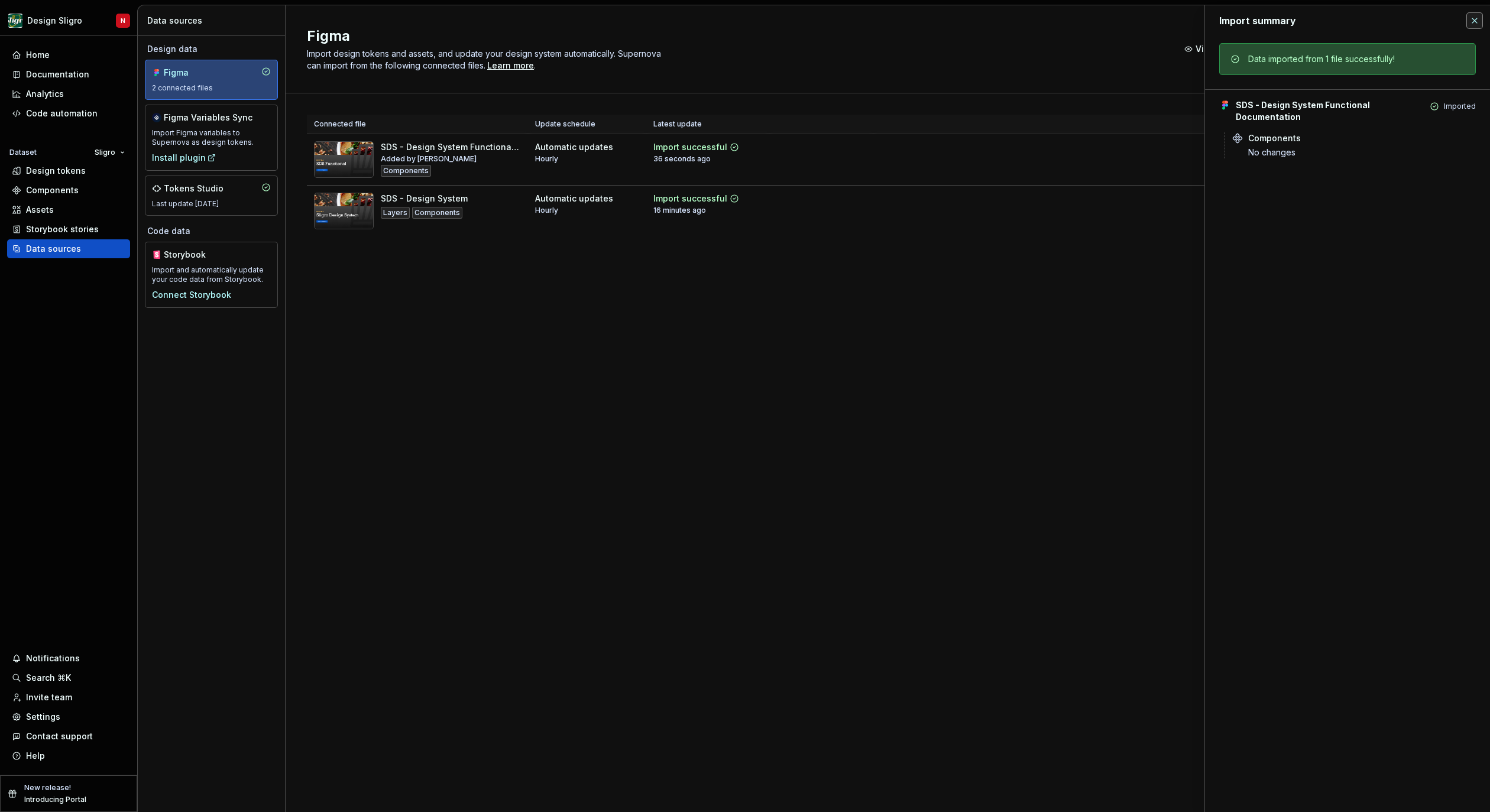
click at [1470, 23] on button "button" at bounding box center [1474, 20] width 16 height 16
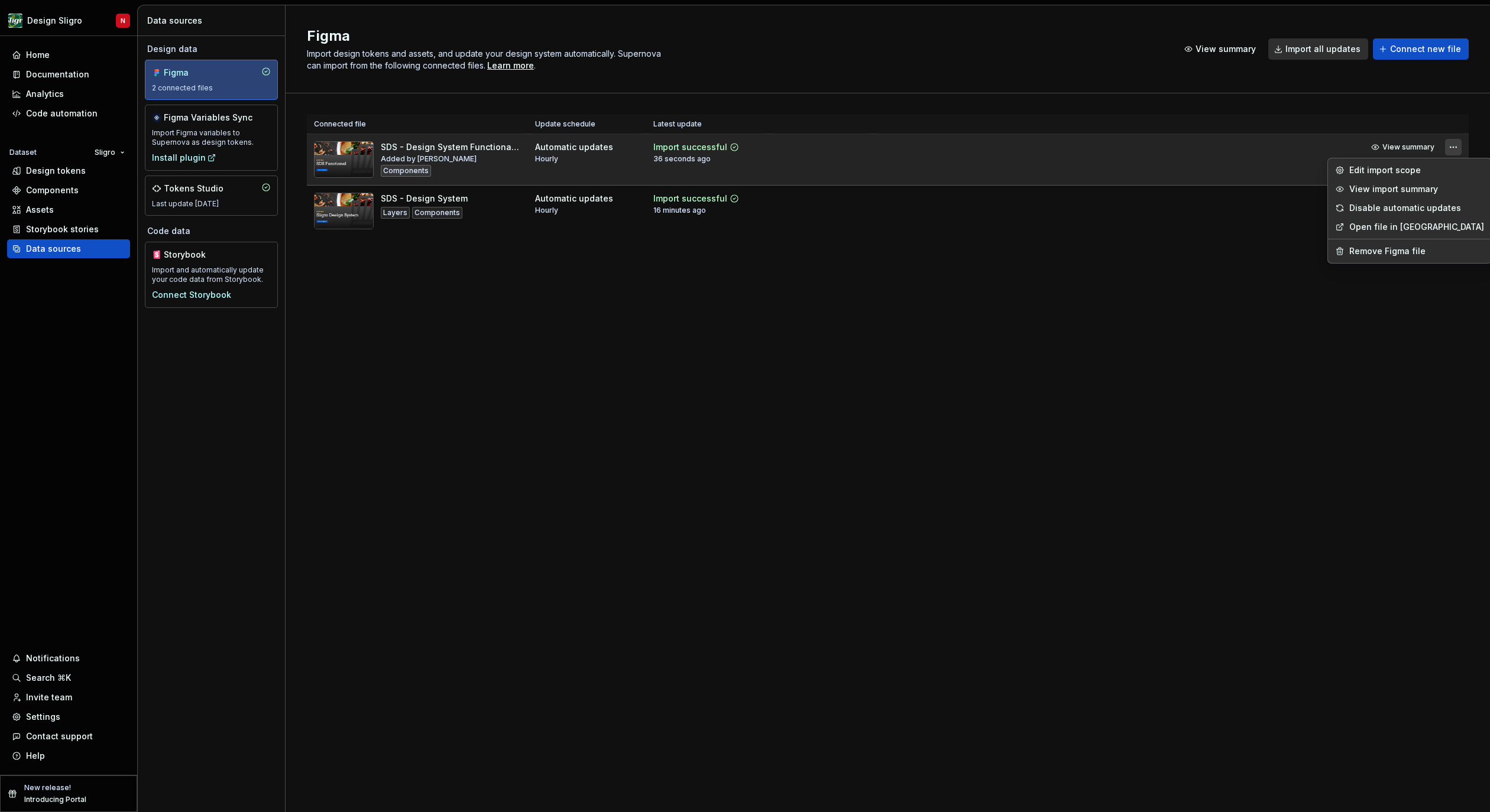
click at [1454, 150] on html "Design Sligro N Home Documentation Analytics Code automation Dataset Sligro Des…" at bounding box center [745, 406] width 1490 height 812
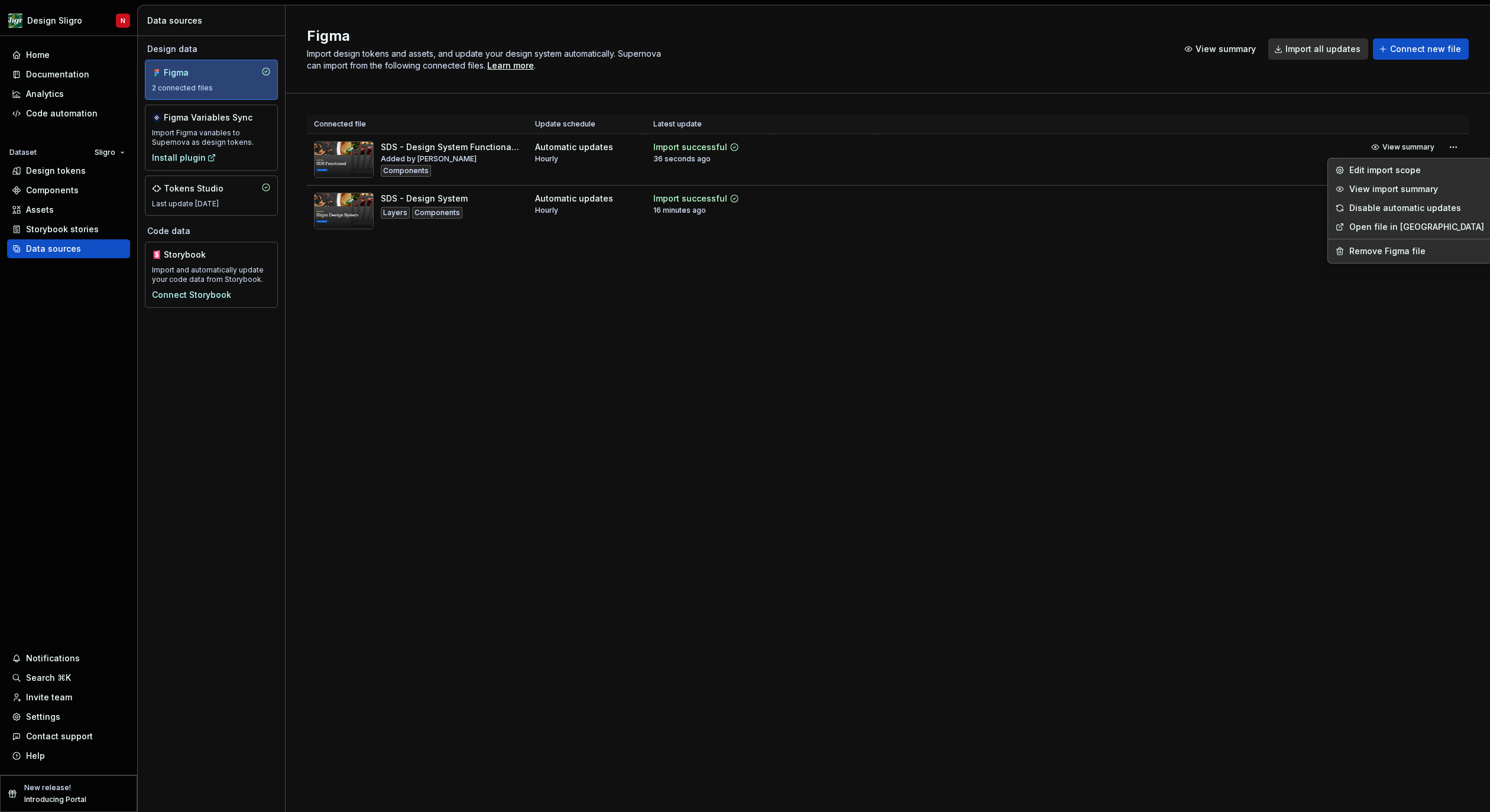
click at [1108, 325] on html "Design Sligro N Home Documentation Analytics Code automation Dataset Sligro Des…" at bounding box center [745, 406] width 1490 height 812
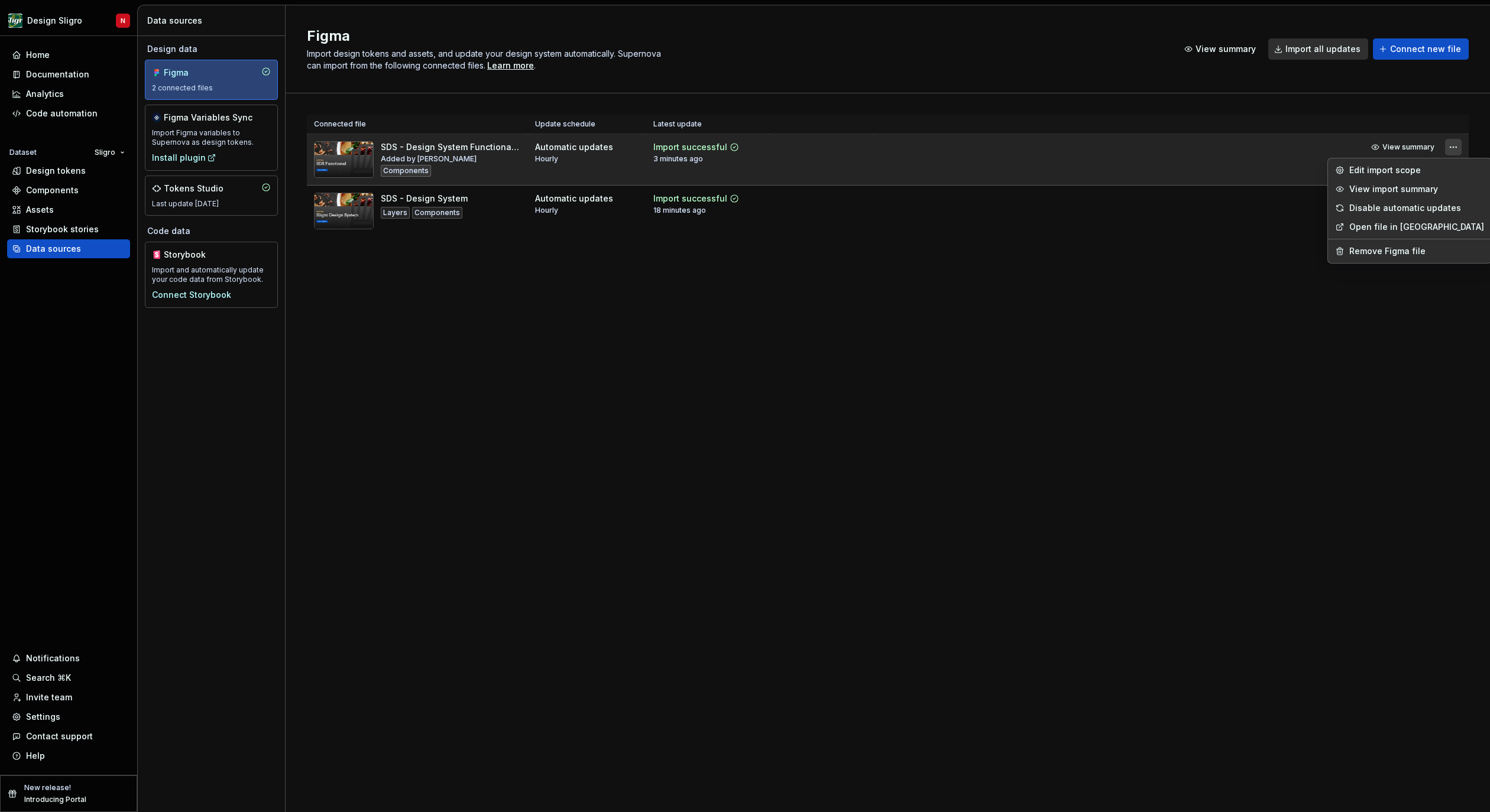
click at [1450, 145] on html "Design Sligro N Home Documentation Analytics Code automation Dataset Sligro Des…" at bounding box center [745, 406] width 1490 height 812
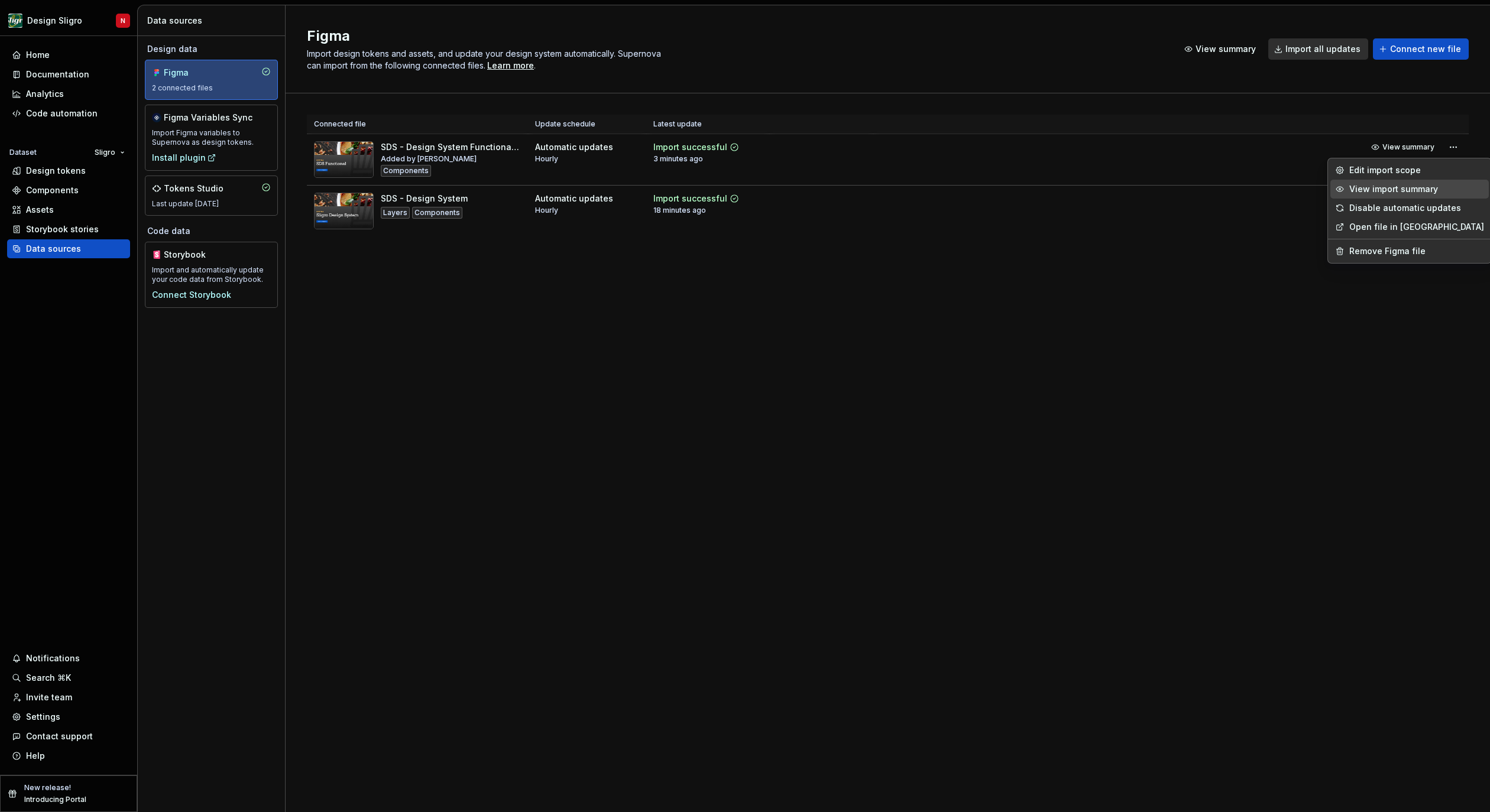
click at [1422, 187] on div "View import summary" at bounding box center [1417, 189] width 135 height 12
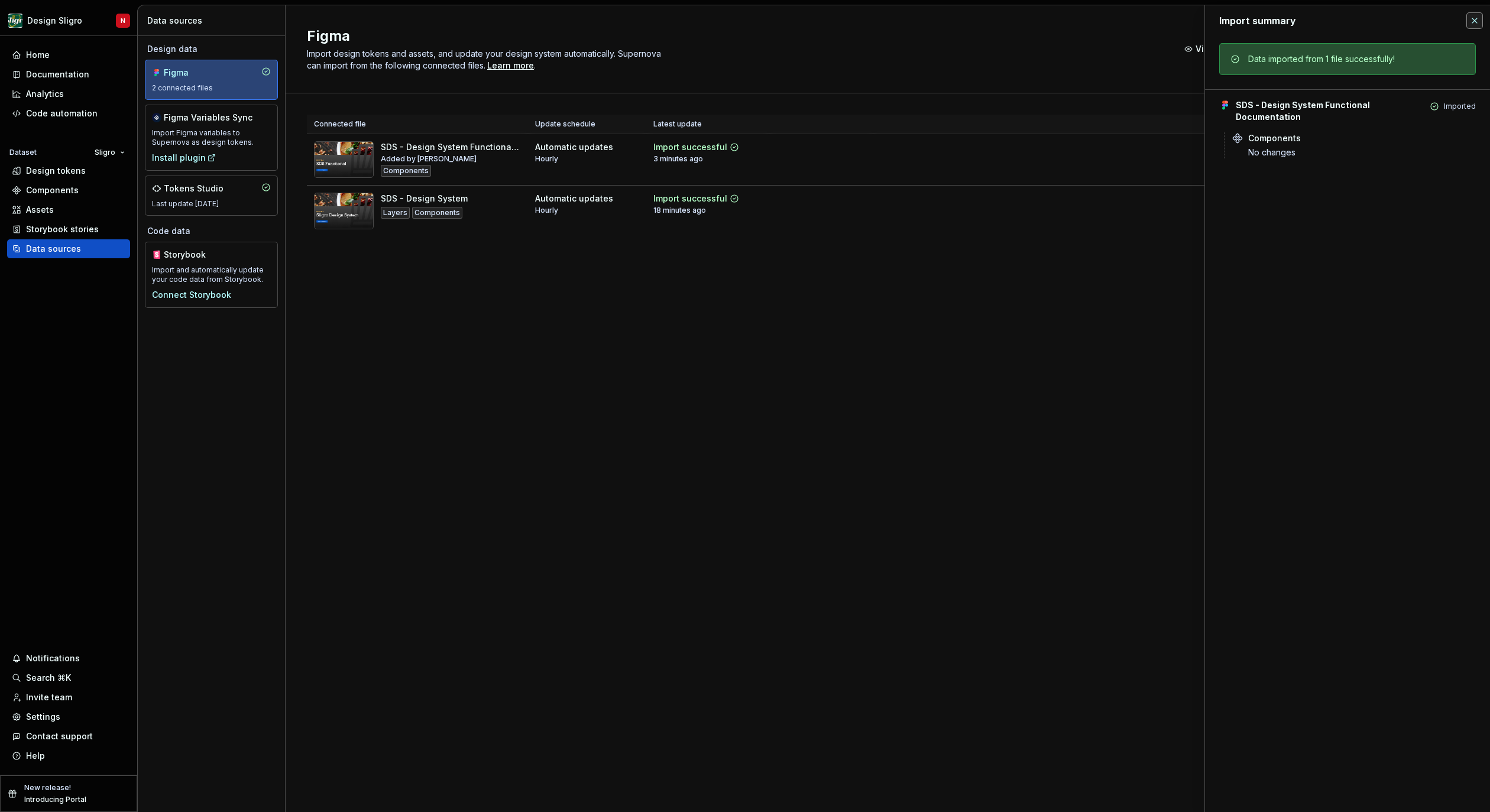
click at [1475, 20] on button "button" at bounding box center [1474, 20] width 16 height 16
